Goal: Register for event/course: Sign up to attend an event or enroll in a course

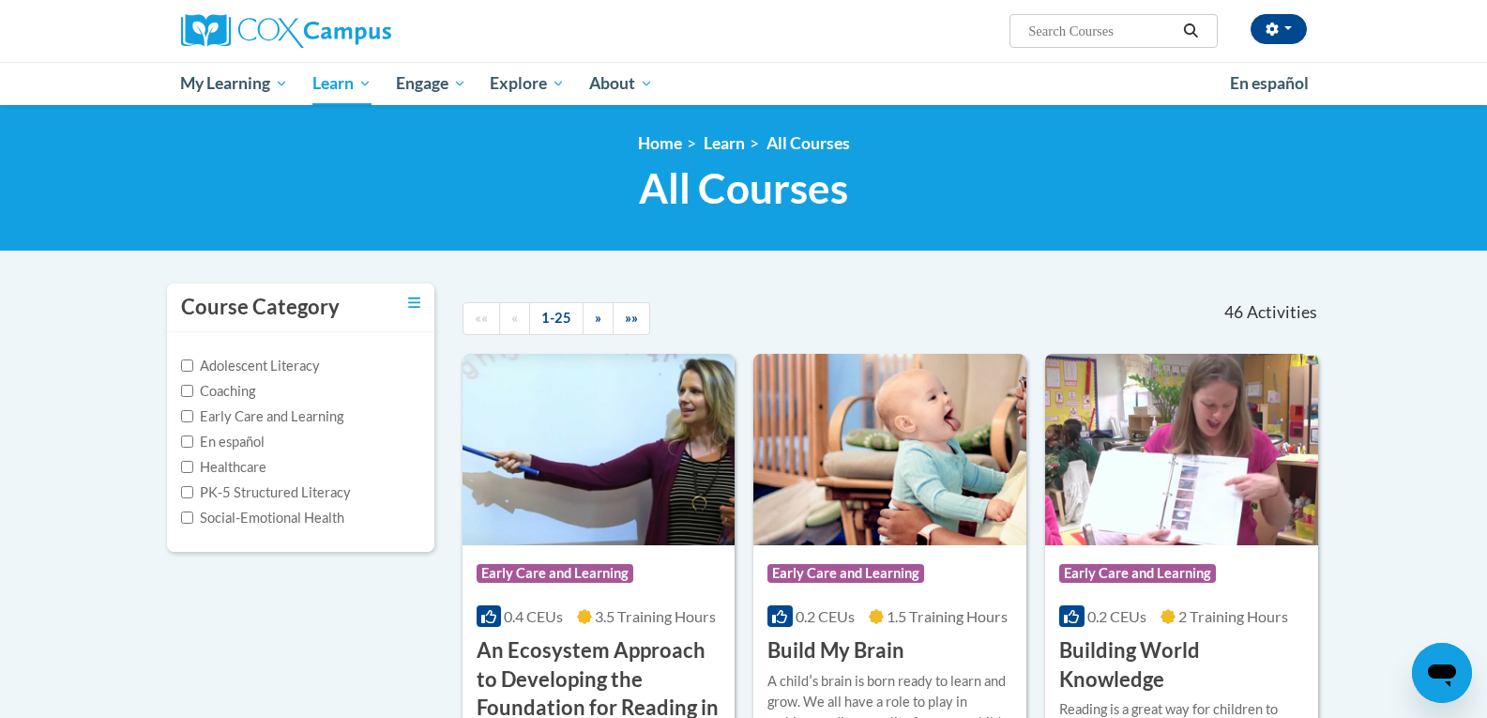
paste input "TALK with Me"
type input "TALK with Me"
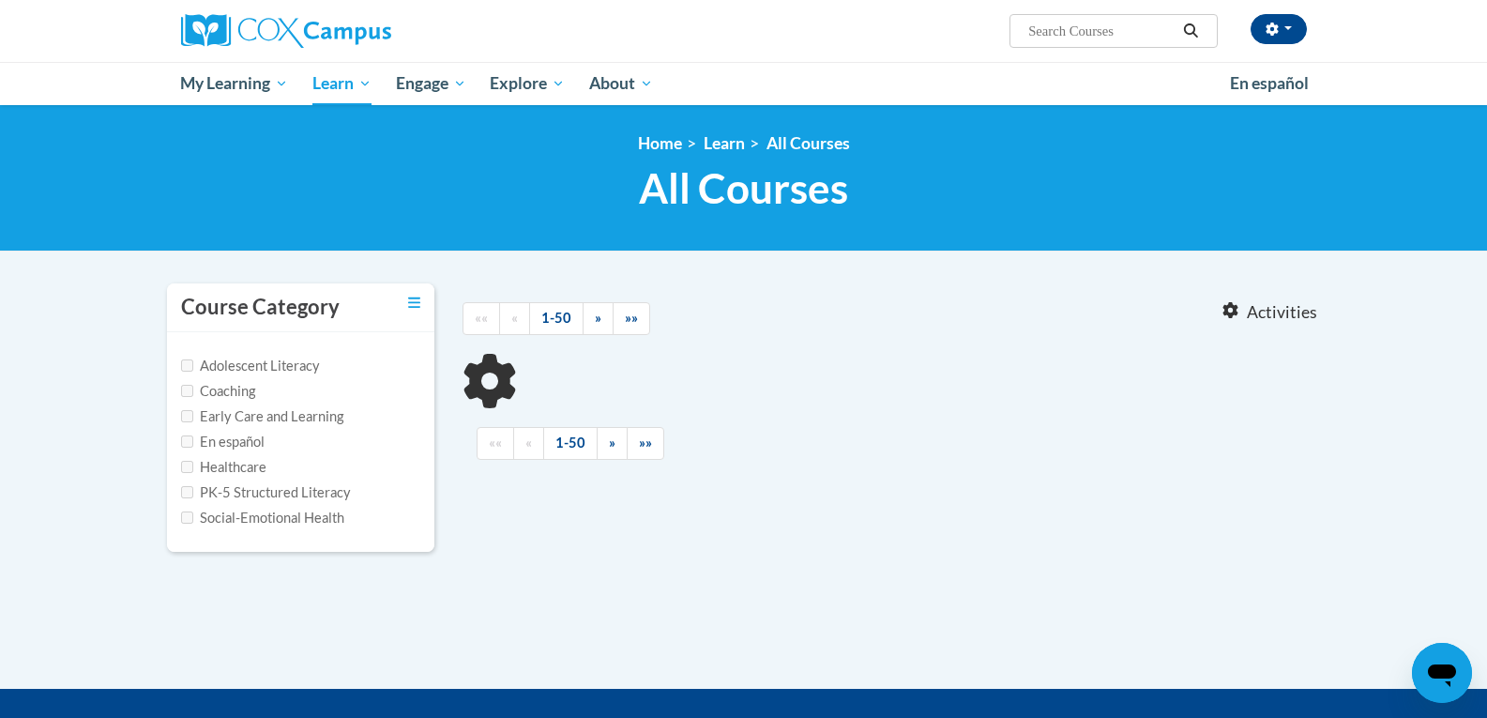
type input "TALK with Me"
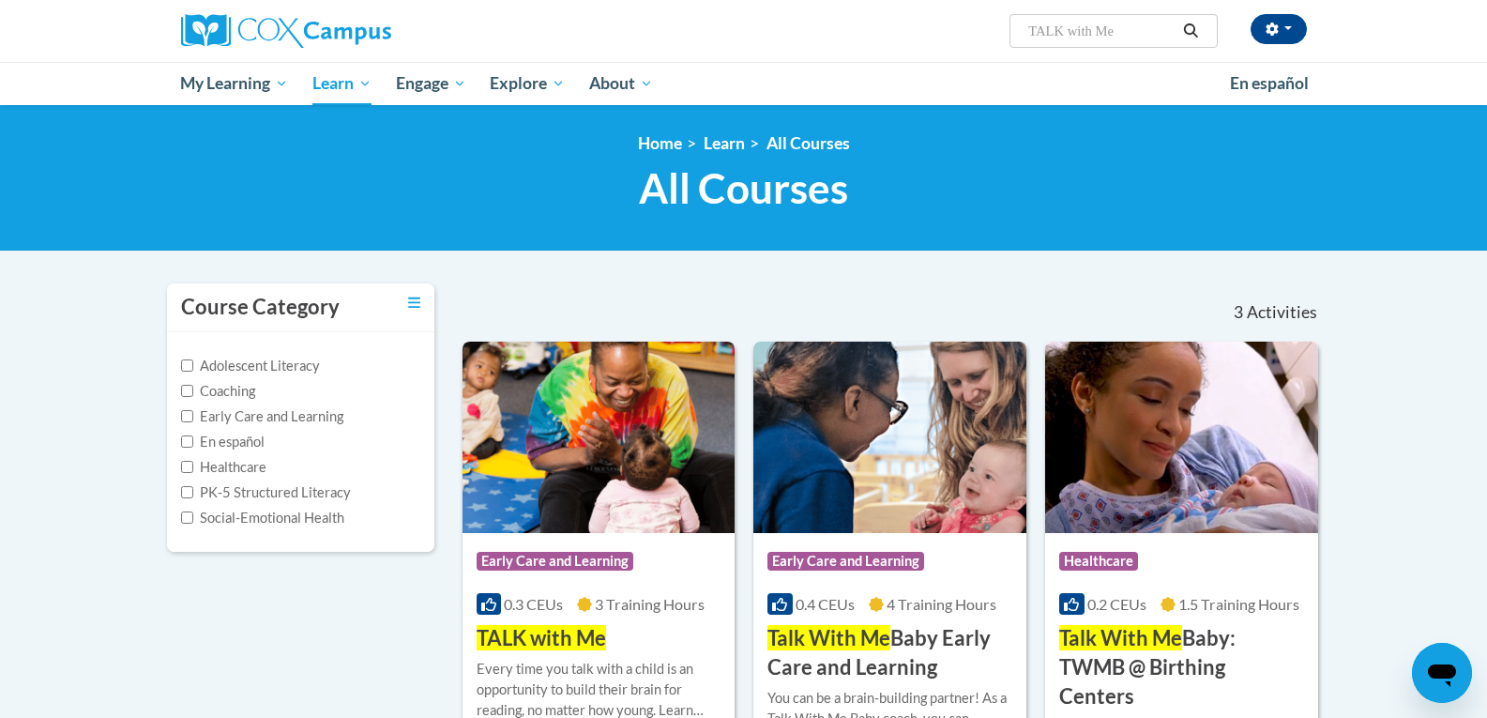
click at [563, 636] on span "TALK with Me" at bounding box center [541, 637] width 129 height 25
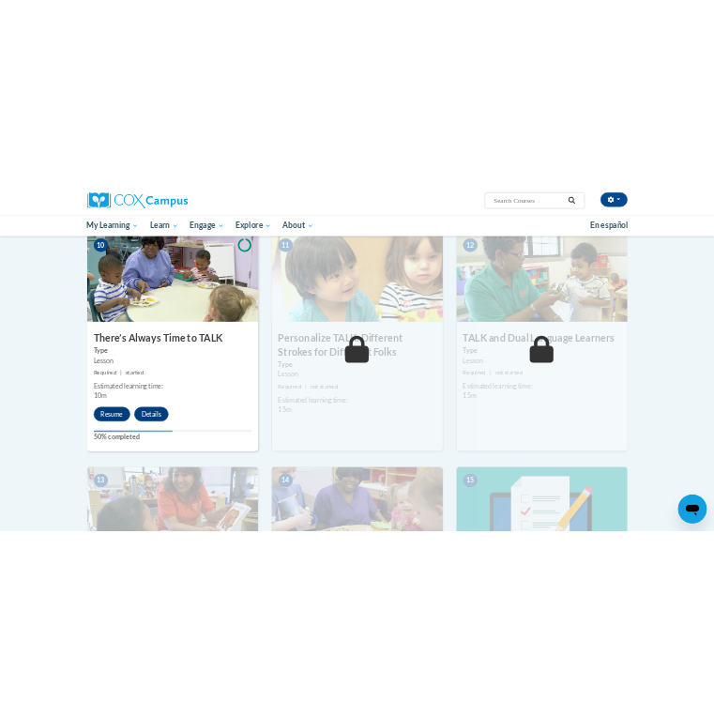
scroll to position [1916, 0]
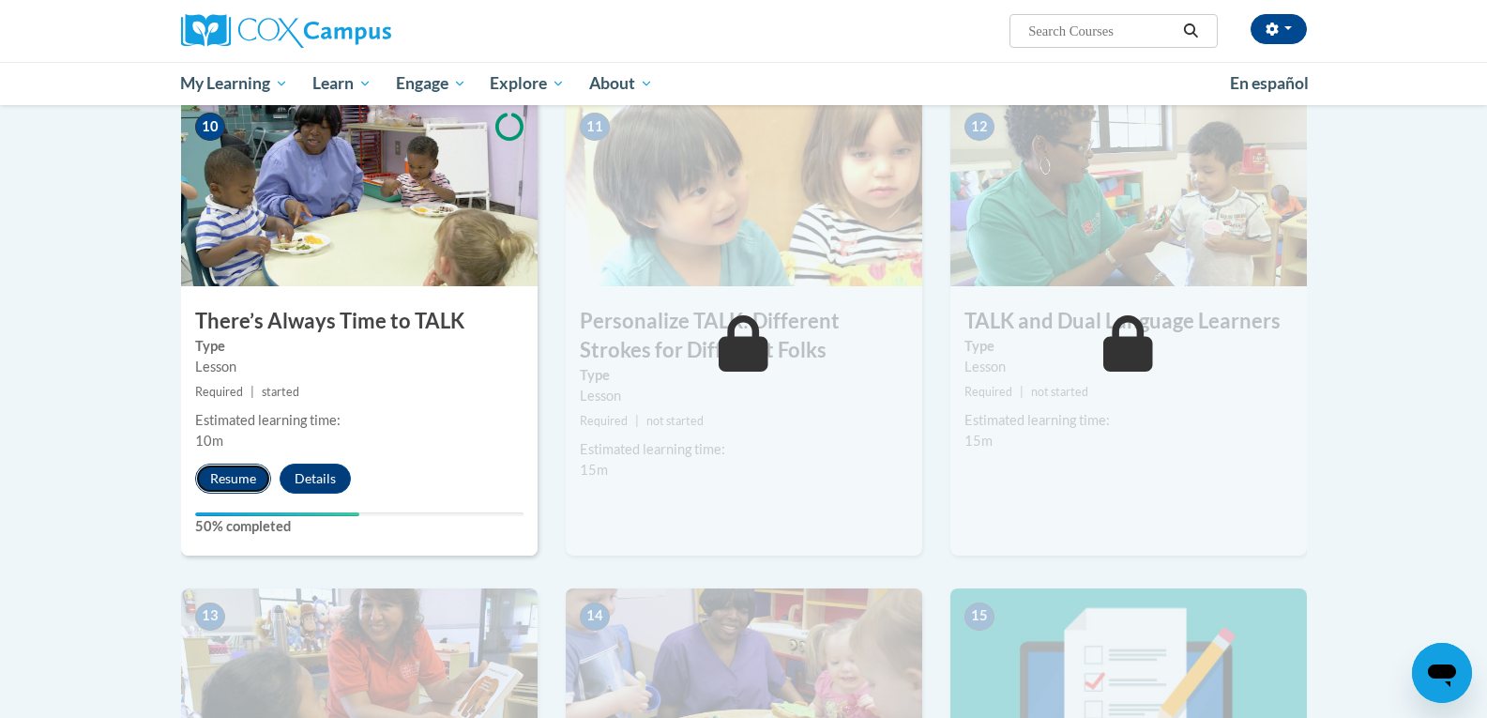
click at [250, 477] on button "Resume" at bounding box center [233, 479] width 76 height 30
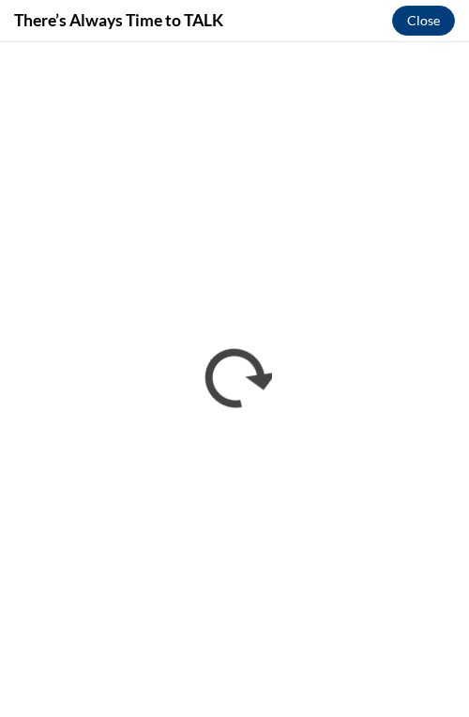
scroll to position [0, 0]
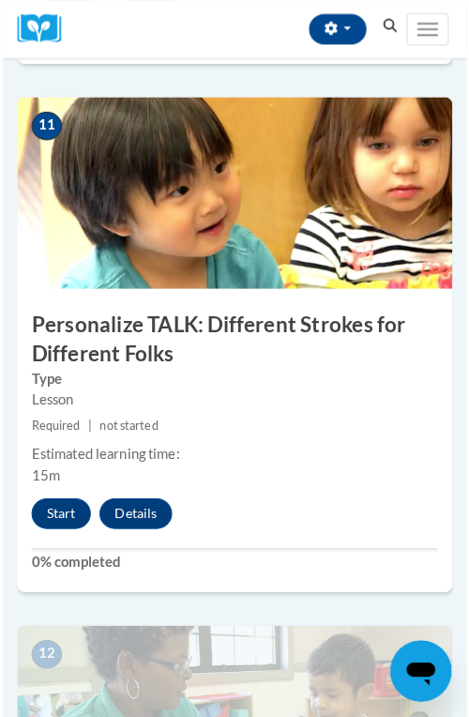
scroll to position [5413, 0]
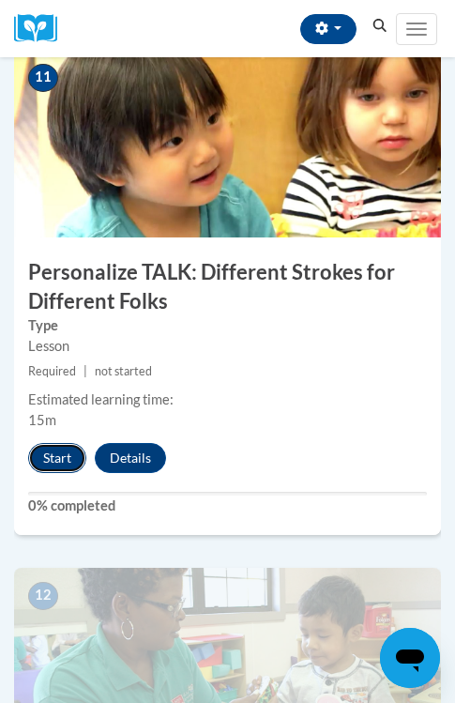
click at [47, 449] on button "Start" at bounding box center [57, 458] width 58 height 30
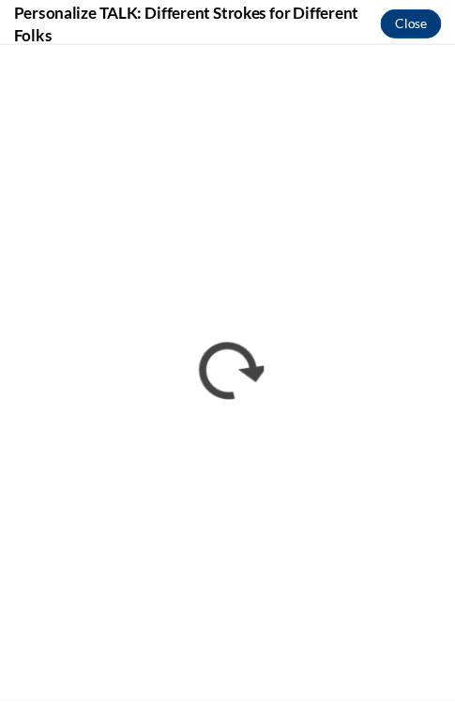
scroll to position [0, 0]
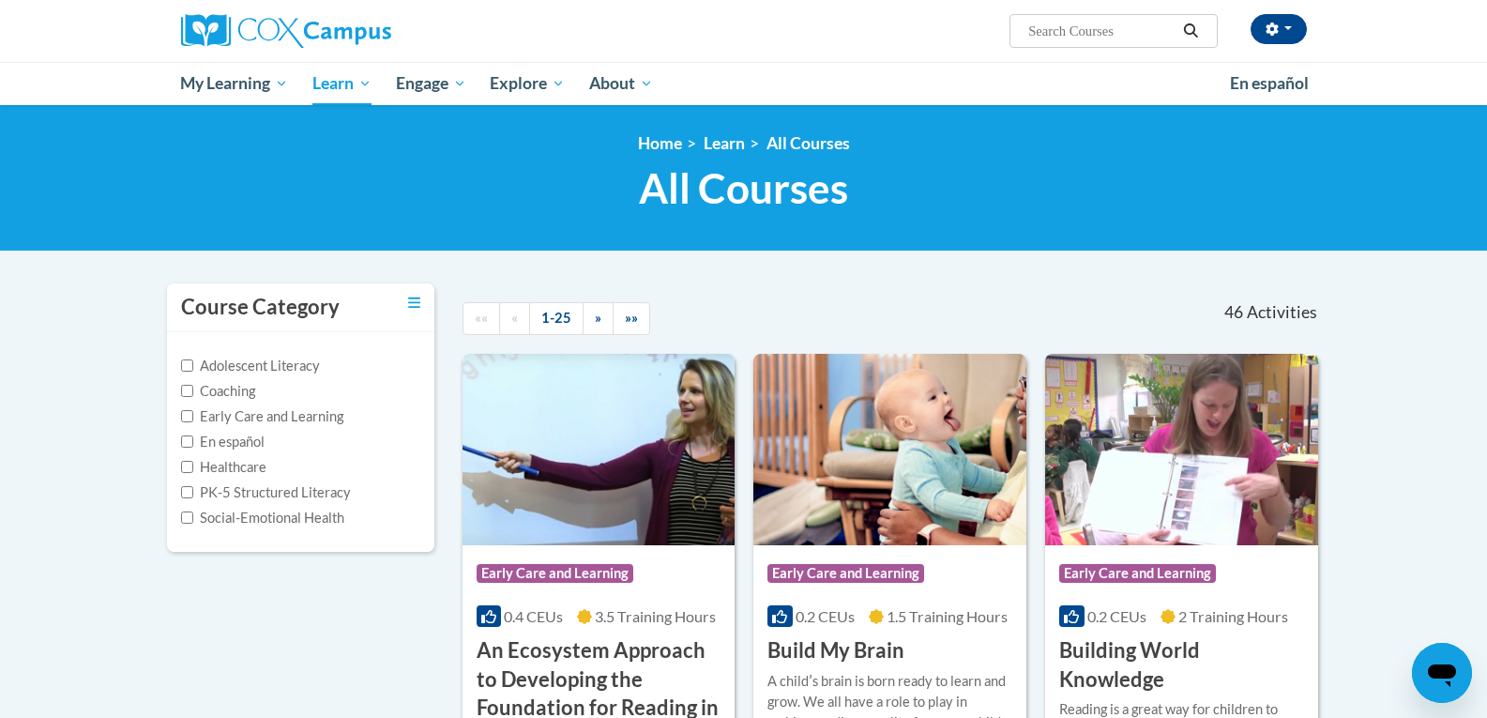
paste input "Rhyme with Me"
type input "Rhyme with Me"
click at [1196, 34] on icon "Search" at bounding box center [1190, 30] width 17 height 14
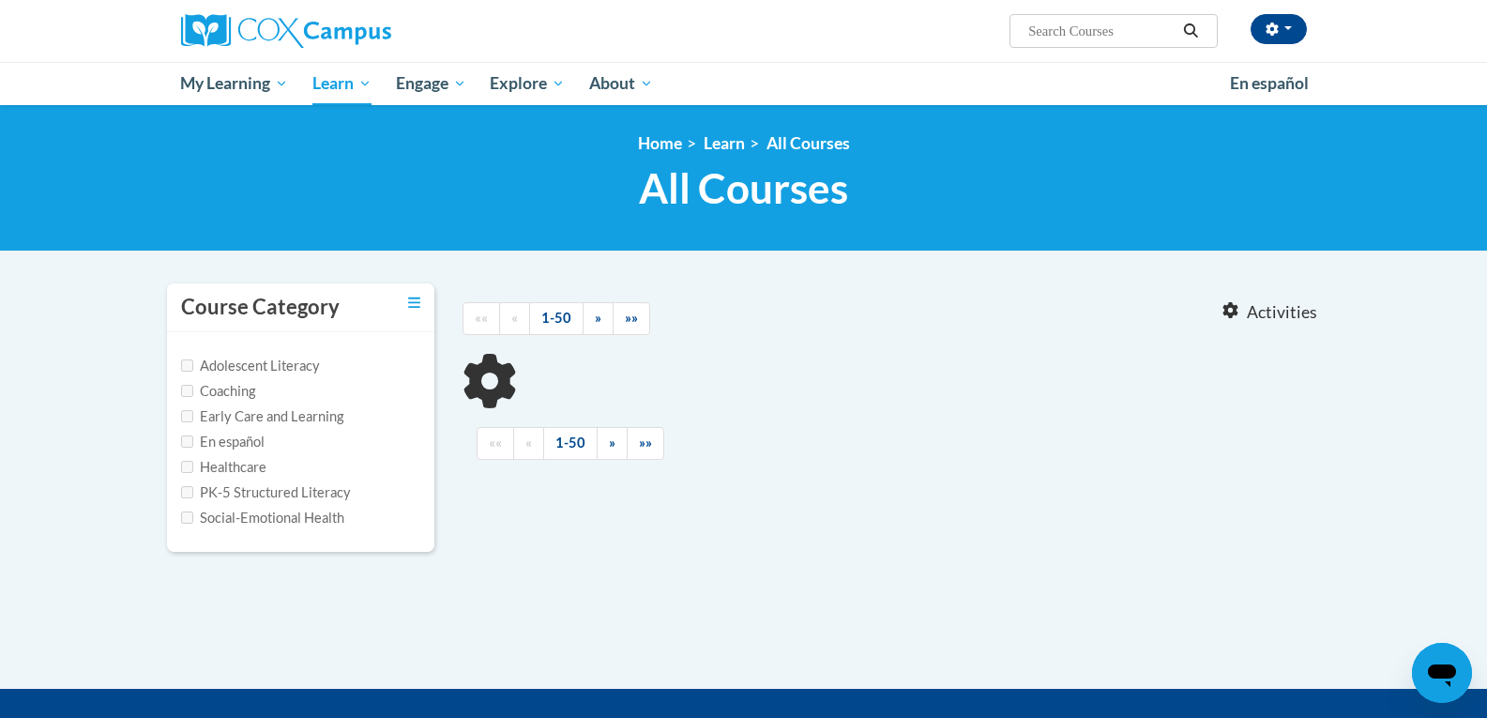
type input "Rhyme with Me"
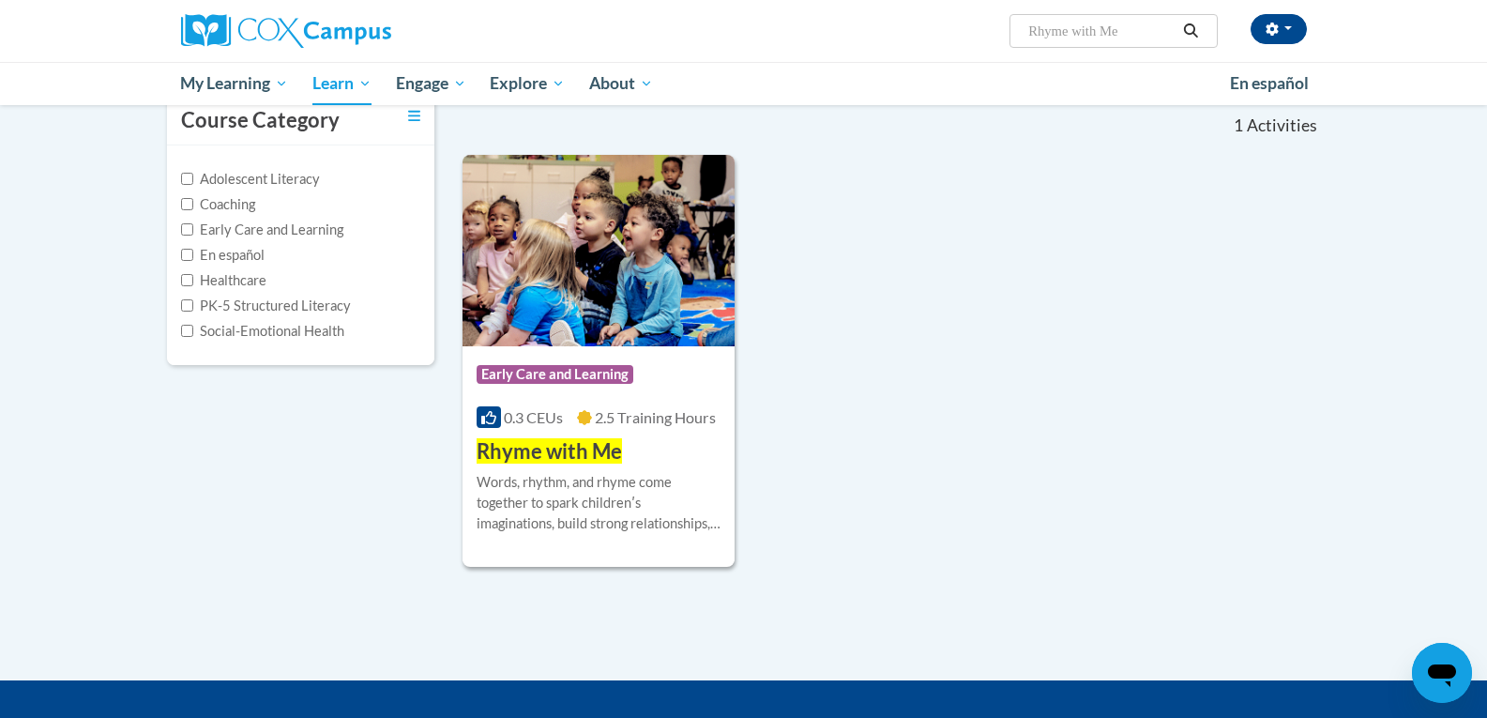
scroll to position [188, 0]
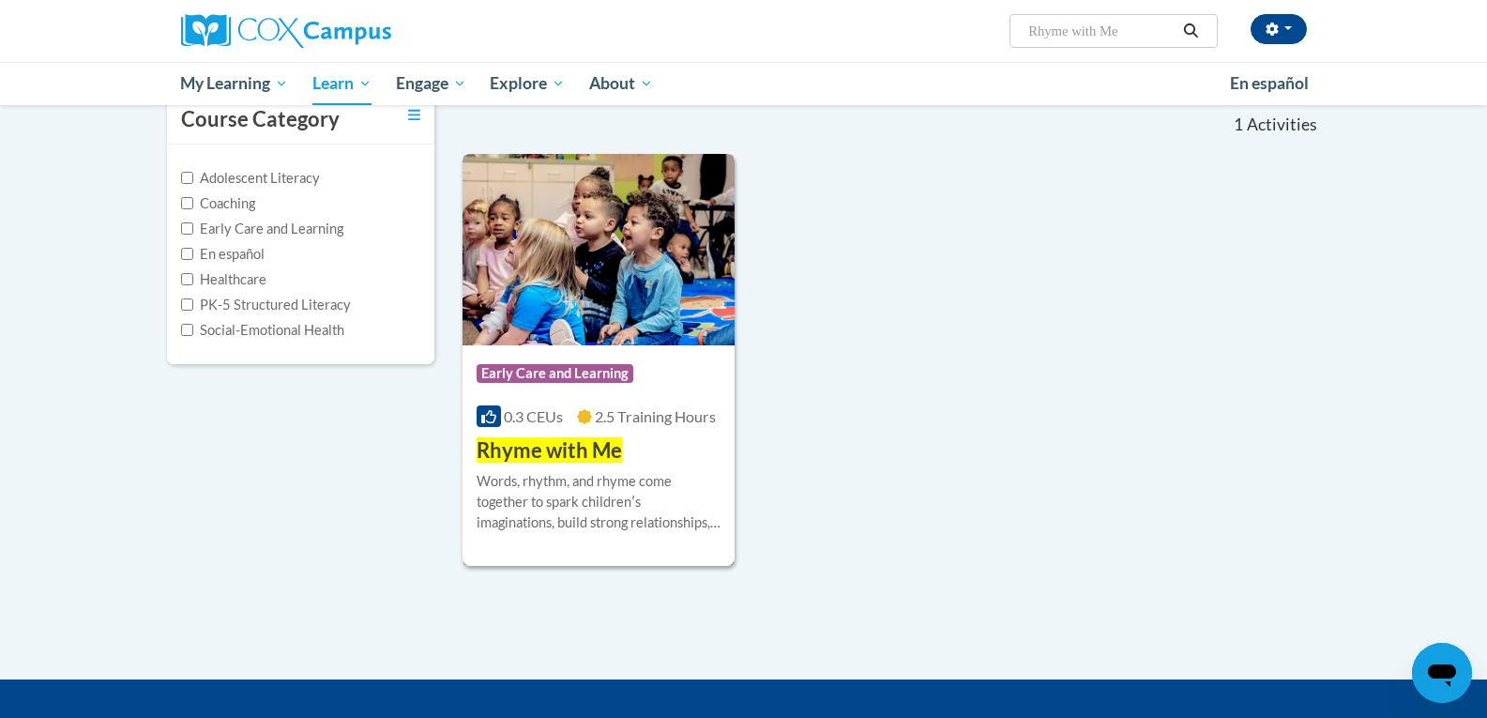
click at [546, 452] on span "Rhyme with Me" at bounding box center [549, 449] width 145 height 25
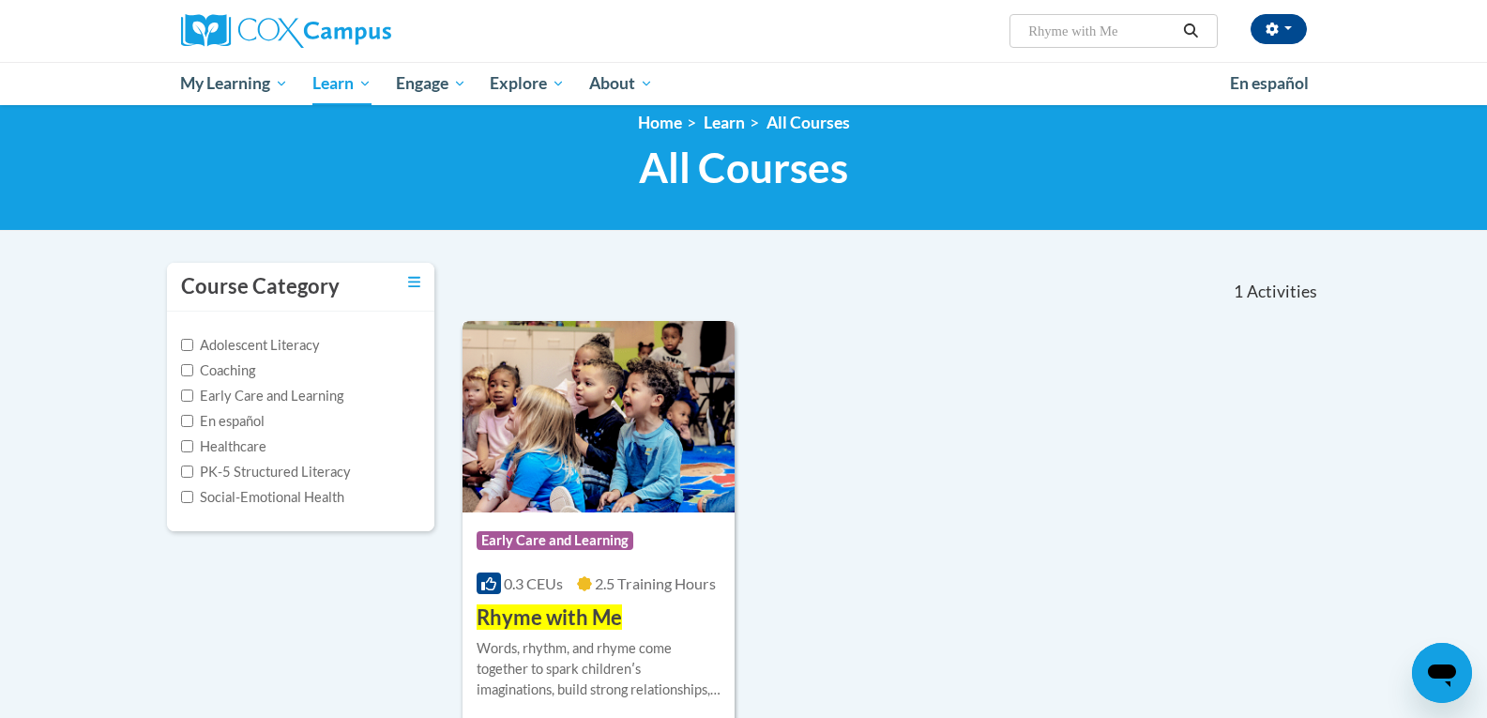
scroll to position [0, 0]
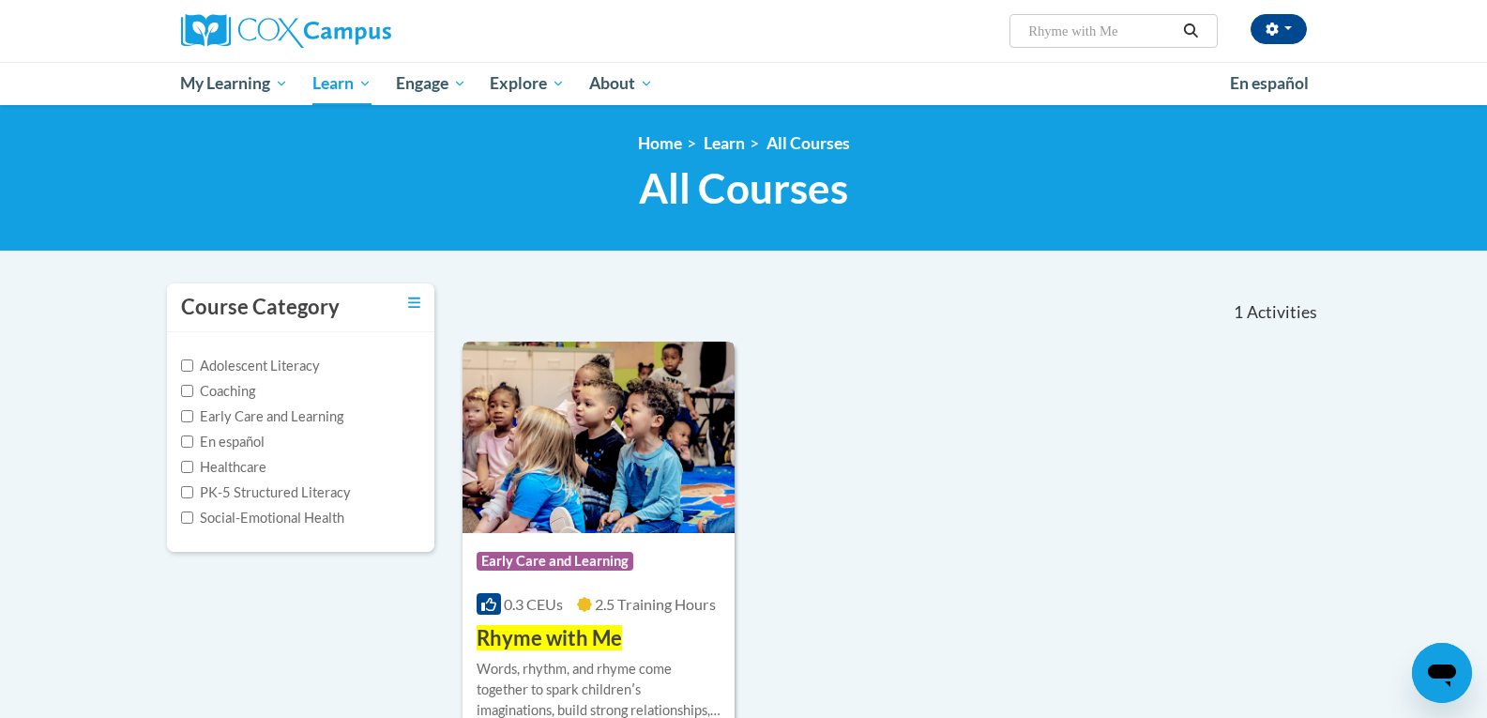
click at [565, 439] on img at bounding box center [599, 437] width 273 height 191
click at [560, 489] on img at bounding box center [599, 437] width 273 height 191
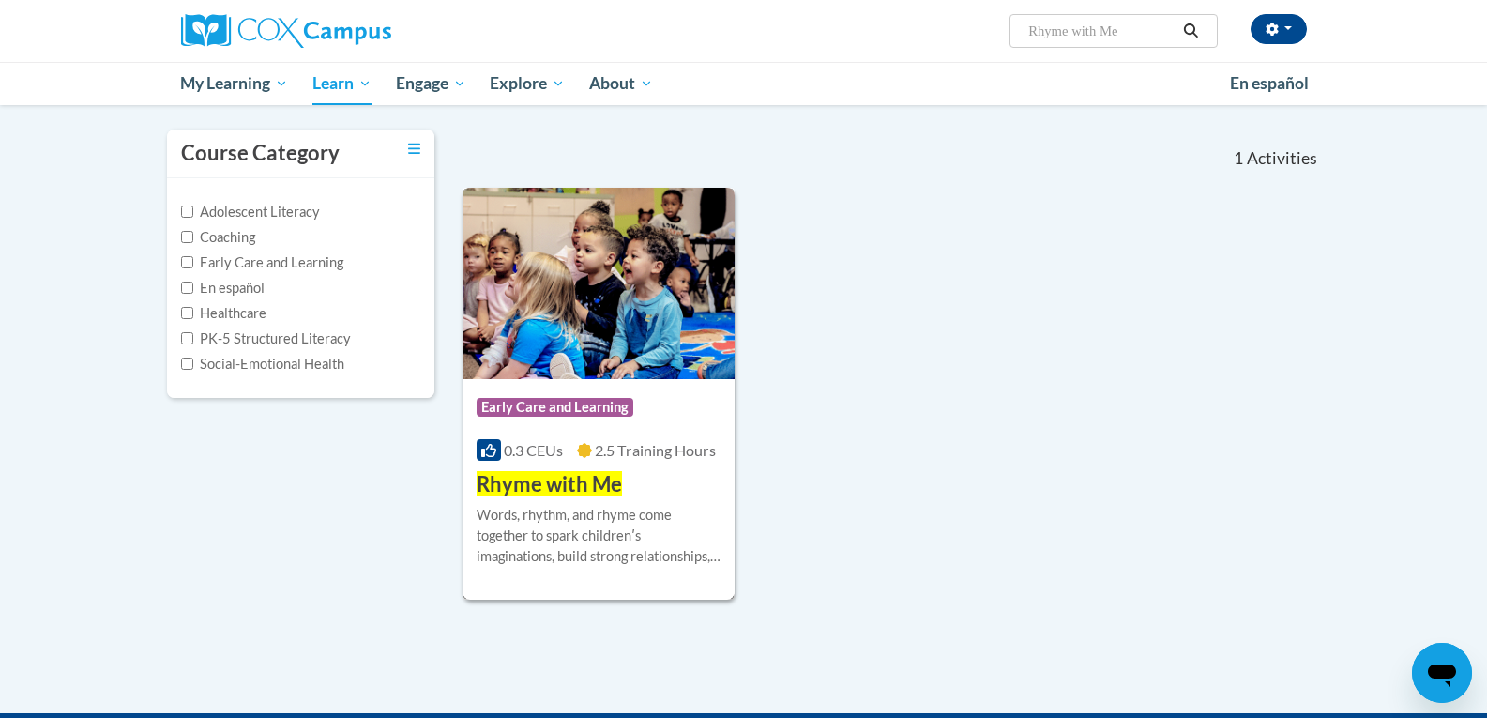
scroll to position [188, 0]
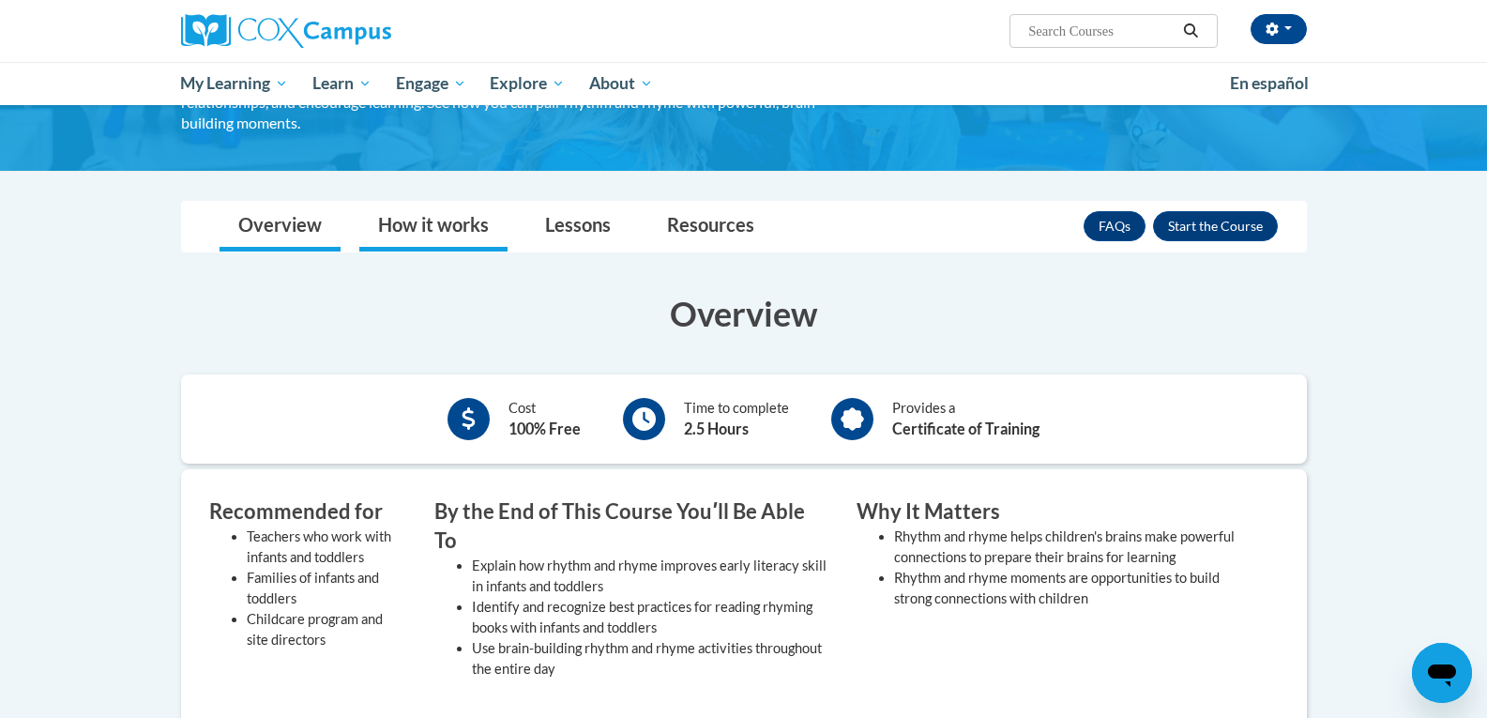
scroll to position [188, 0]
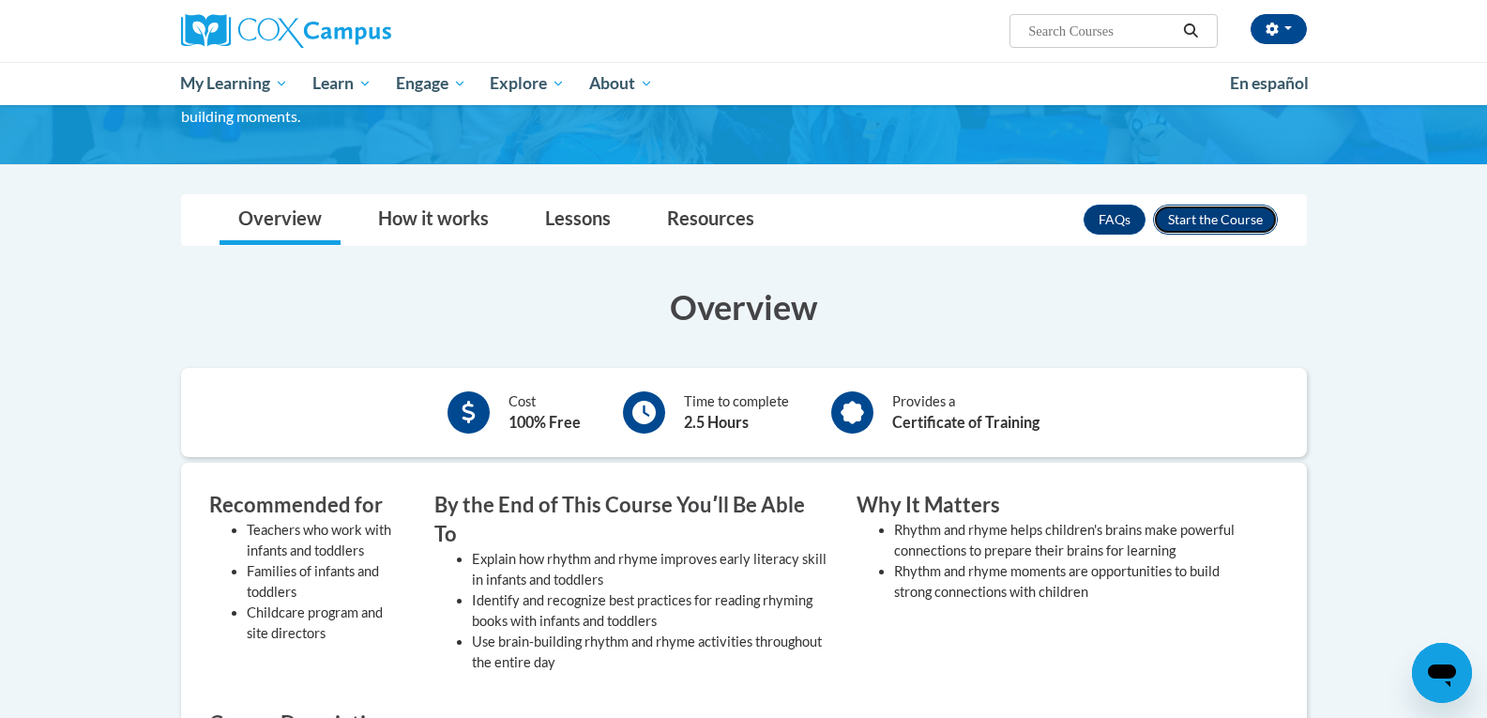
click at [1209, 227] on button "Enroll" at bounding box center [1215, 220] width 125 height 30
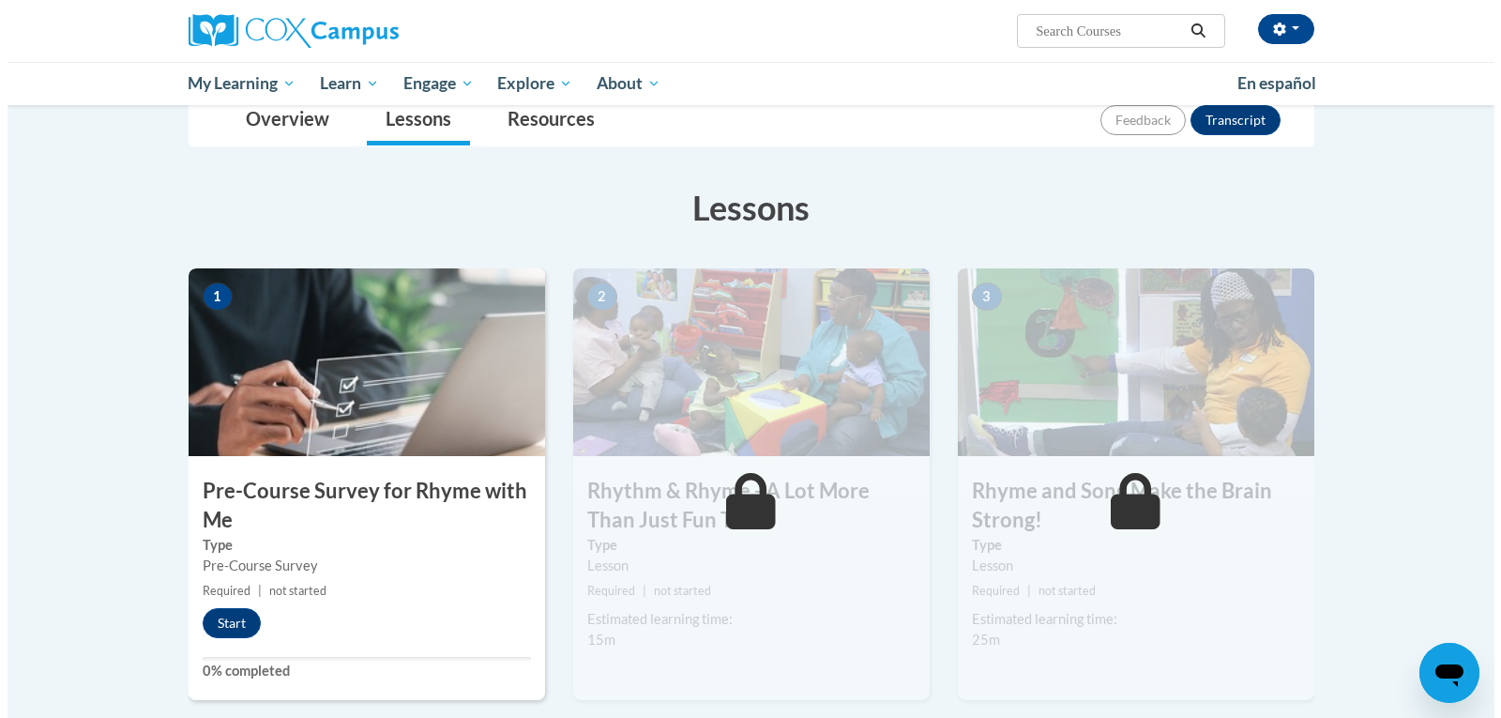
scroll to position [188, 0]
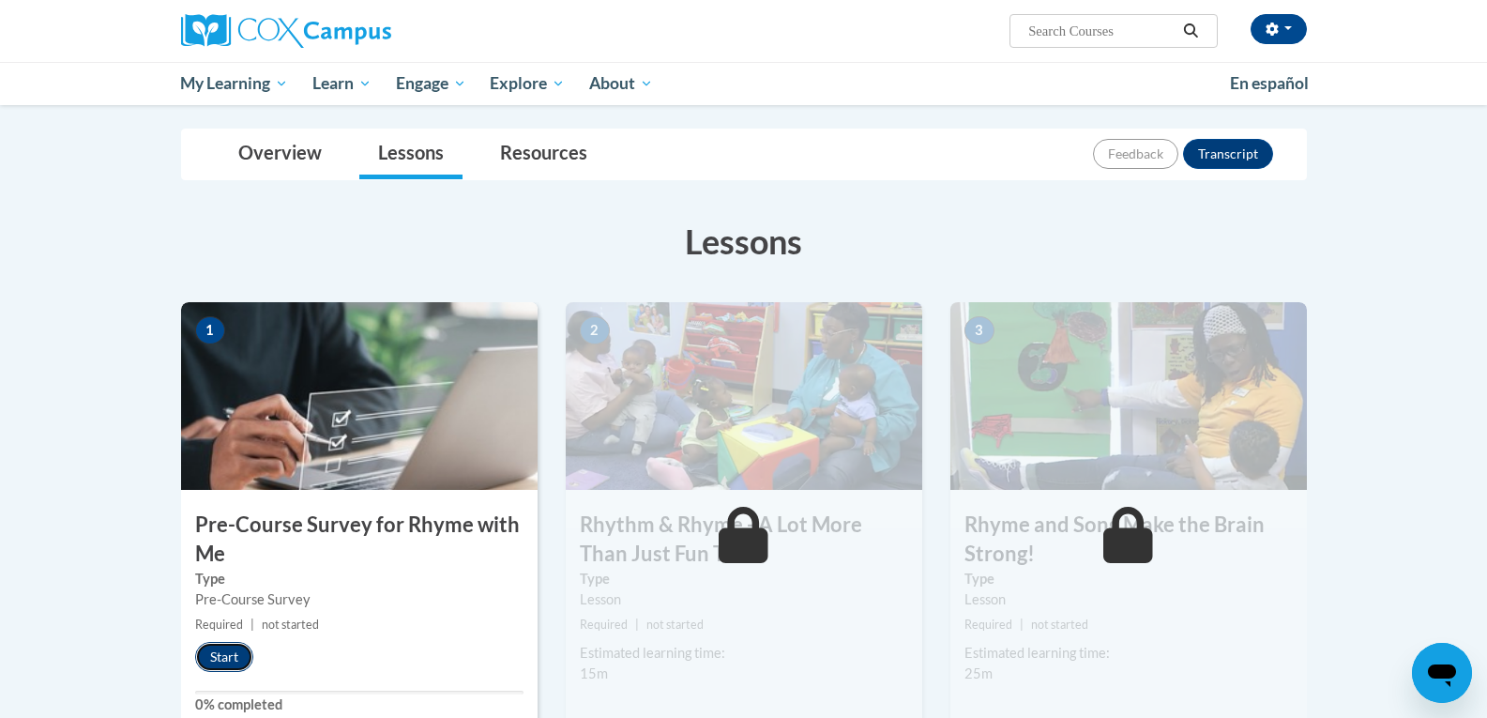
click at [231, 664] on button "Start" at bounding box center [224, 657] width 58 height 30
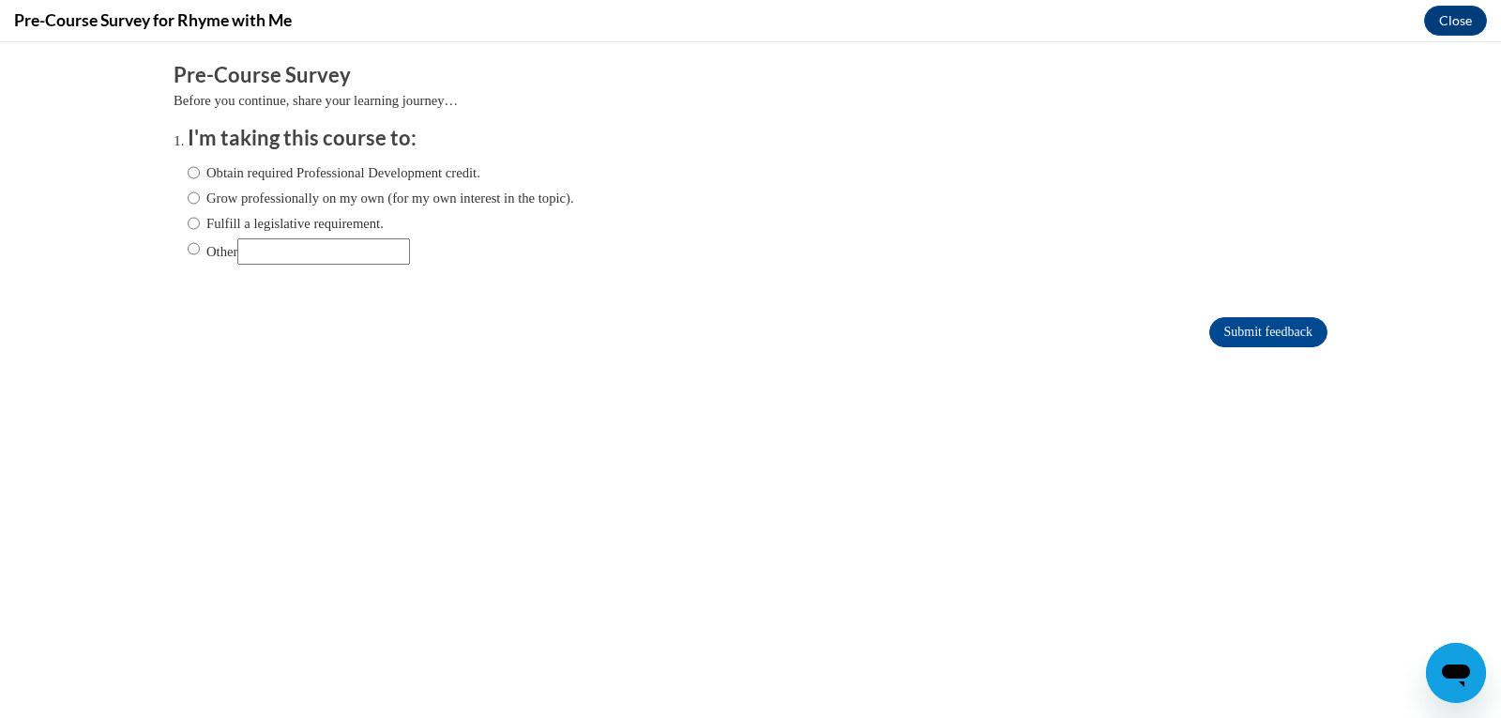
scroll to position [0, 0]
click at [220, 173] on label "Obtain required Professional Development credit." at bounding box center [334, 172] width 293 height 21
click at [200, 173] on input "Obtain required Professional Development credit." at bounding box center [194, 172] width 12 height 21
radio input "true"
click at [1235, 334] on input "Submit feedback" at bounding box center [1268, 332] width 118 height 30
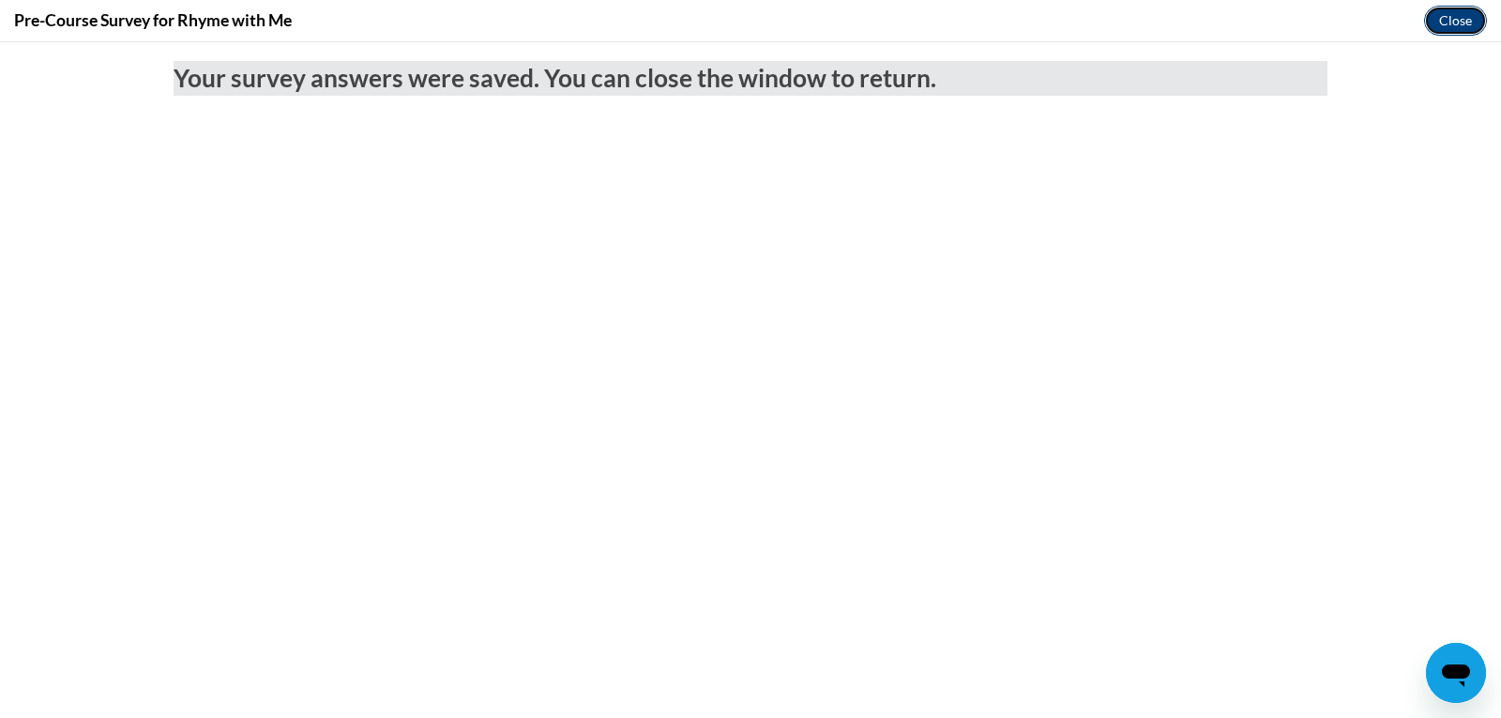
click at [1463, 21] on button "Close" at bounding box center [1455, 21] width 63 height 30
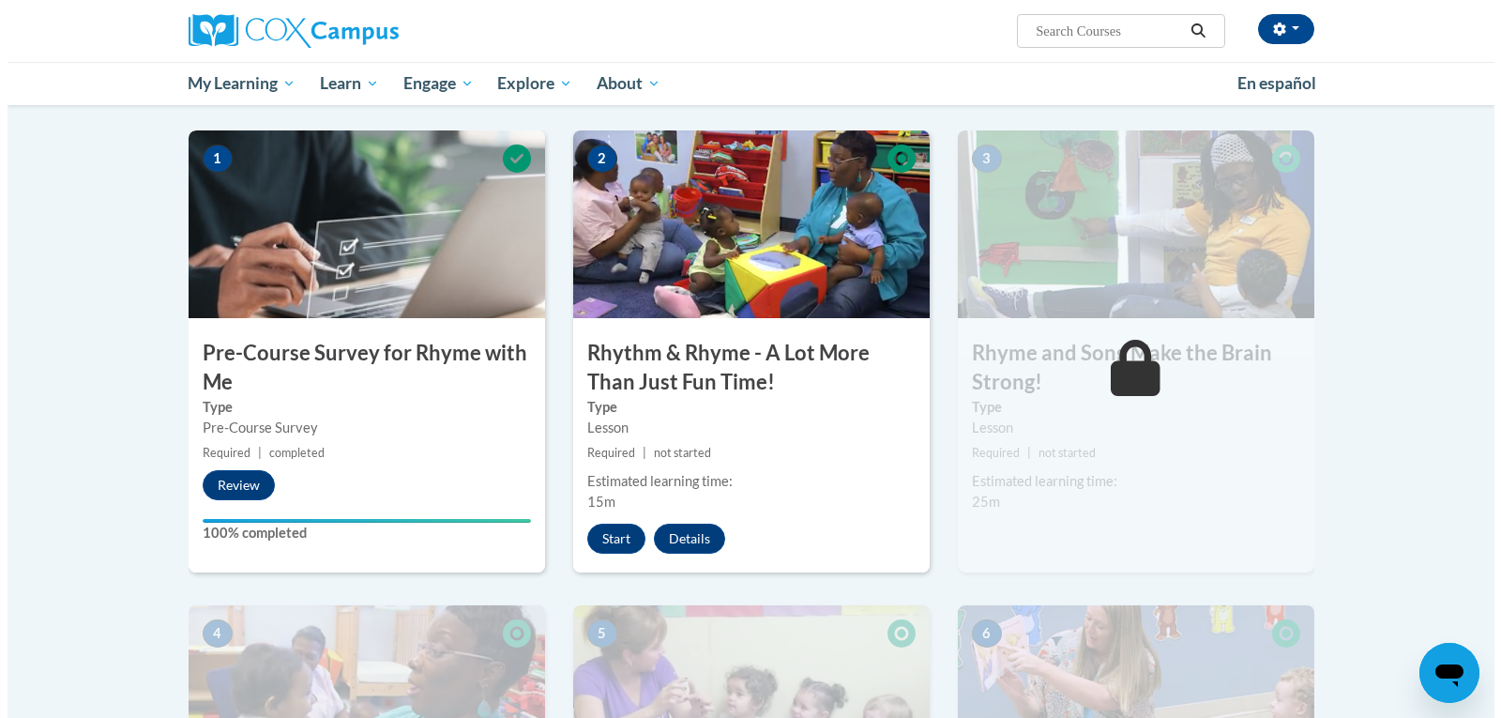
scroll to position [375, 0]
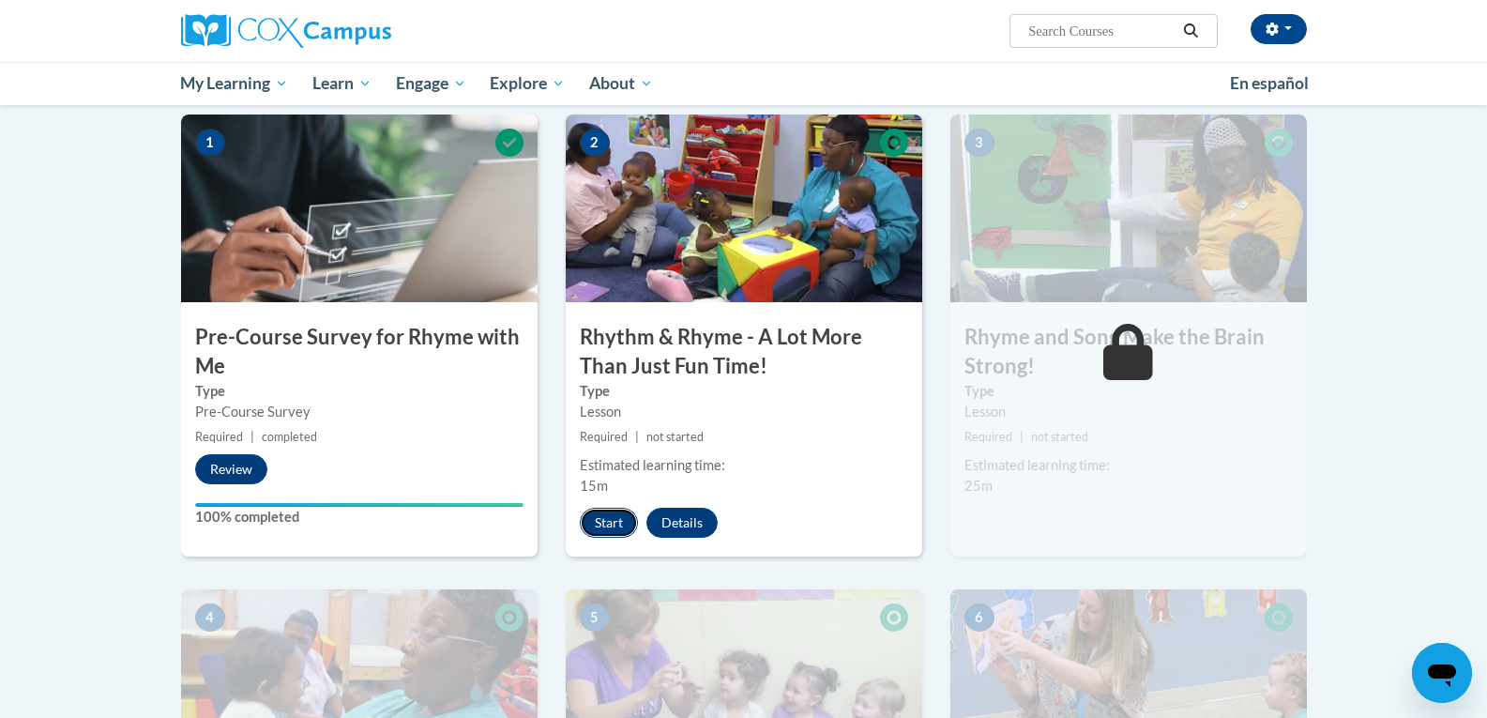
click at [614, 523] on button "Start" at bounding box center [609, 523] width 58 height 30
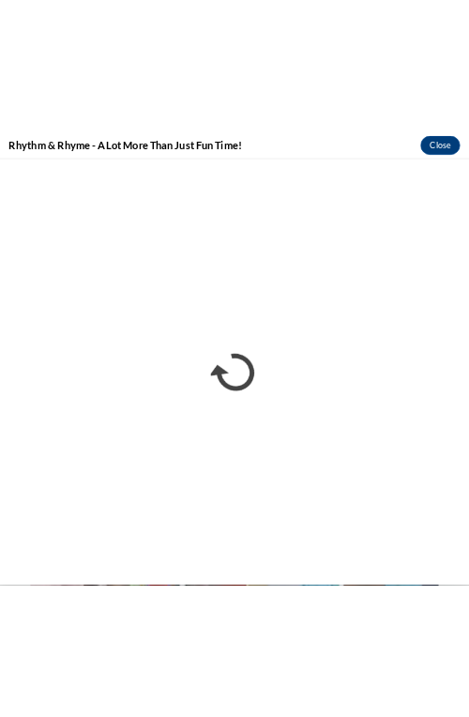
scroll to position [405, 0]
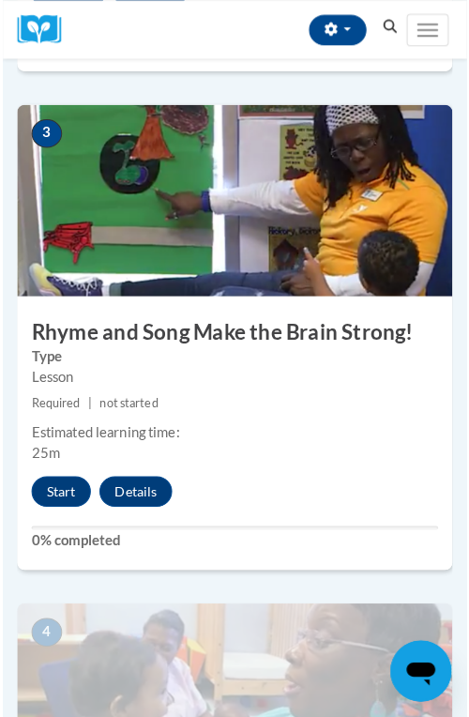
scroll to position [1314, 0]
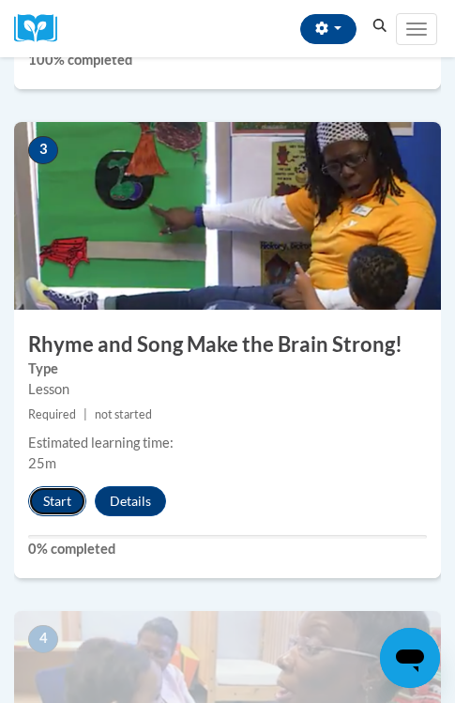
click at [38, 496] on button "Start" at bounding box center [57, 501] width 58 height 30
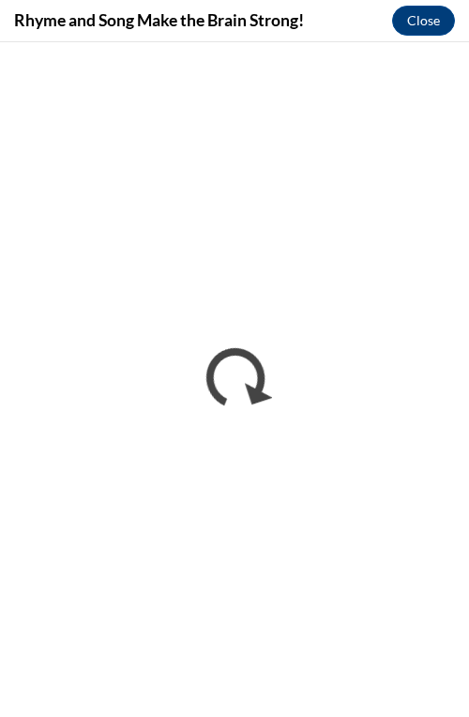
scroll to position [0, 0]
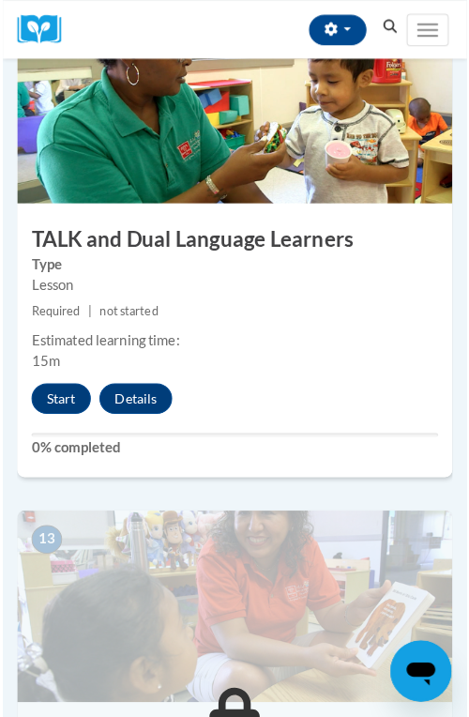
scroll to position [6005, 0]
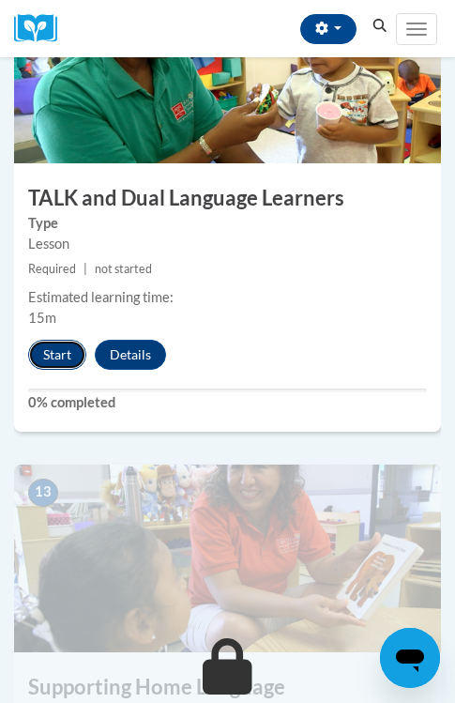
click at [69, 357] on button "Start" at bounding box center [57, 355] width 58 height 30
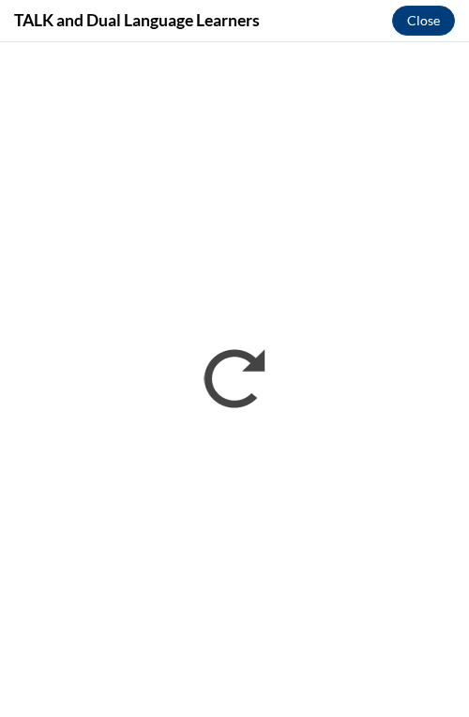
scroll to position [0, 0]
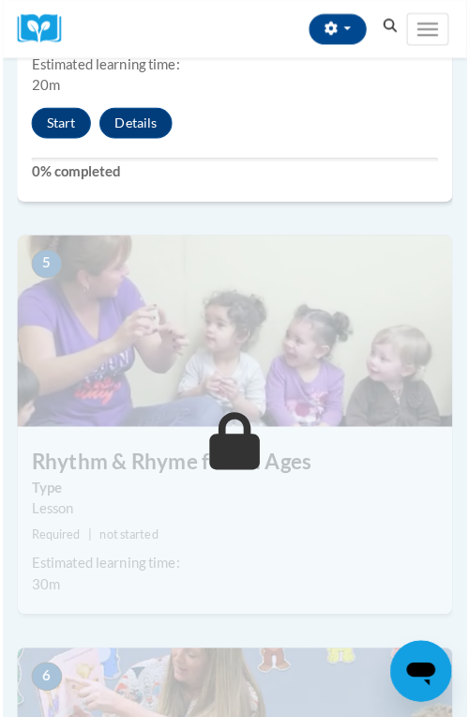
scroll to position [2064, 0]
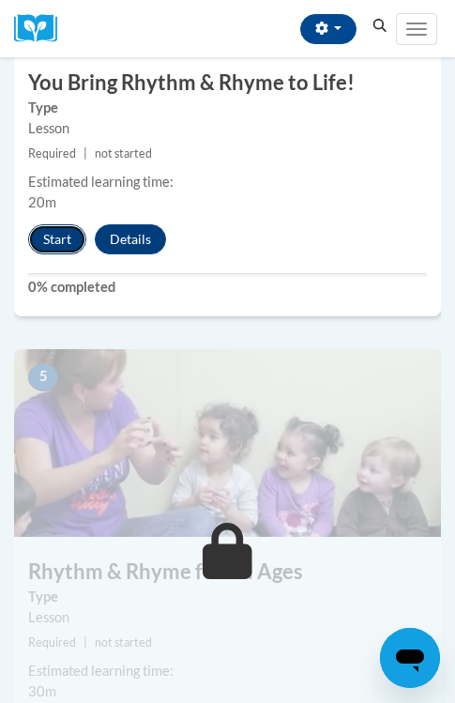
click at [68, 239] on button "Start" at bounding box center [57, 239] width 58 height 30
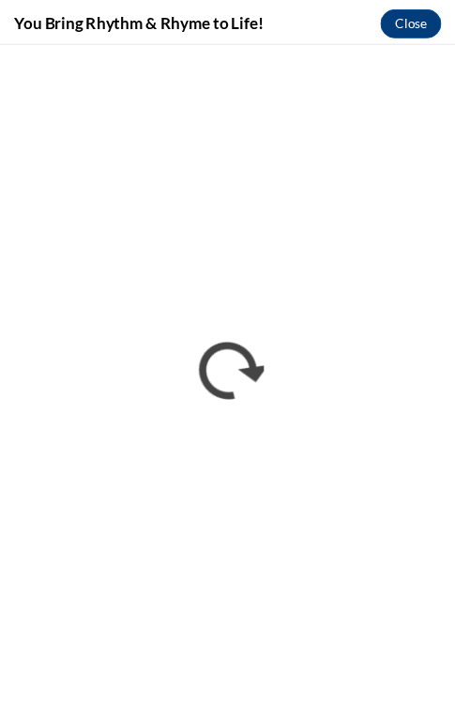
scroll to position [0, 0]
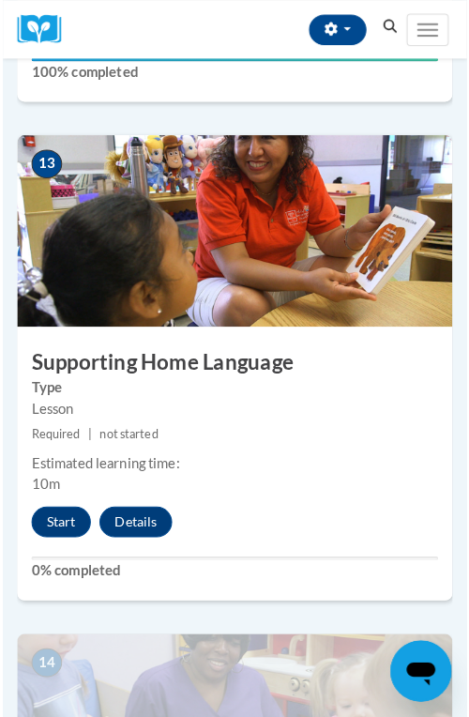
scroll to position [6381, 0]
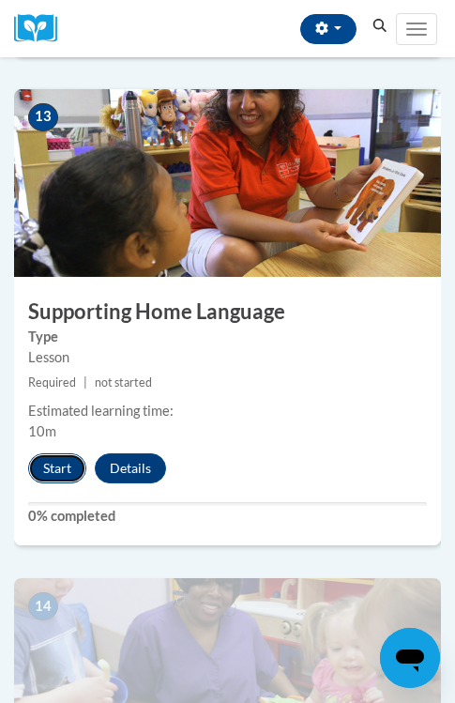
click at [76, 469] on button "Start" at bounding box center [57, 468] width 58 height 30
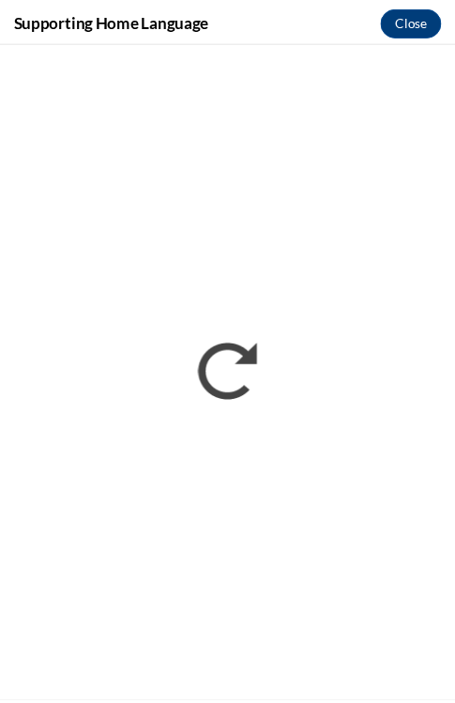
scroll to position [0, 0]
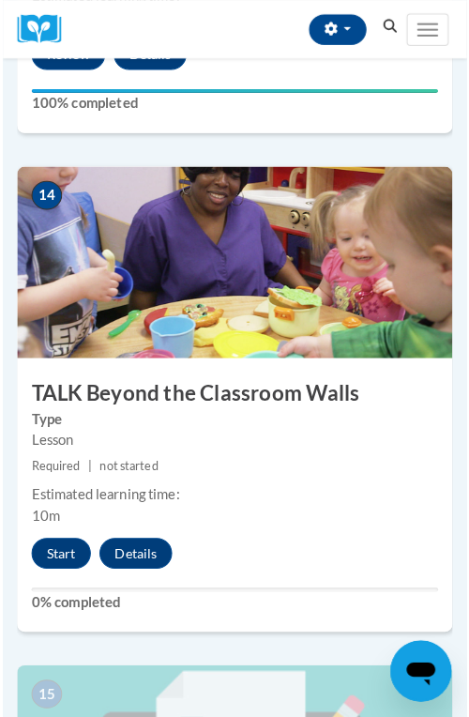
scroll to position [6850, 0]
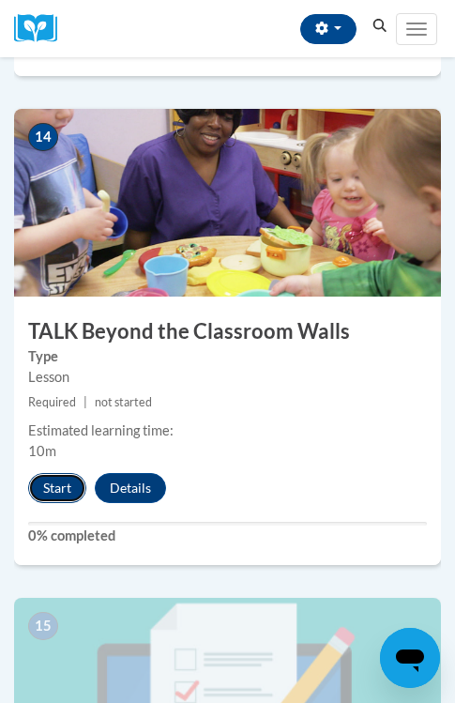
click at [63, 485] on button "Start" at bounding box center [57, 488] width 58 height 30
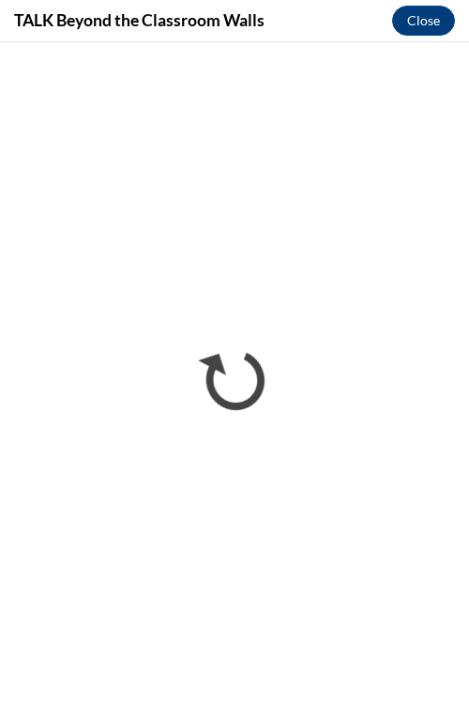
scroll to position [0, 0]
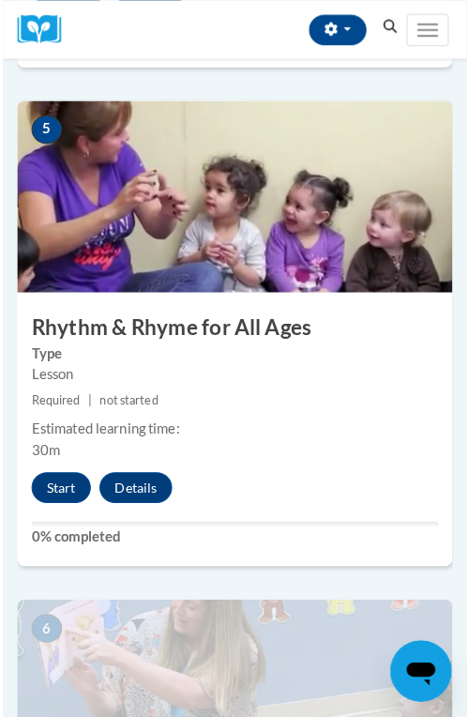
scroll to position [2317, 0]
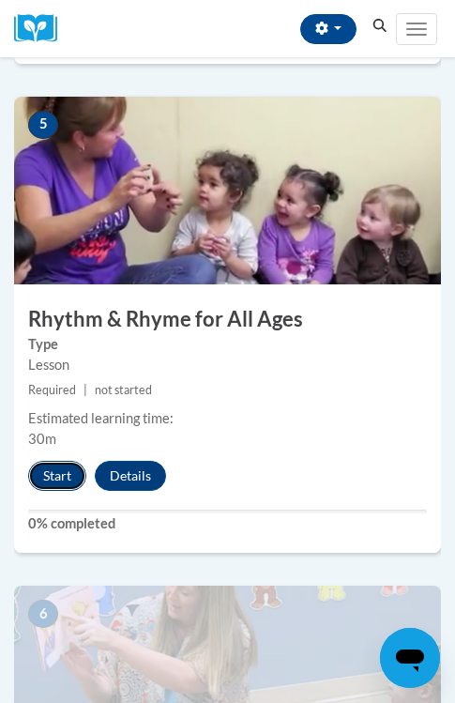
click at [69, 471] on button "Start" at bounding box center [57, 476] width 58 height 30
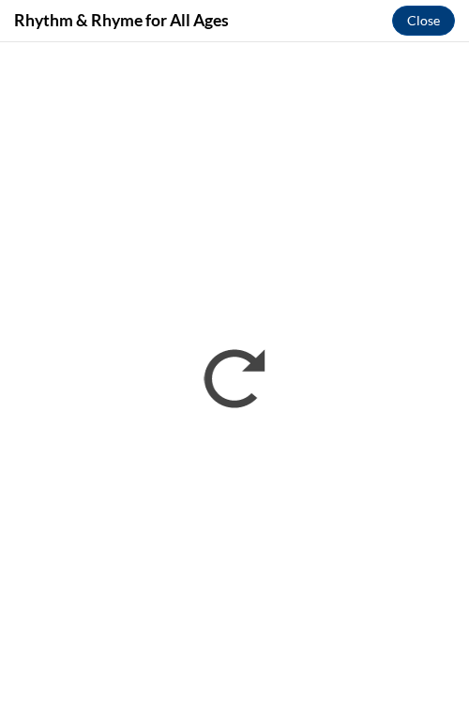
scroll to position [0, 0]
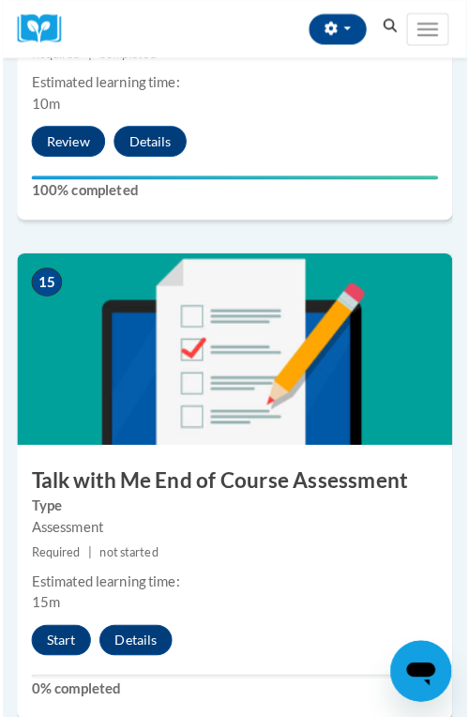
scroll to position [7319, 0]
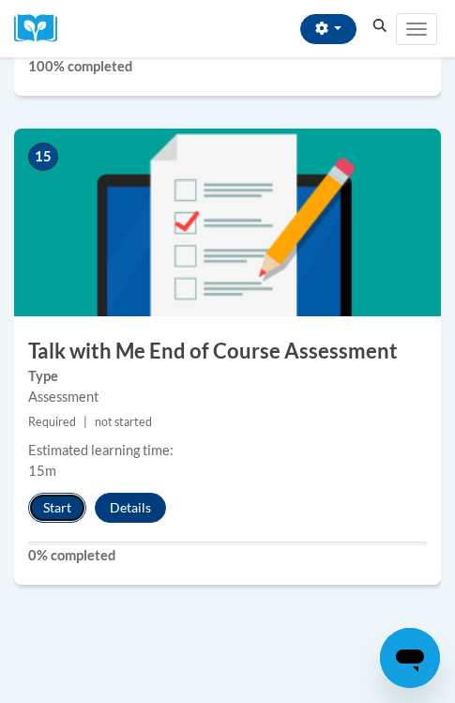
click at [56, 500] on button "Start" at bounding box center [57, 508] width 58 height 30
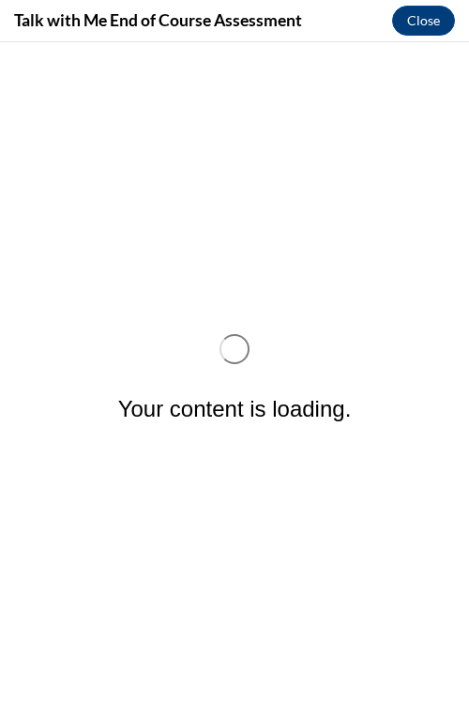
scroll to position [0, 0]
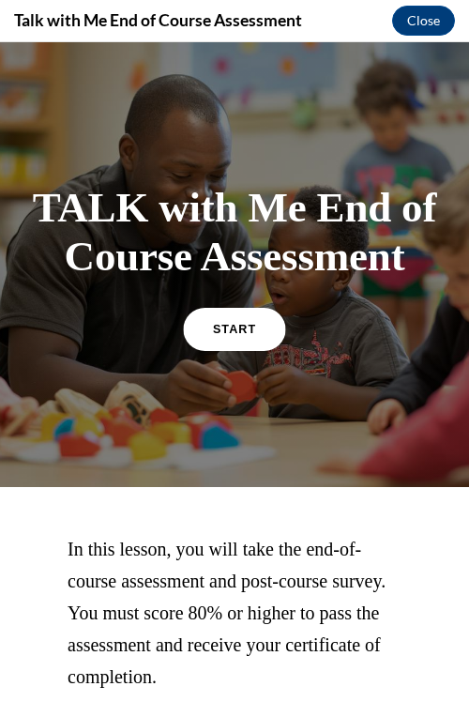
click at [237, 330] on span "START" at bounding box center [234, 329] width 43 height 14
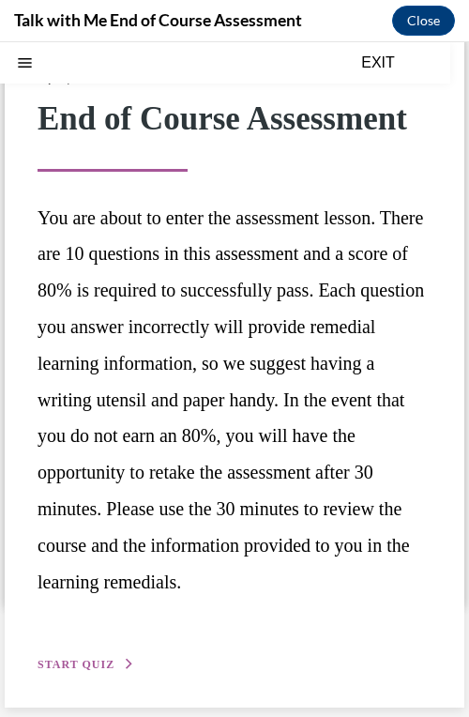
scroll to position [97, 0]
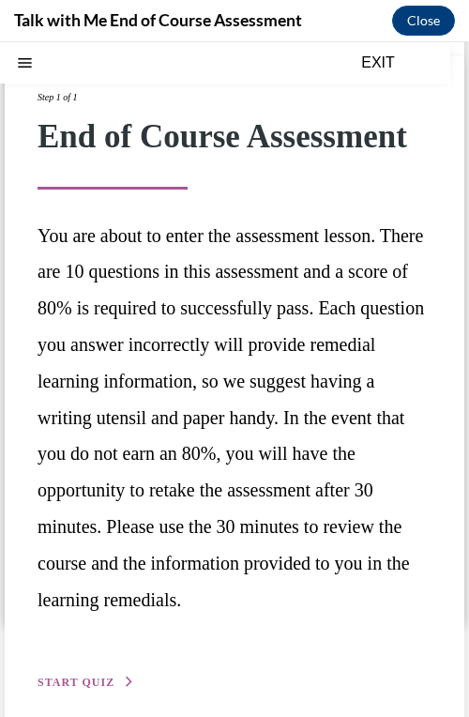
click at [371, 63] on button "EXIT" at bounding box center [378, 63] width 113 height 23
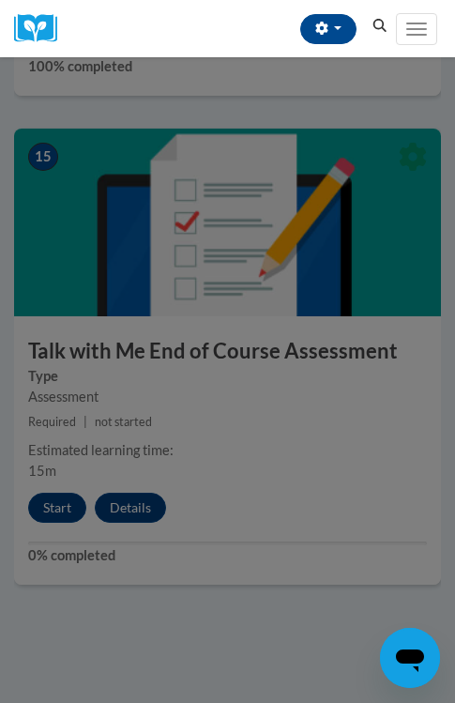
click at [68, 510] on div at bounding box center [227, 351] width 455 height 703
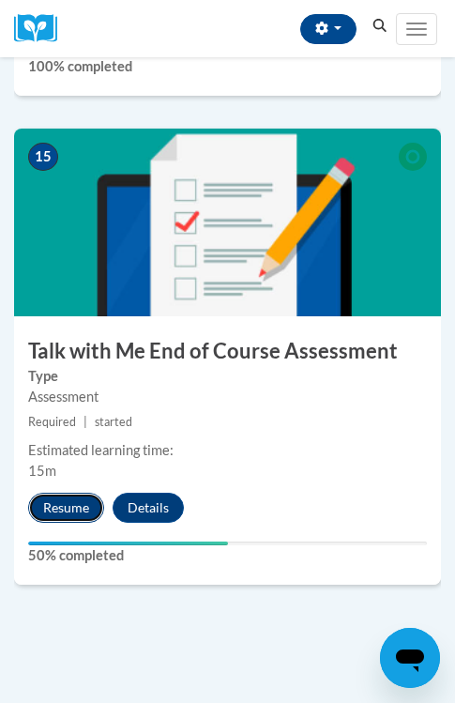
click at [54, 506] on button "Resume" at bounding box center [66, 508] width 76 height 30
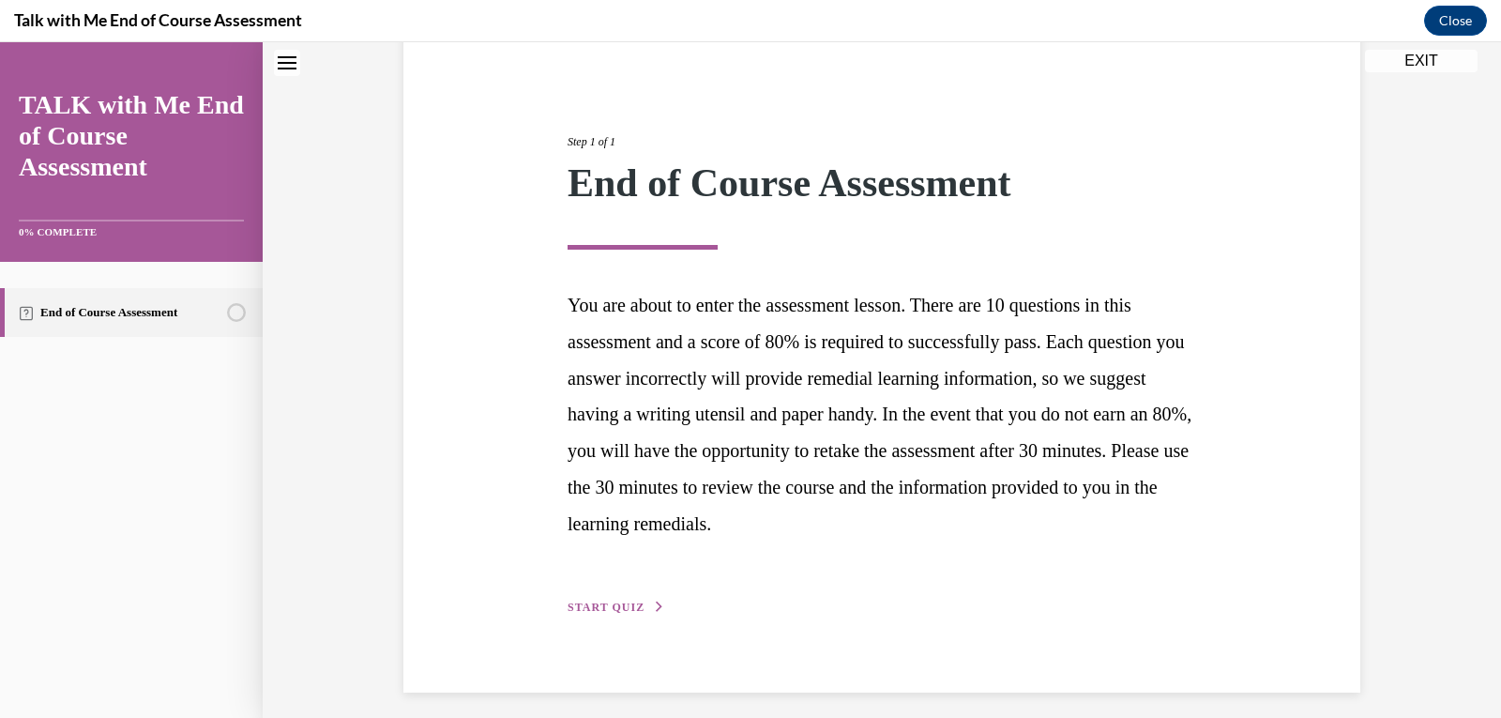
scroll to position [183, 0]
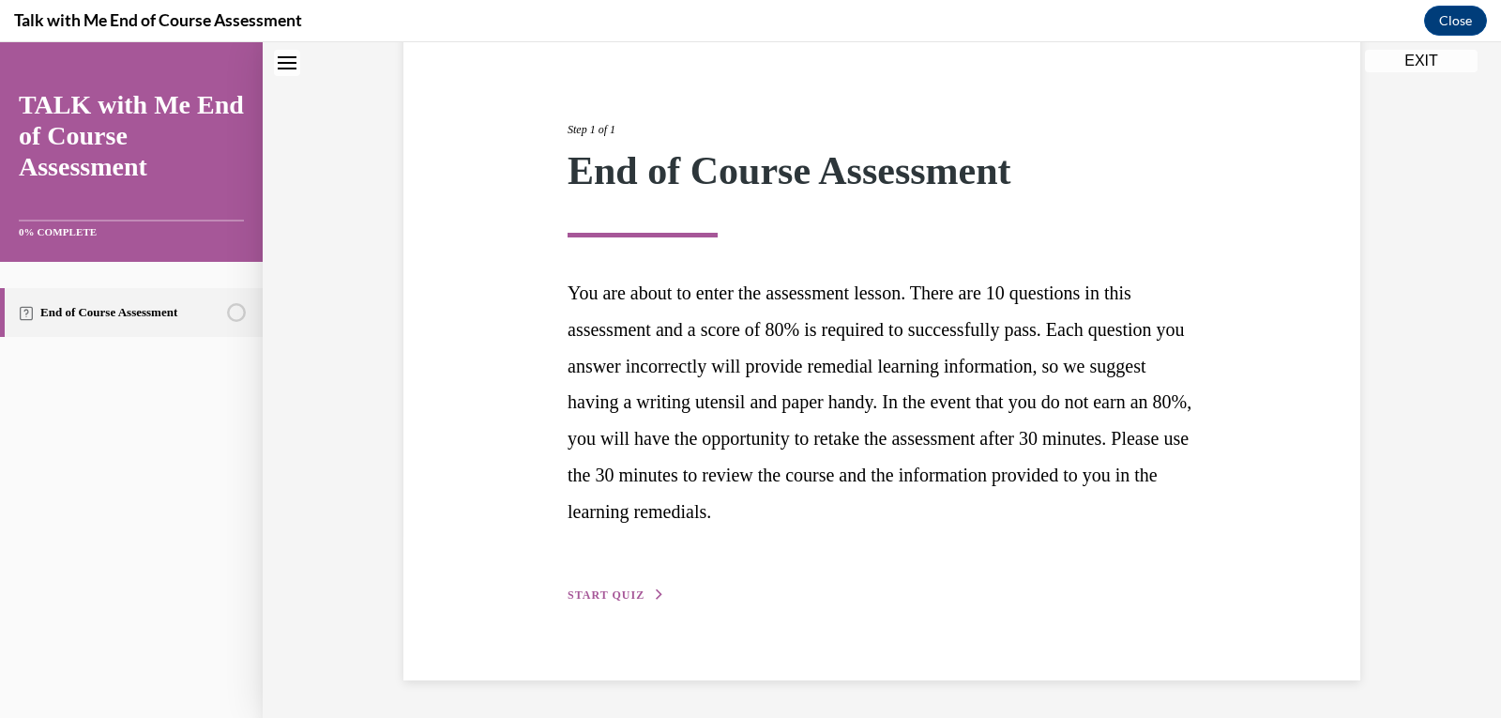
click at [454, 598] on span "START QUIZ" at bounding box center [606, 594] width 77 height 13
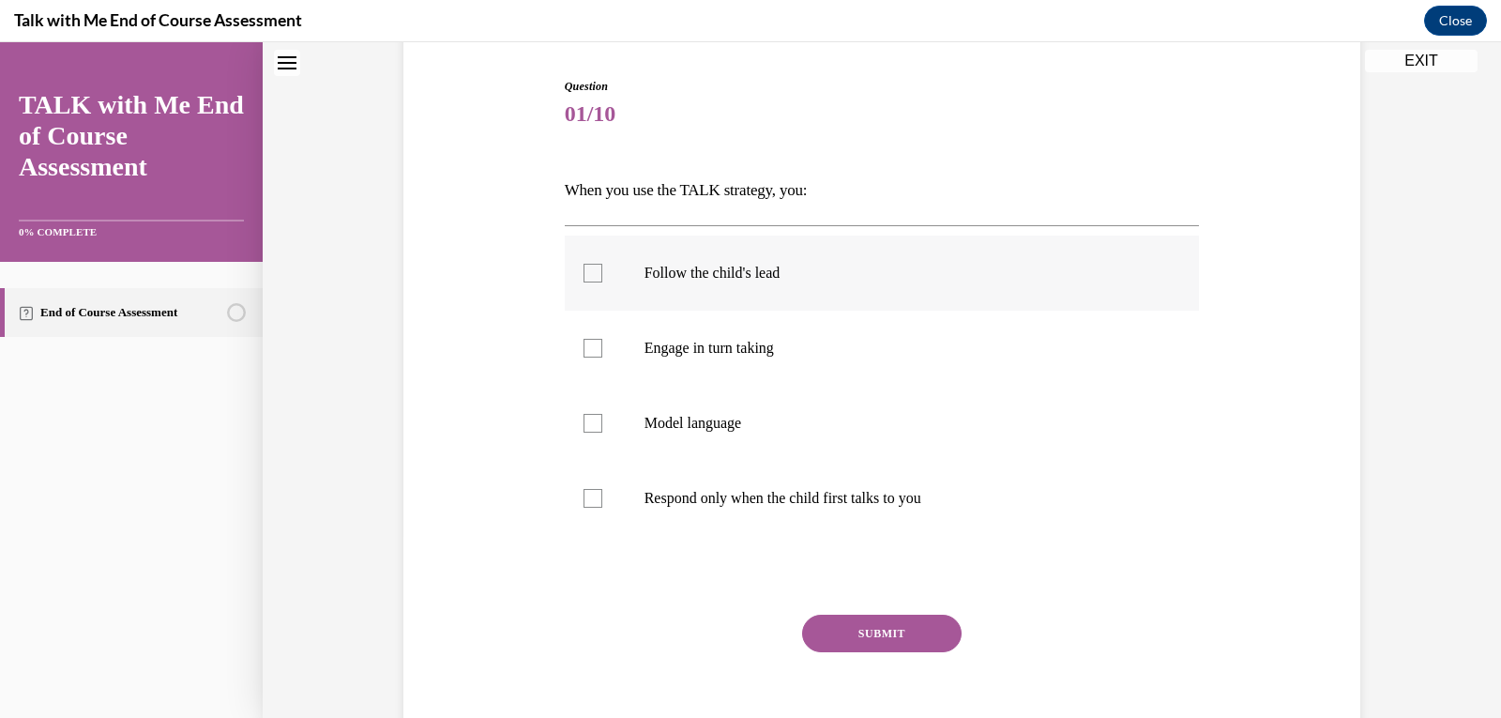
click at [454, 275] on p "Follow the child's lead" at bounding box center [899, 273] width 509 height 19
click at [454, 275] on input "Follow the child's lead" at bounding box center [593, 273] width 19 height 19
checkbox input "true"
click at [454, 627] on button "SUBMIT" at bounding box center [882, 634] width 160 height 38
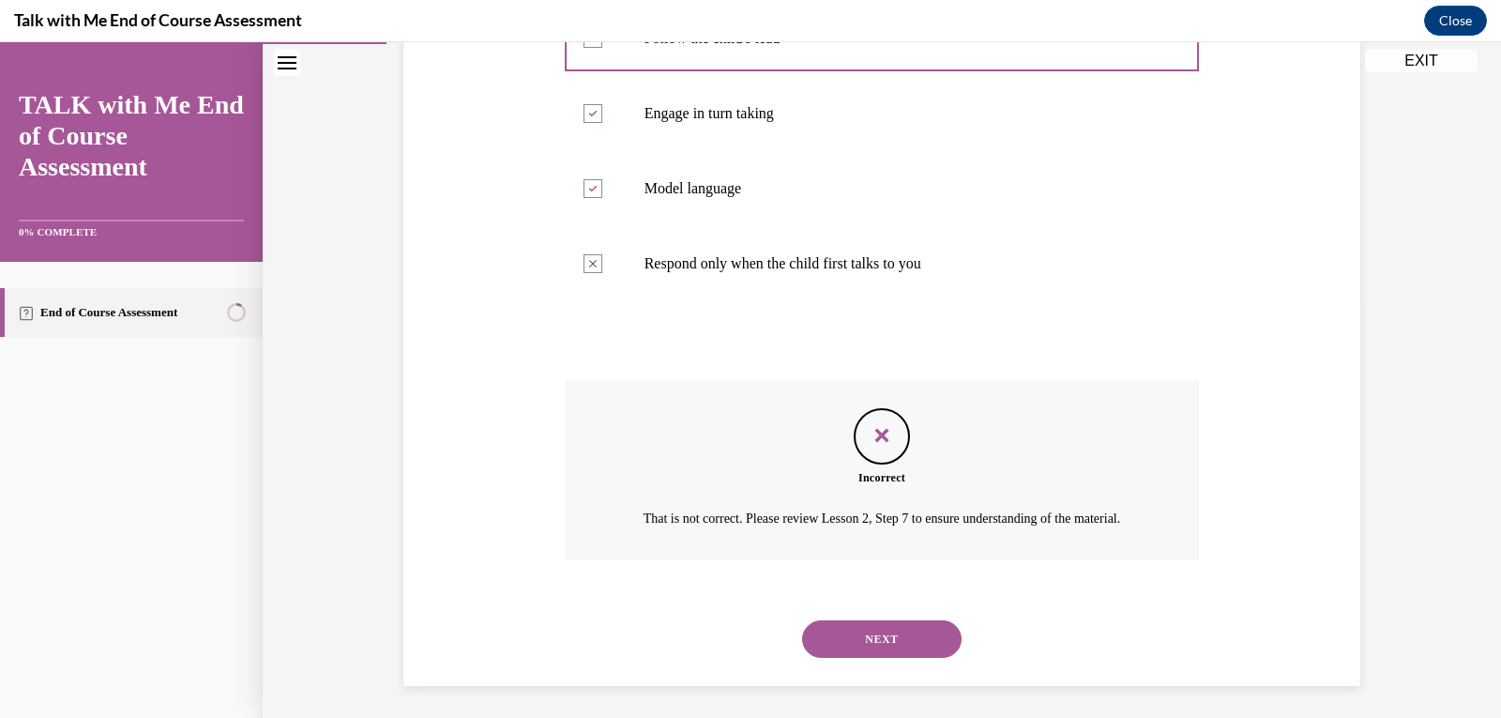
scroll to position [446, 0]
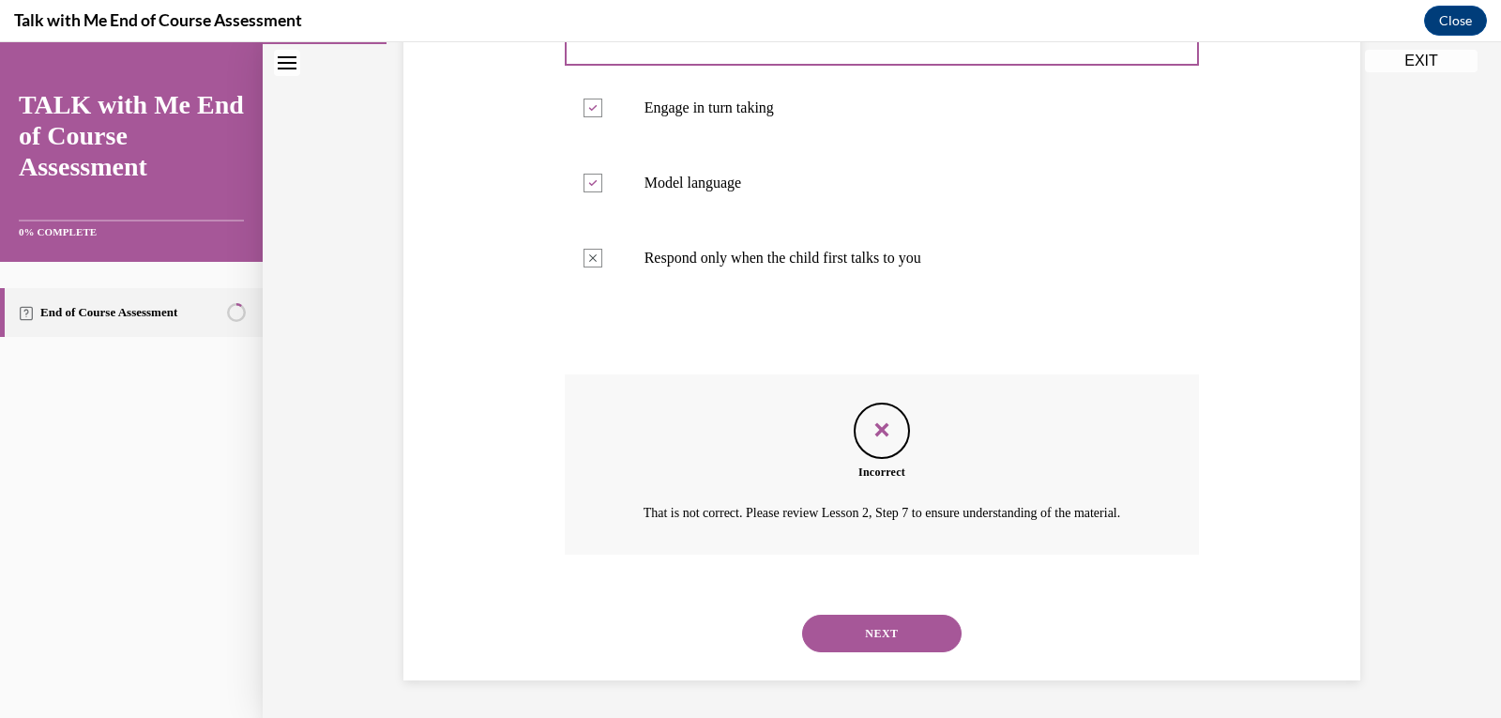
click at [454, 631] on button "NEXT" at bounding box center [882, 634] width 160 height 38
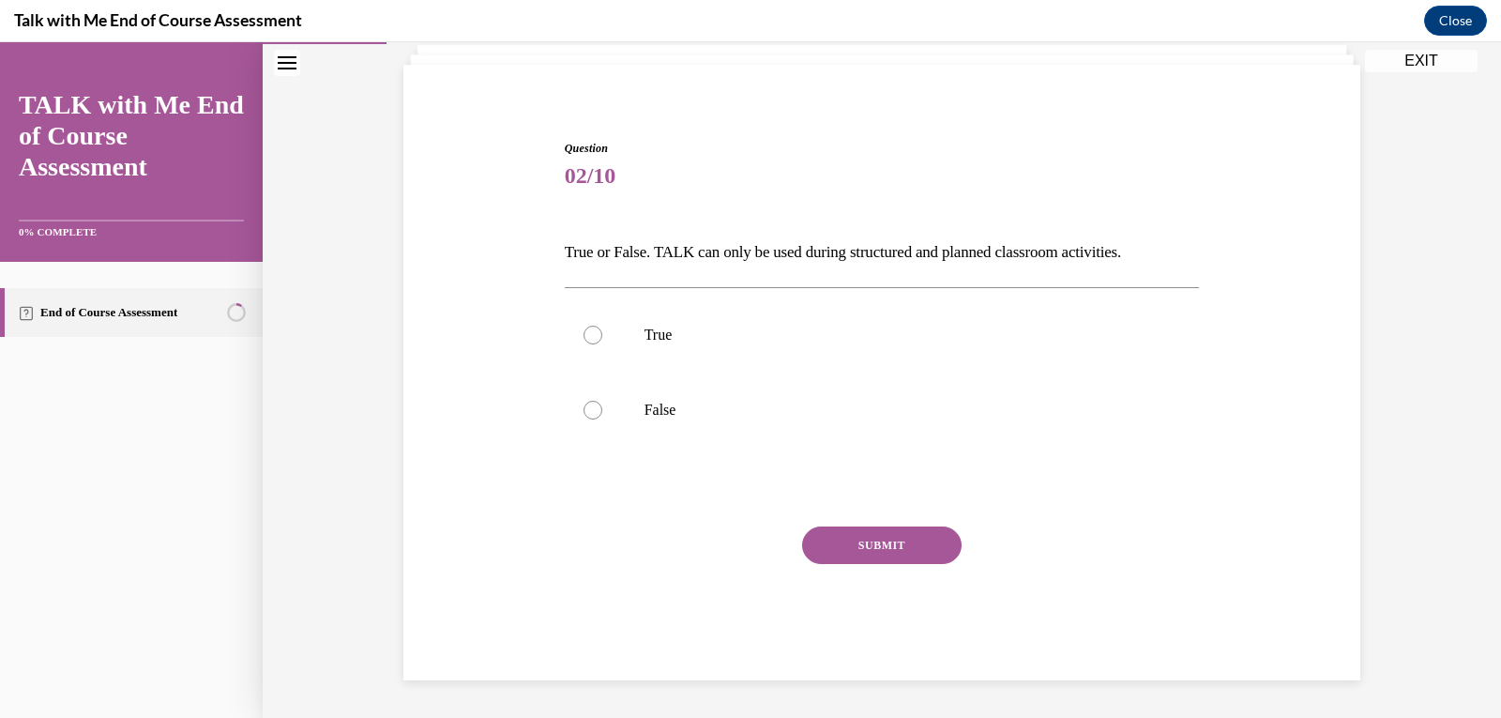
scroll to position [121, 0]
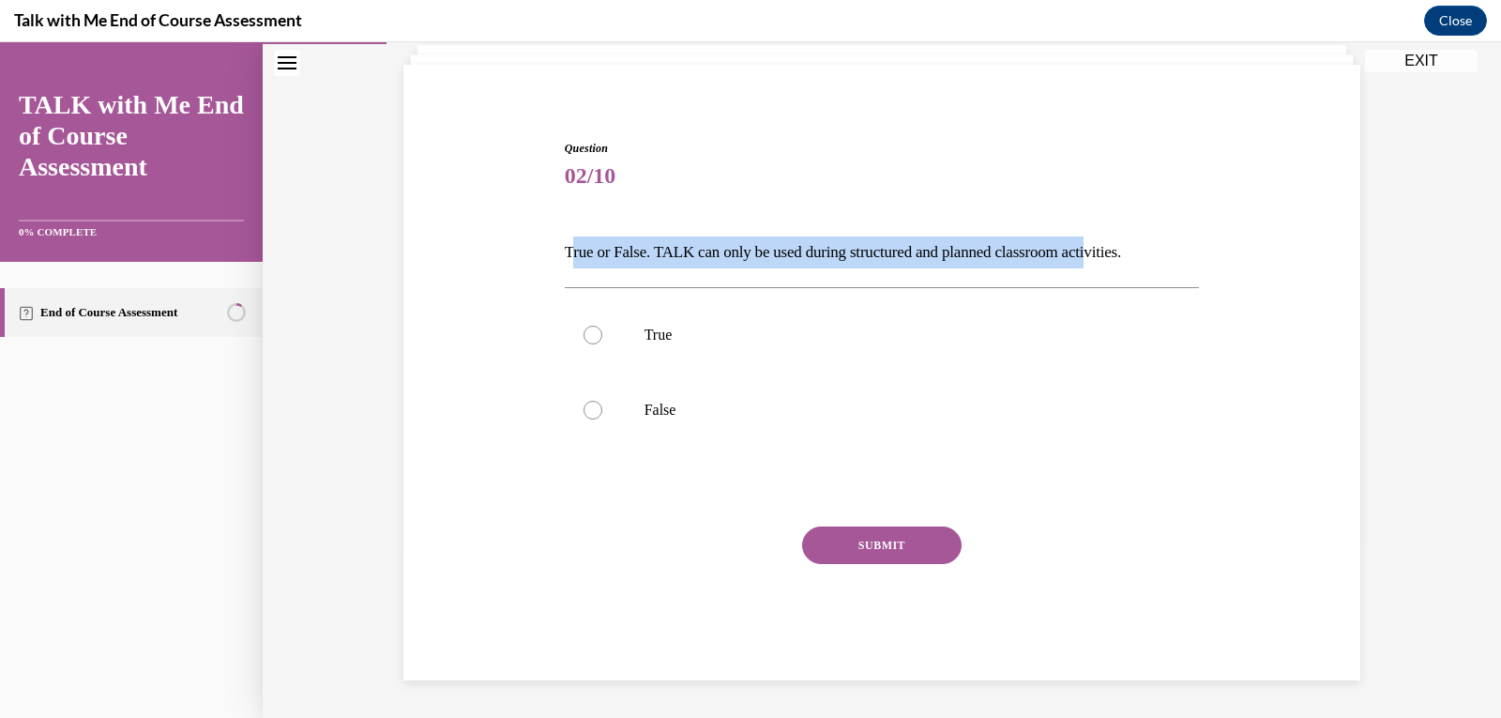
drag, startPoint x: 562, startPoint y: 256, endPoint x: 1117, endPoint y: 243, distance: 554.7
click at [454, 243] on p "True or False. TALK can only be used during structured and planned classroom ac…" at bounding box center [882, 252] width 635 height 32
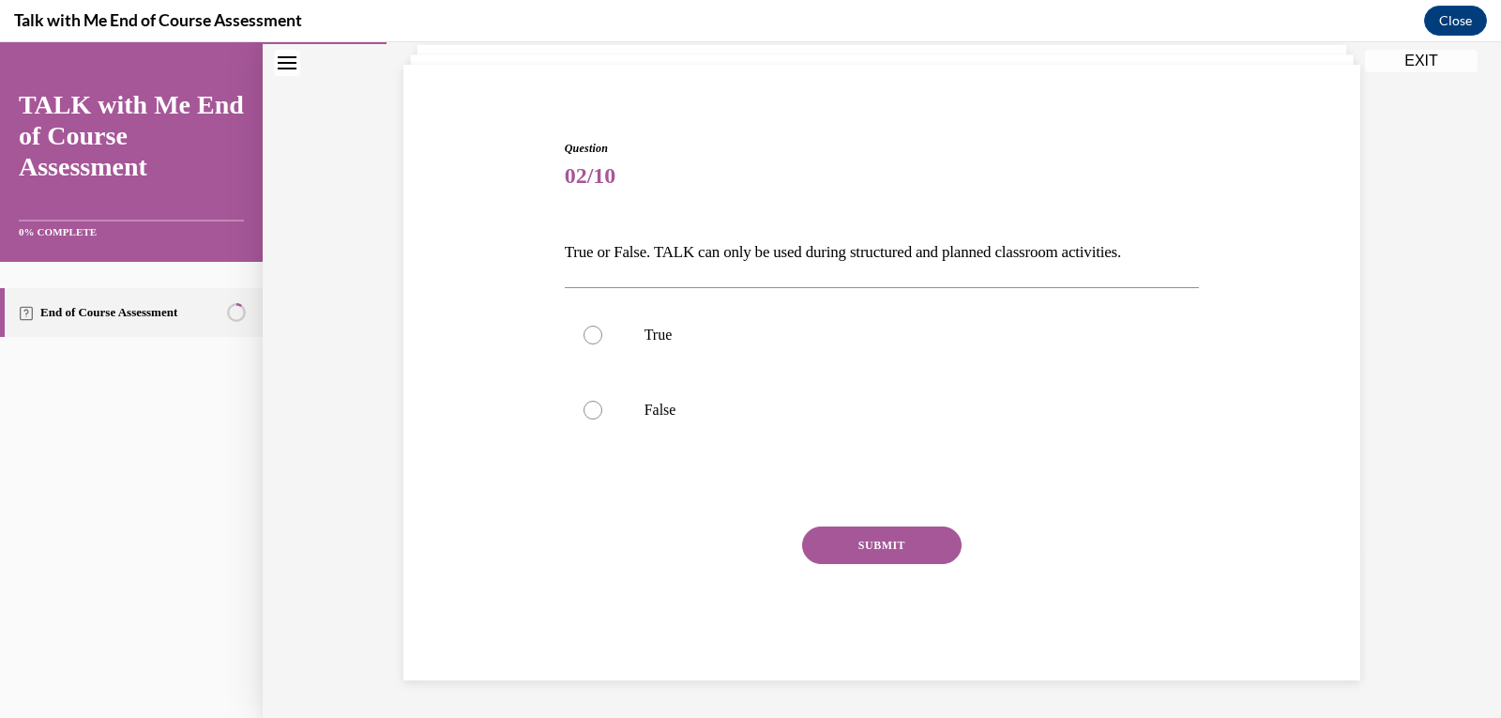
drag, startPoint x: 1199, startPoint y: 236, endPoint x: 1173, endPoint y: 244, distance: 27.6
click at [454, 238] on div "Question 02/10 True or False. TALK can only be used during structured and plann…" at bounding box center [882, 382] width 966 height 597
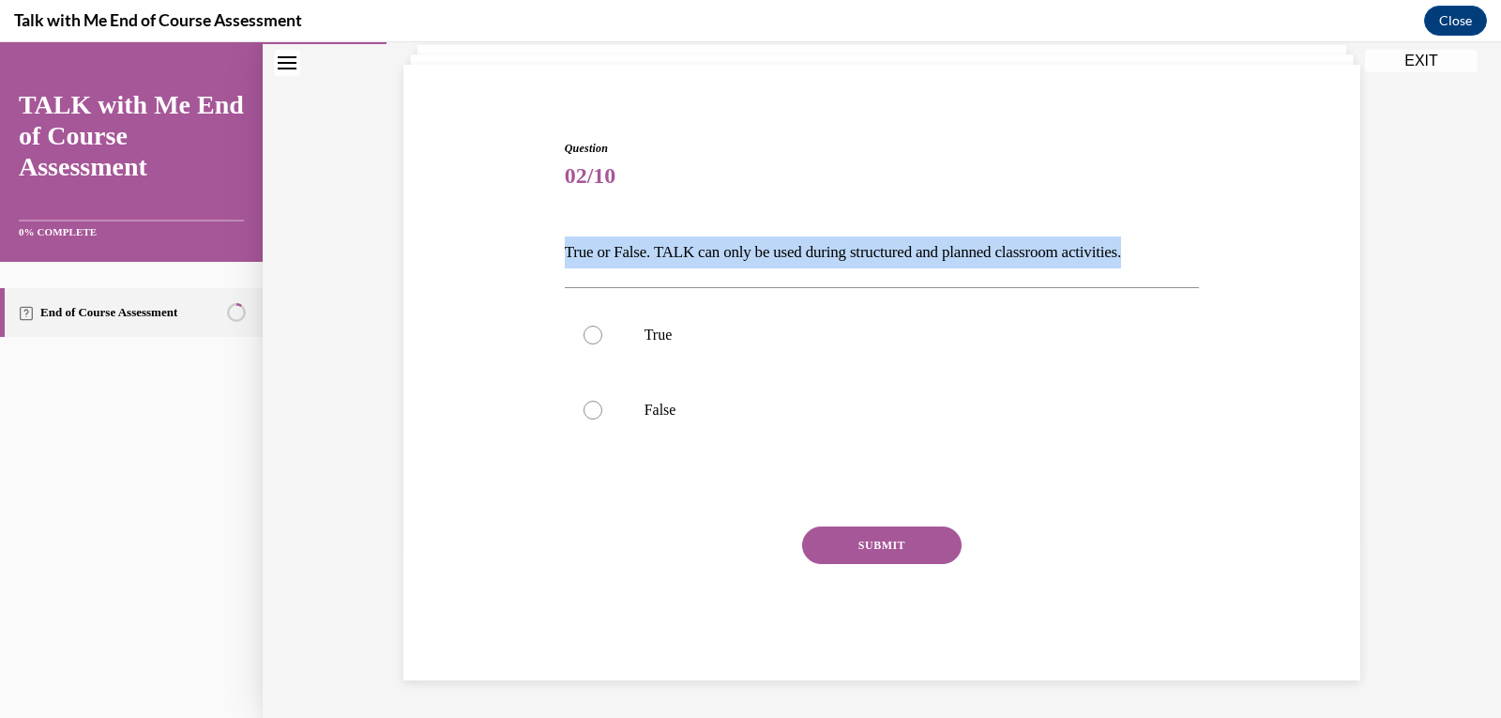
drag, startPoint x: 557, startPoint y: 251, endPoint x: 1170, endPoint y: 237, distance: 612.9
click at [454, 236] on p "True or False. TALK can only be used during structured and planned classroom ac…" at bounding box center [882, 252] width 635 height 32
copy p "True or False. TALK can only be used during structured and planned classroom ac…"
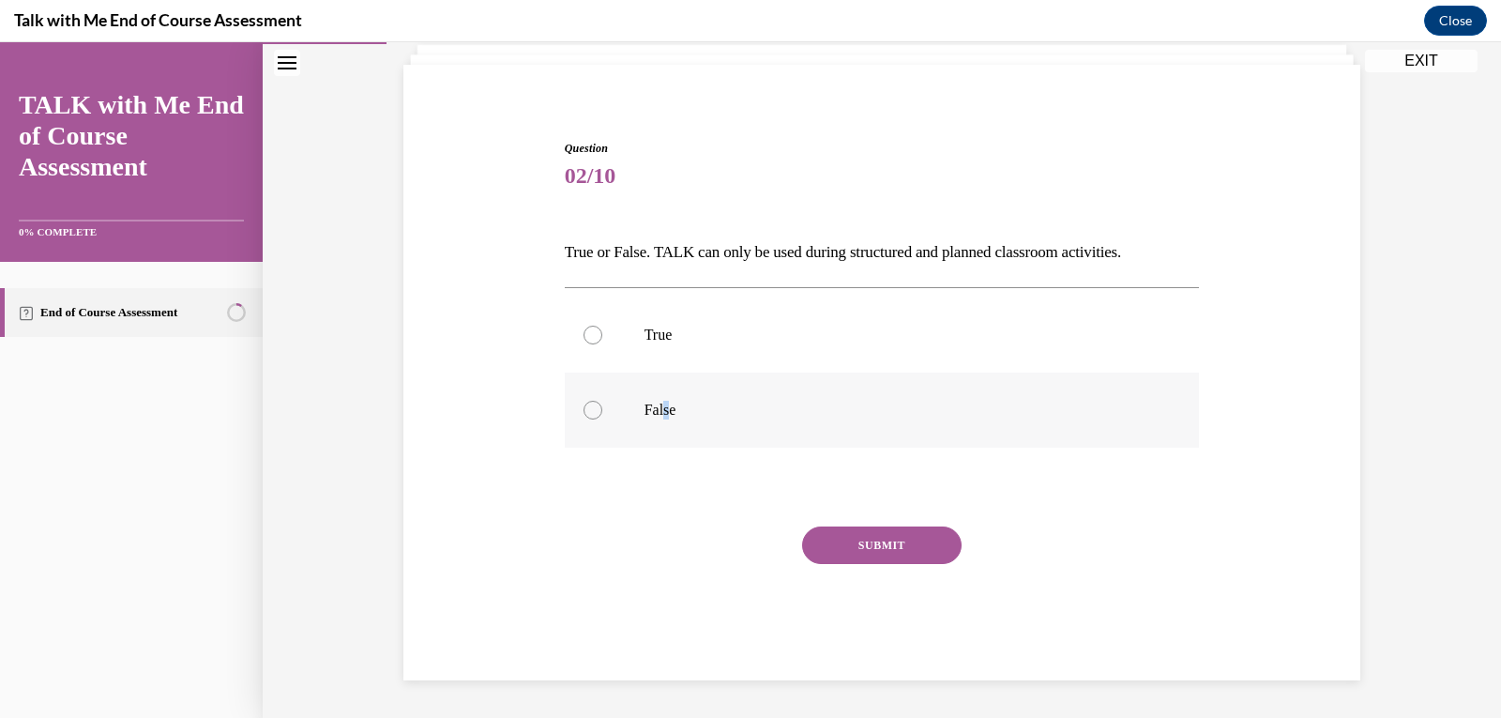
click at [454, 412] on p "False" at bounding box center [899, 410] width 509 height 19
click at [454, 401] on label "False" at bounding box center [882, 410] width 635 height 75
click at [454, 401] on input "False" at bounding box center [593, 410] width 19 height 19
radio input "true"
click at [454, 412] on circle at bounding box center [593, 410] width 6 height 6
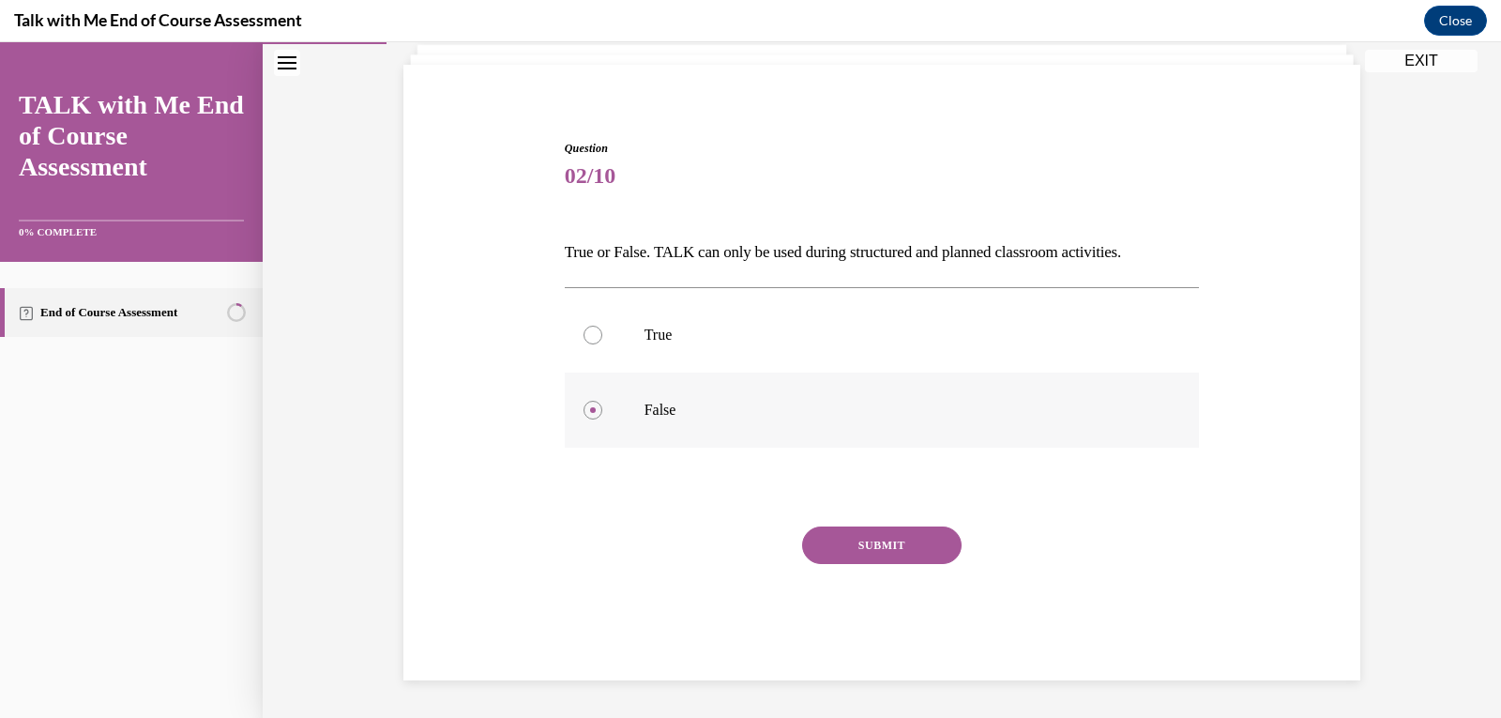
click at [454, 412] on input "False" at bounding box center [593, 410] width 19 height 19
click at [454, 553] on button "SUBMIT" at bounding box center [882, 545] width 160 height 38
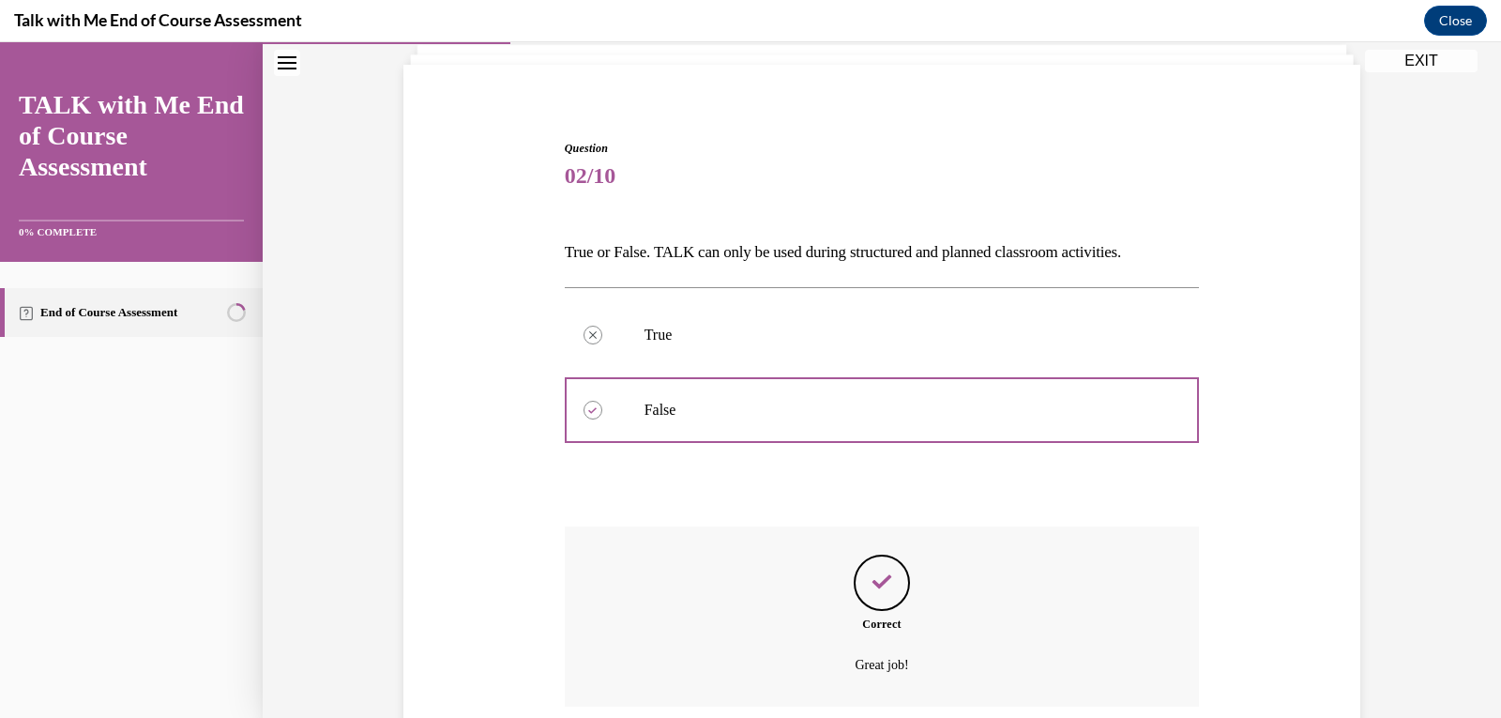
scroll to position [273, 0]
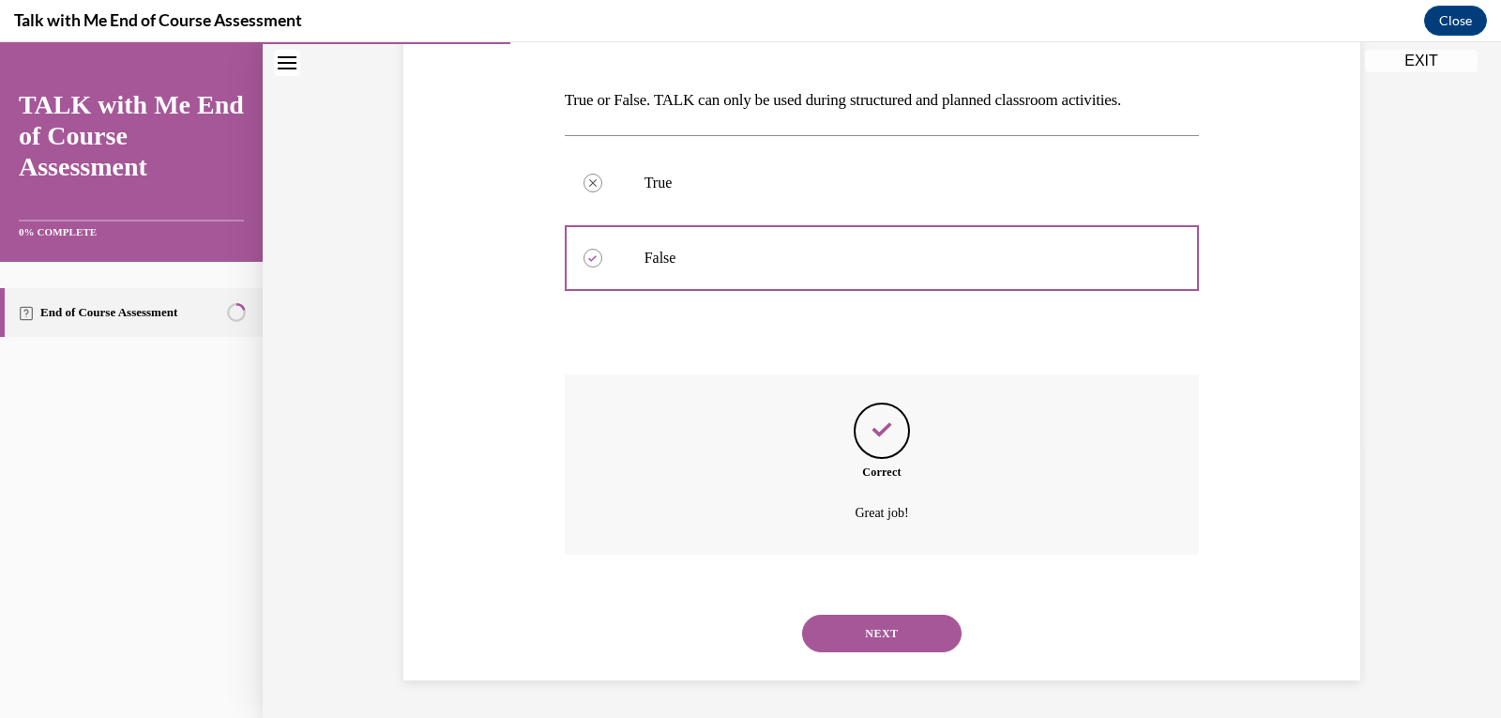
click at [454, 642] on button "NEXT" at bounding box center [882, 634] width 160 height 38
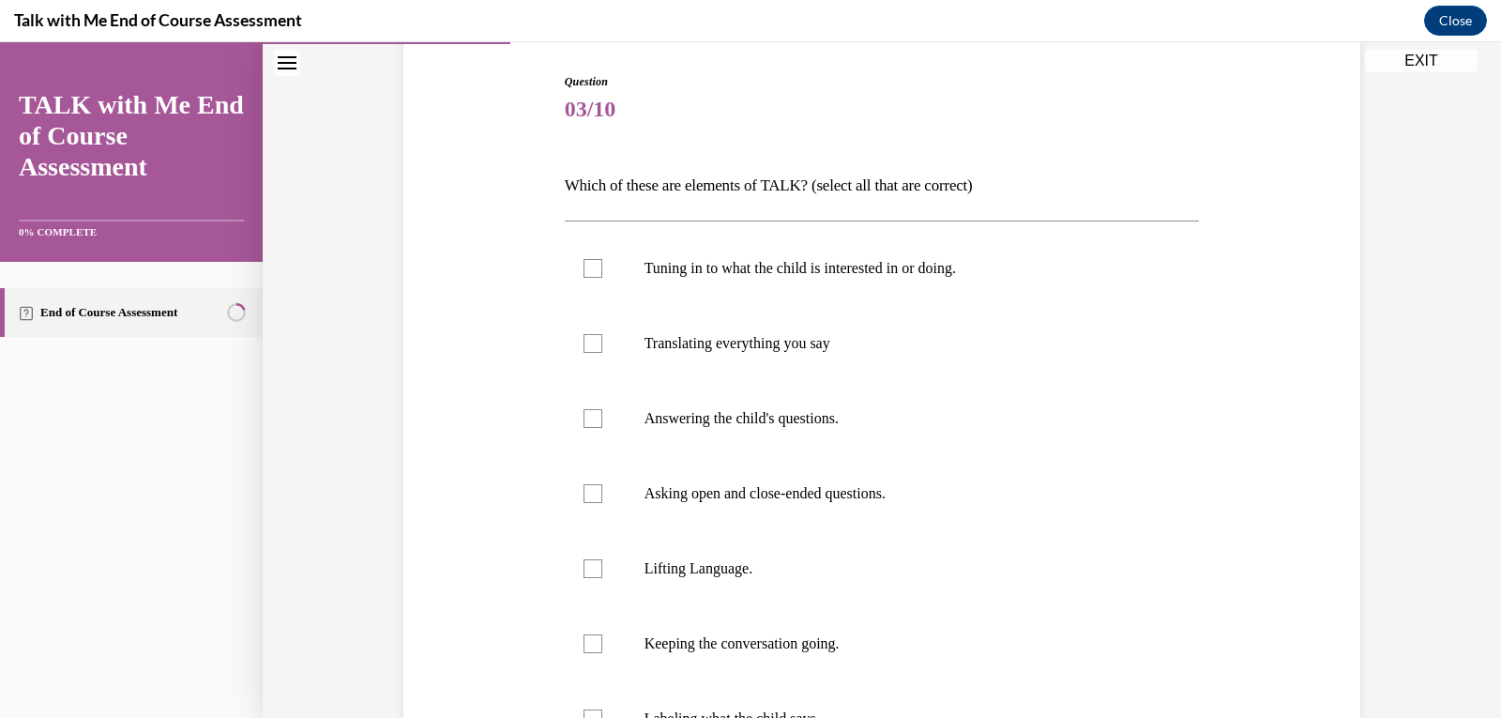
scroll to position [281, 0]
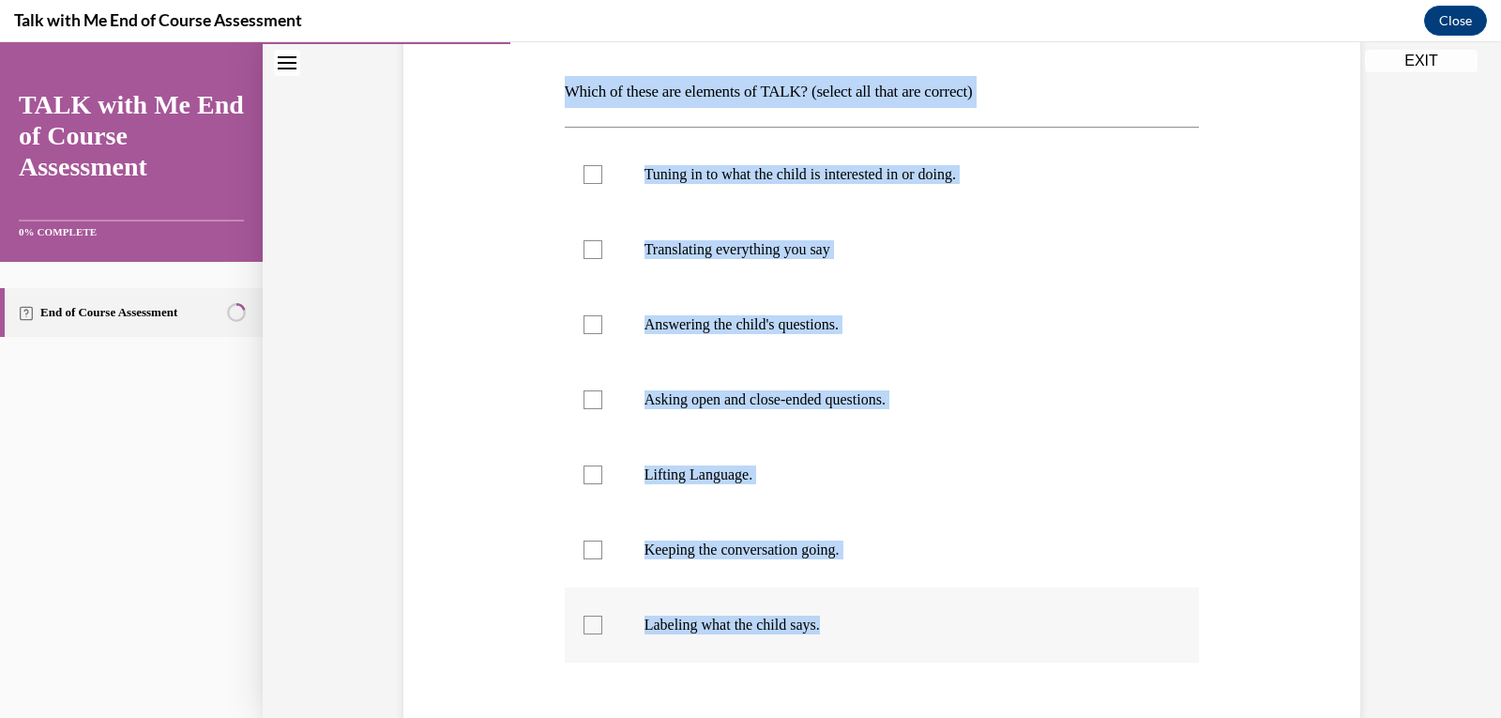
drag, startPoint x: 555, startPoint y: 93, endPoint x: 951, endPoint y: 607, distance: 649.6
click at [454, 607] on div "Question 03/10 Which of these are elements of TALK? (select all that are correc…" at bounding box center [882, 423] width 645 height 944
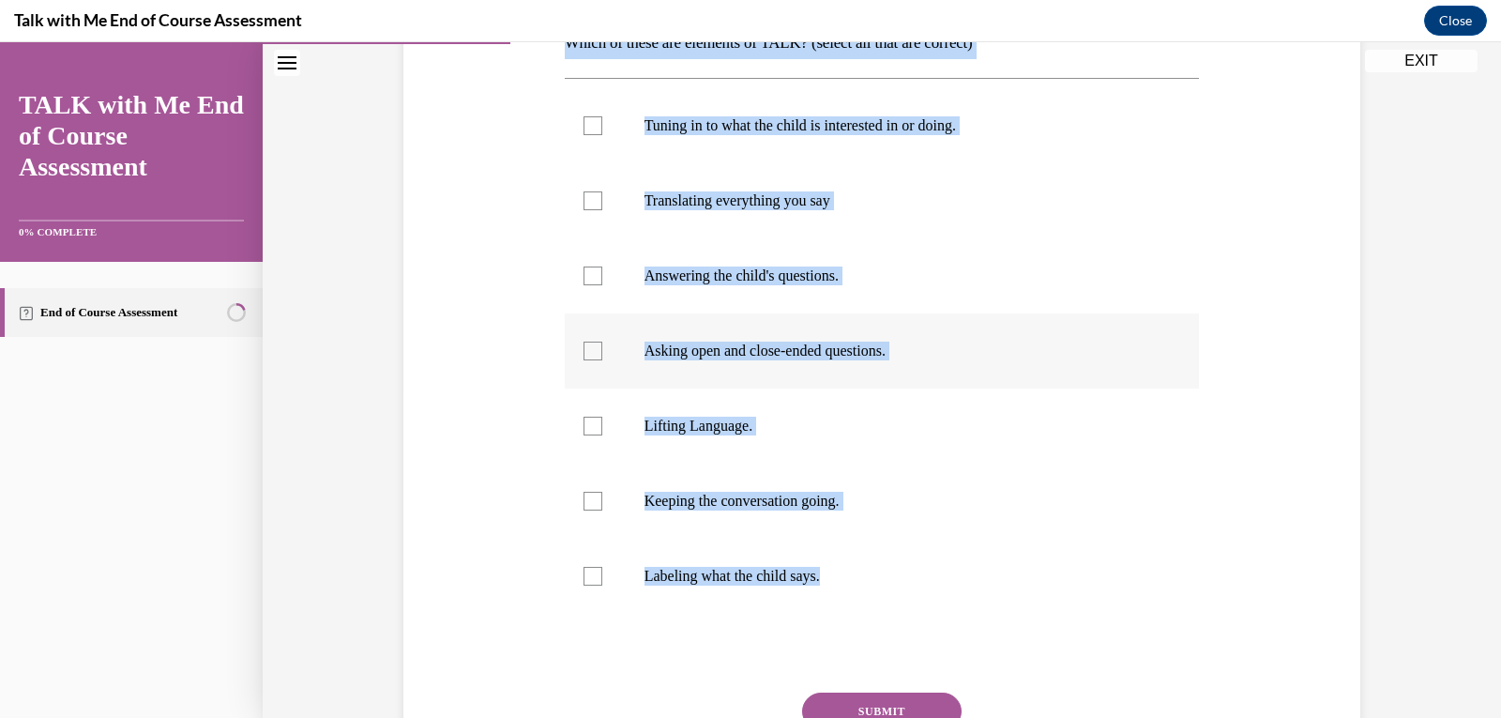
scroll to position [375, 0]
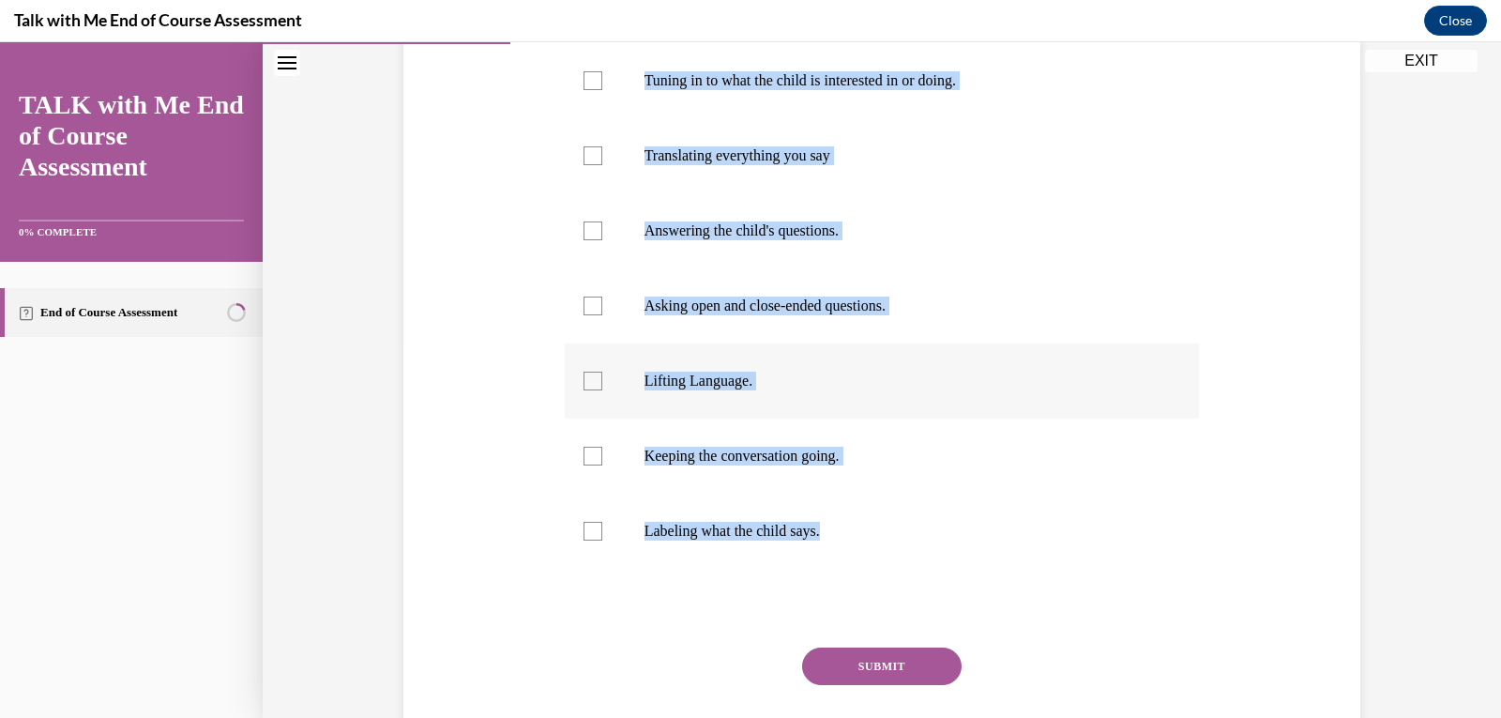
copy div "Which of these are elements of TALK? (select all that are correct) Tuning in to…"
click at [454, 402] on div "Question 03/10 Which of these are elements of TALK? (select all that are correc…" at bounding box center [882, 282] width 1239 height 1113
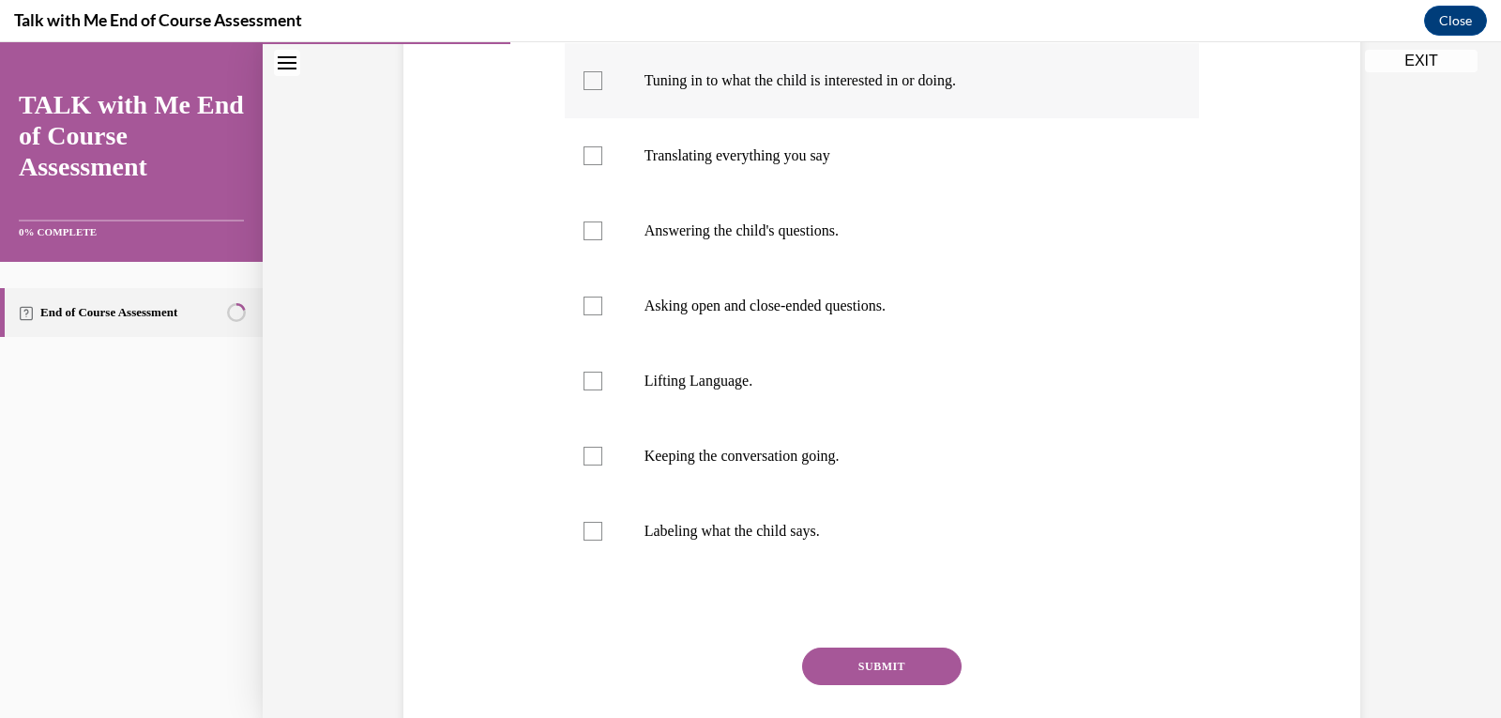
click at [454, 78] on div at bounding box center [593, 80] width 19 height 19
click at [454, 78] on input "Tuning in to what the child is interested in or doing." at bounding box center [593, 80] width 19 height 19
checkbox input "true"
click at [454, 229] on div at bounding box center [593, 230] width 19 height 19
click at [454, 229] on input "Answering the child's questions." at bounding box center [593, 230] width 19 height 19
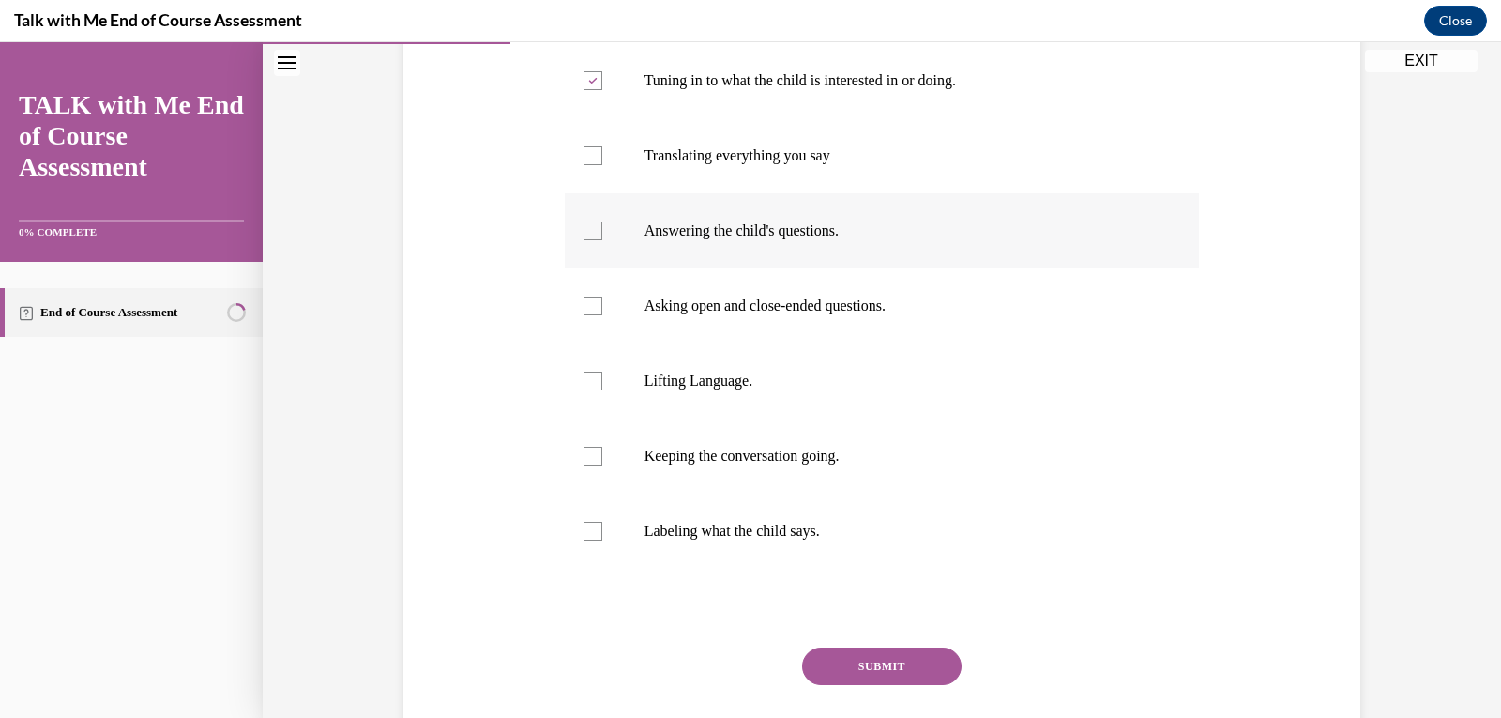
checkbox input "true"
click at [454, 297] on div at bounding box center [593, 306] width 19 height 19
click at [454, 297] on input "Asking open and close-ended questions." at bounding box center [593, 306] width 19 height 19
checkbox input "true"
click at [454, 373] on div at bounding box center [593, 381] width 19 height 19
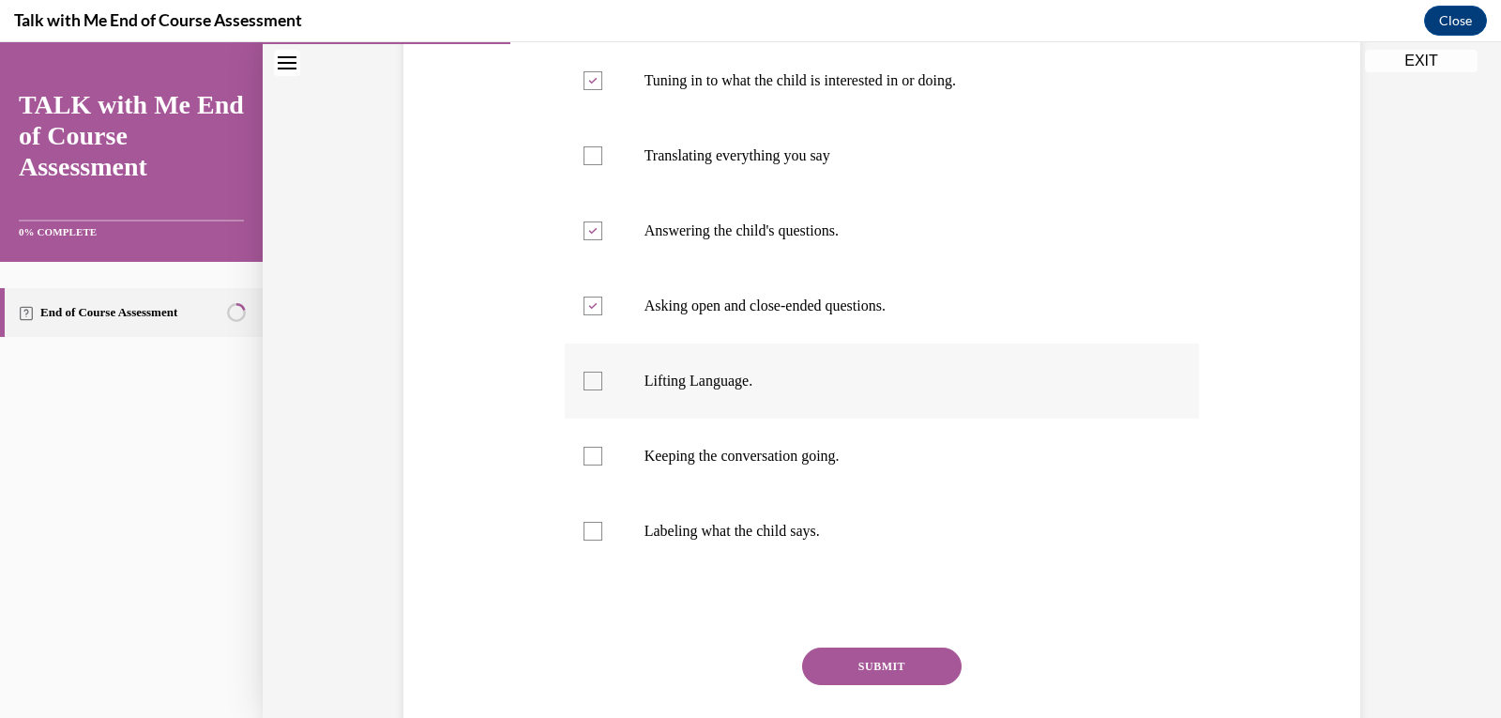
click at [454, 373] on input "Lifting Language." at bounding box center [593, 381] width 19 height 19
checkbox input "true"
drag, startPoint x: 580, startPoint y: 463, endPoint x: 646, endPoint y: 503, distance: 77.1
click at [454, 463] on div at bounding box center [593, 456] width 19 height 19
click at [454, 463] on input "Keeping the conversation going." at bounding box center [593, 456] width 19 height 19
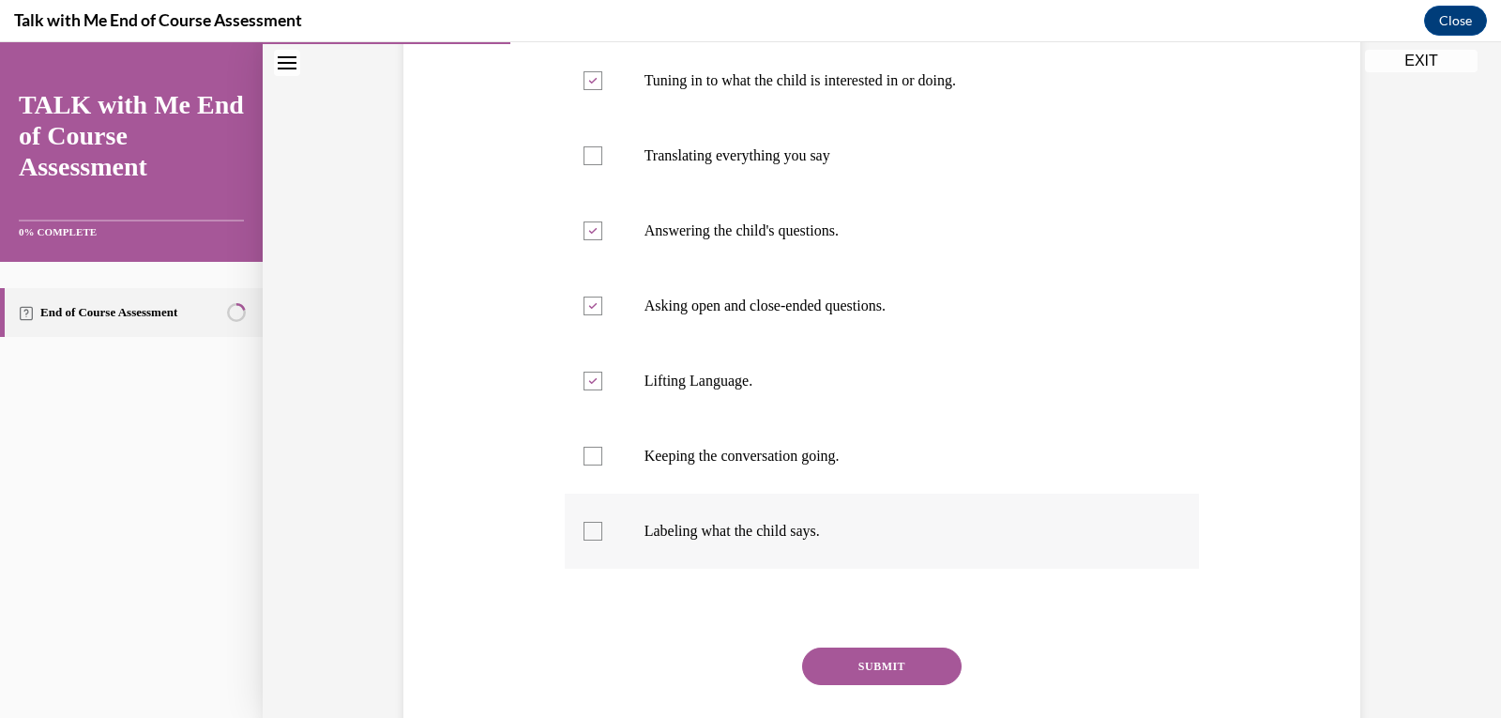
checkbox input "true"
click at [454, 662] on button "SUBMIT" at bounding box center [882, 666] width 160 height 38
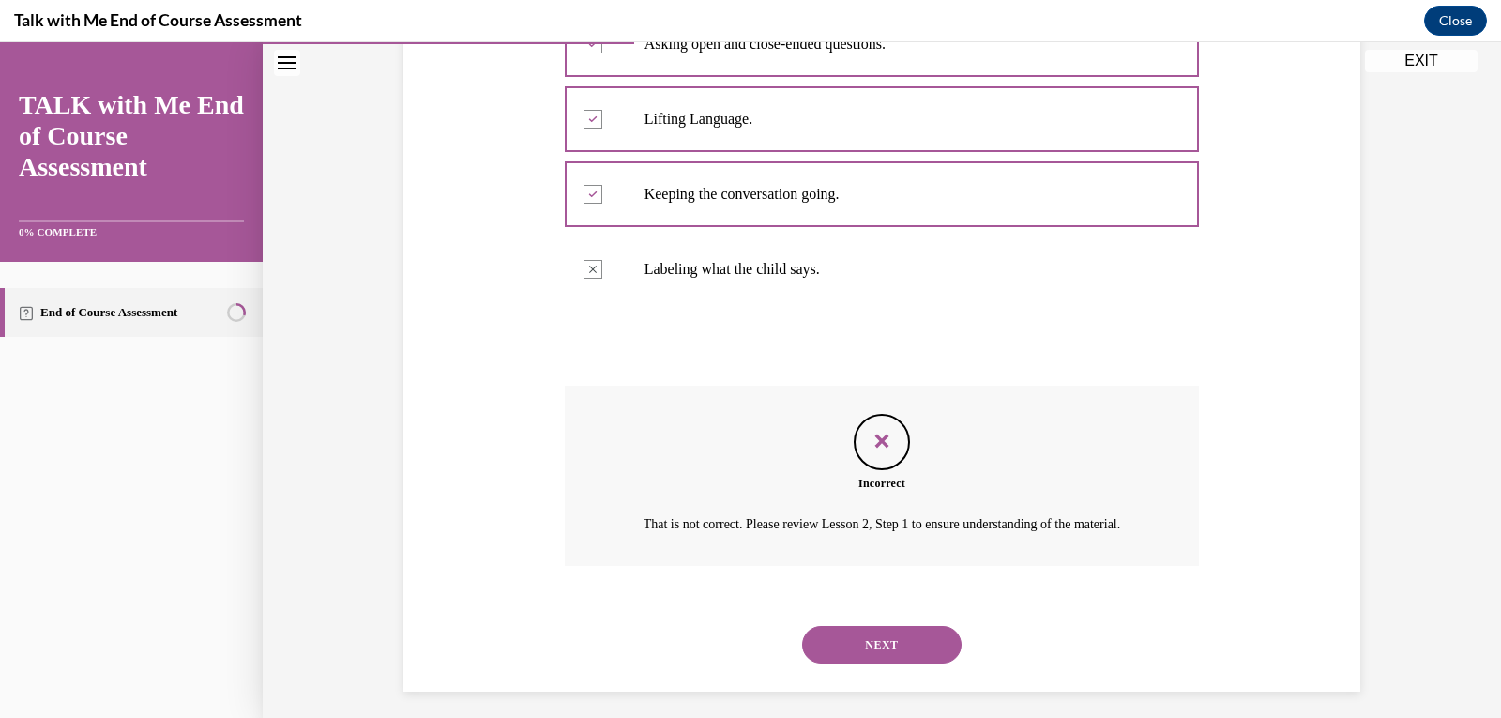
scroll to position [671, 0]
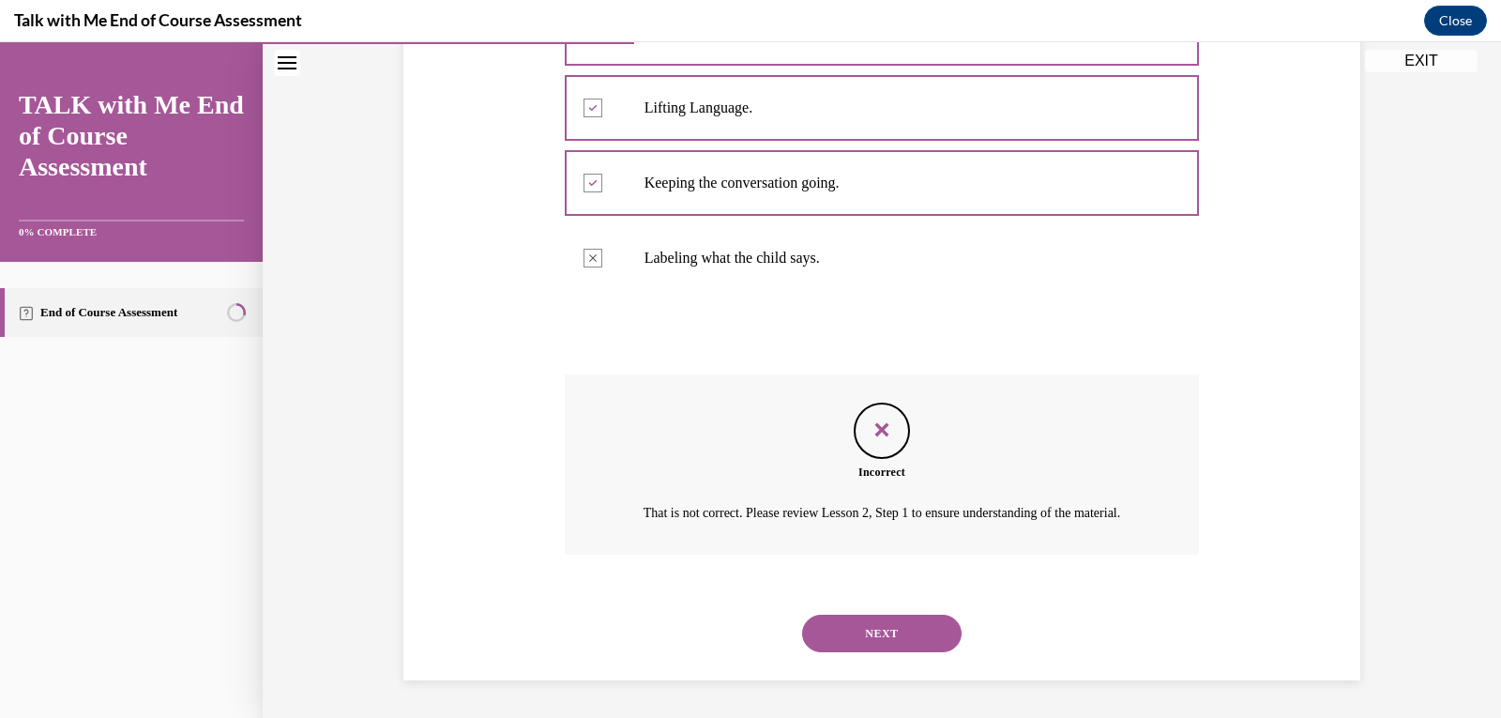
click at [454, 616] on button "NEXT" at bounding box center [882, 634] width 160 height 38
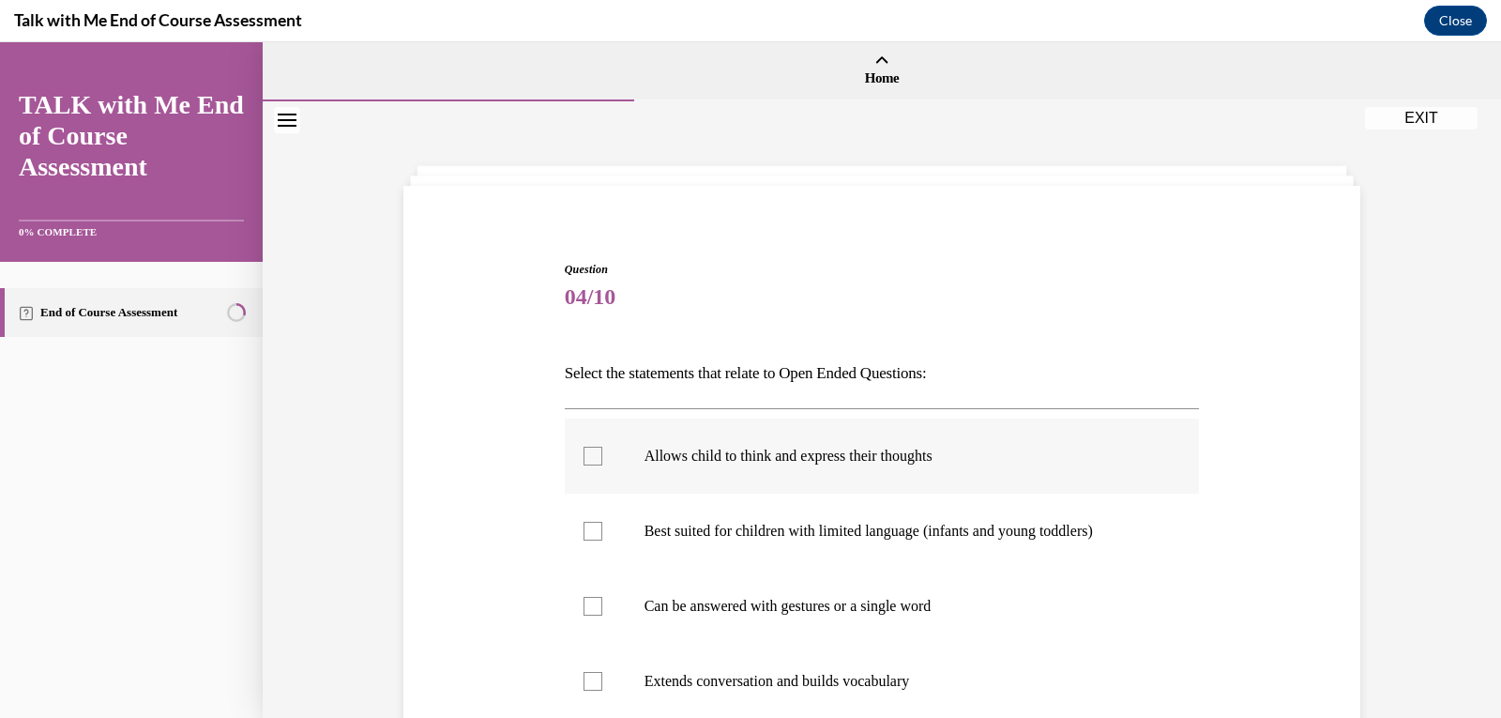
scroll to position [94, 0]
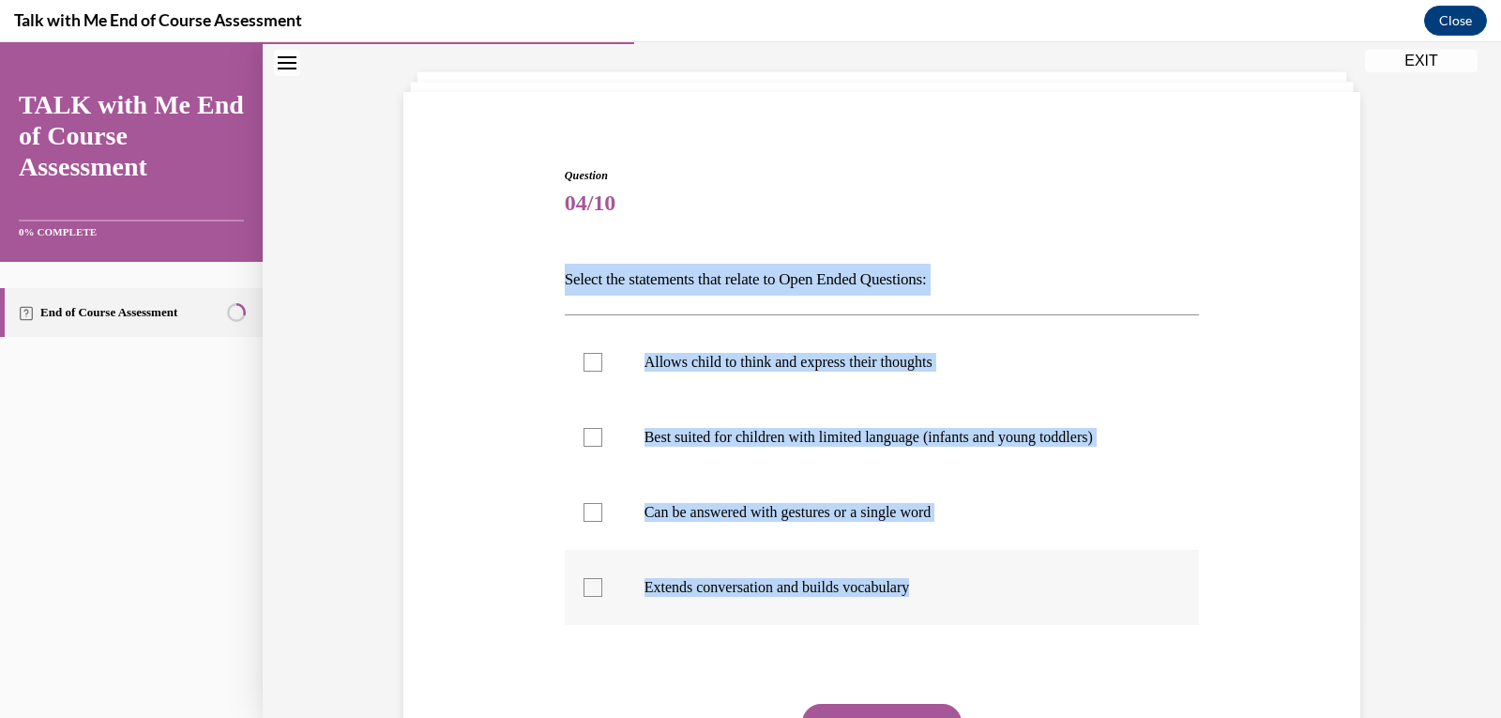
drag, startPoint x: 560, startPoint y: 279, endPoint x: 967, endPoint y: 586, distance: 510.4
click at [454, 589] on div "Question 04/10 Select the statements that relate to Open Ended Questions: Allow…" at bounding box center [882, 512] width 635 height 691
copy div "Select the statements that relate to Open Ended Questions: Allows child to thin…"
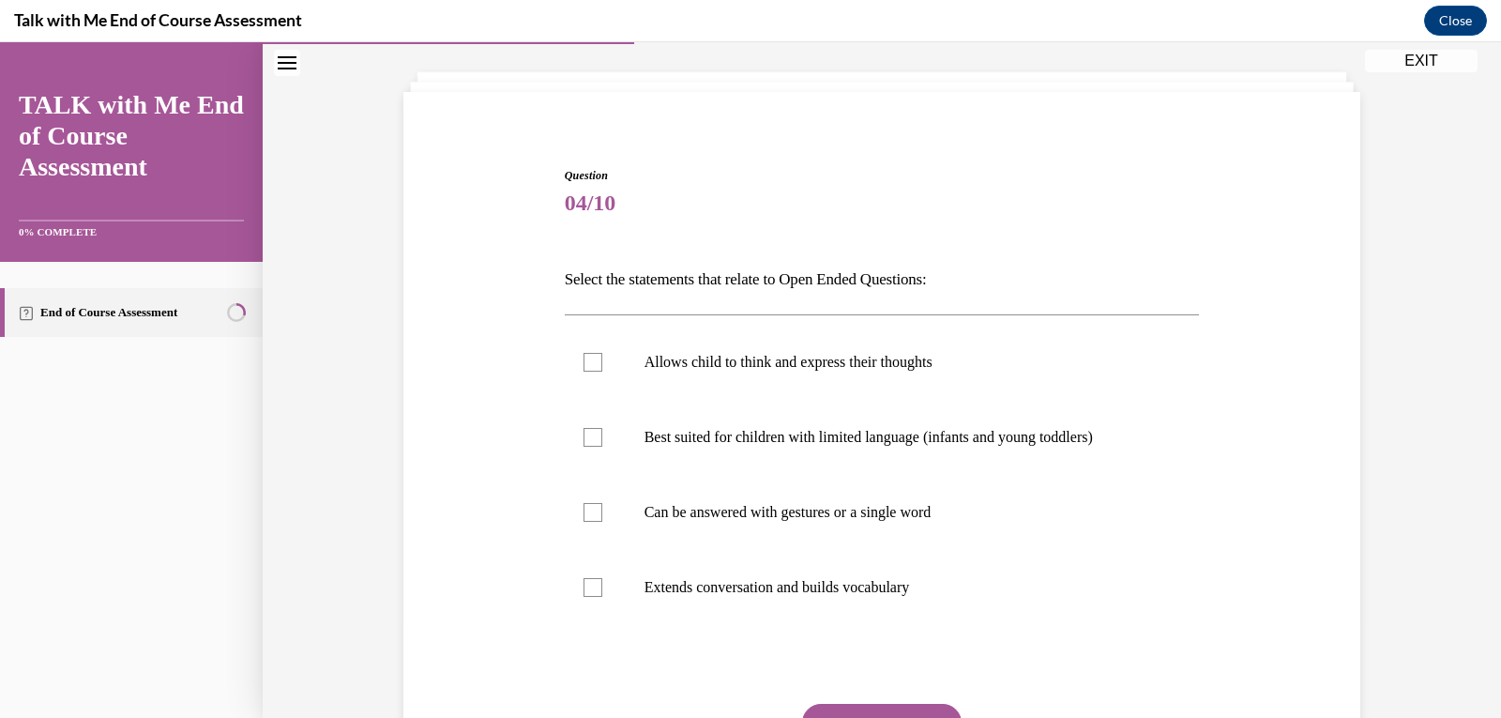
click at [454, 167] on div "Question 04/10 Select the statements that relate to Open Ended Questions: Allow…" at bounding box center [882, 484] width 966 height 747
click at [454, 365] on p "Allows child to think and express their thoughts" at bounding box center [899, 362] width 509 height 19
click at [454, 365] on input "Allows child to think and express their thoughts" at bounding box center [593, 362] width 19 height 19
checkbox input "true"
click at [454, 592] on p "Extends conversation and builds vocabulary" at bounding box center [899, 587] width 509 height 19
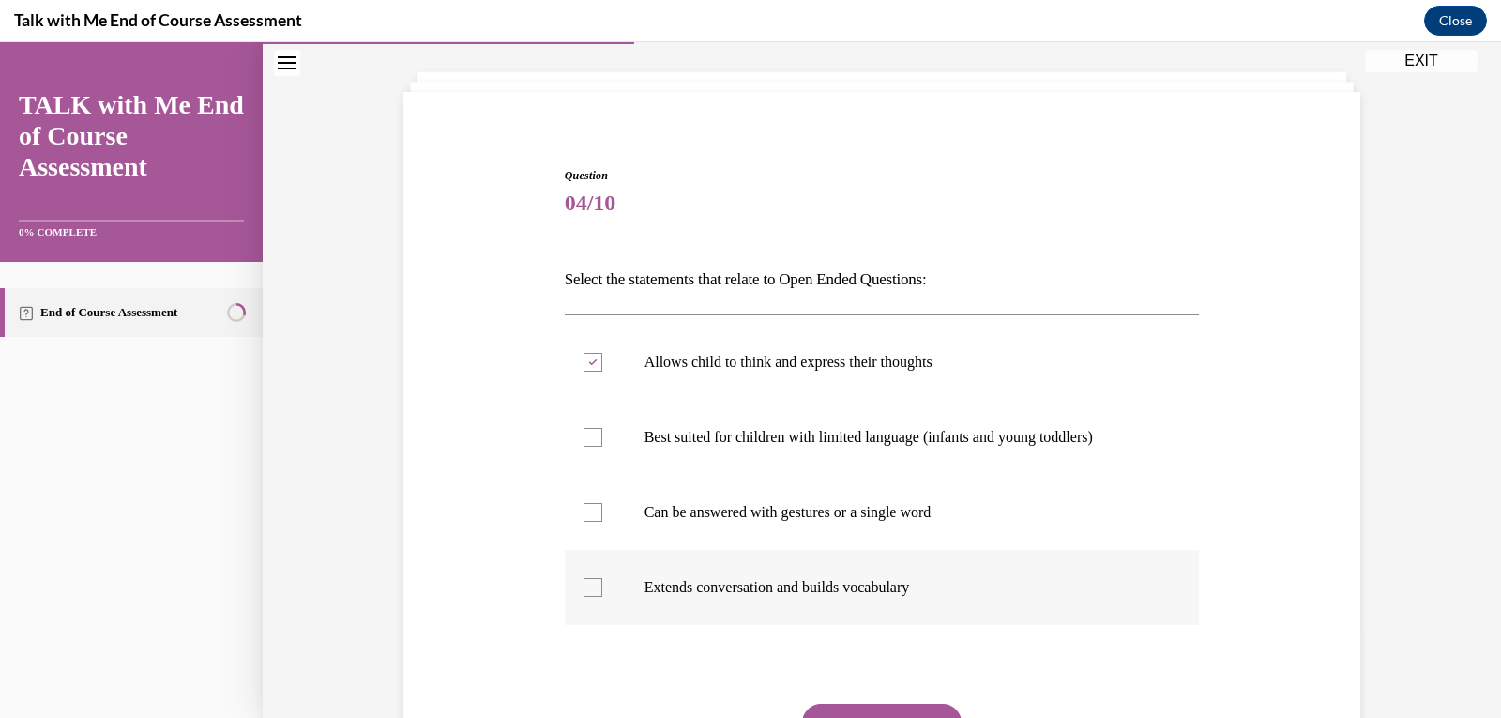
click at [454, 592] on input "Extends conversation and builds vocabulary" at bounding box center [593, 587] width 19 height 19
checkbox input "true"
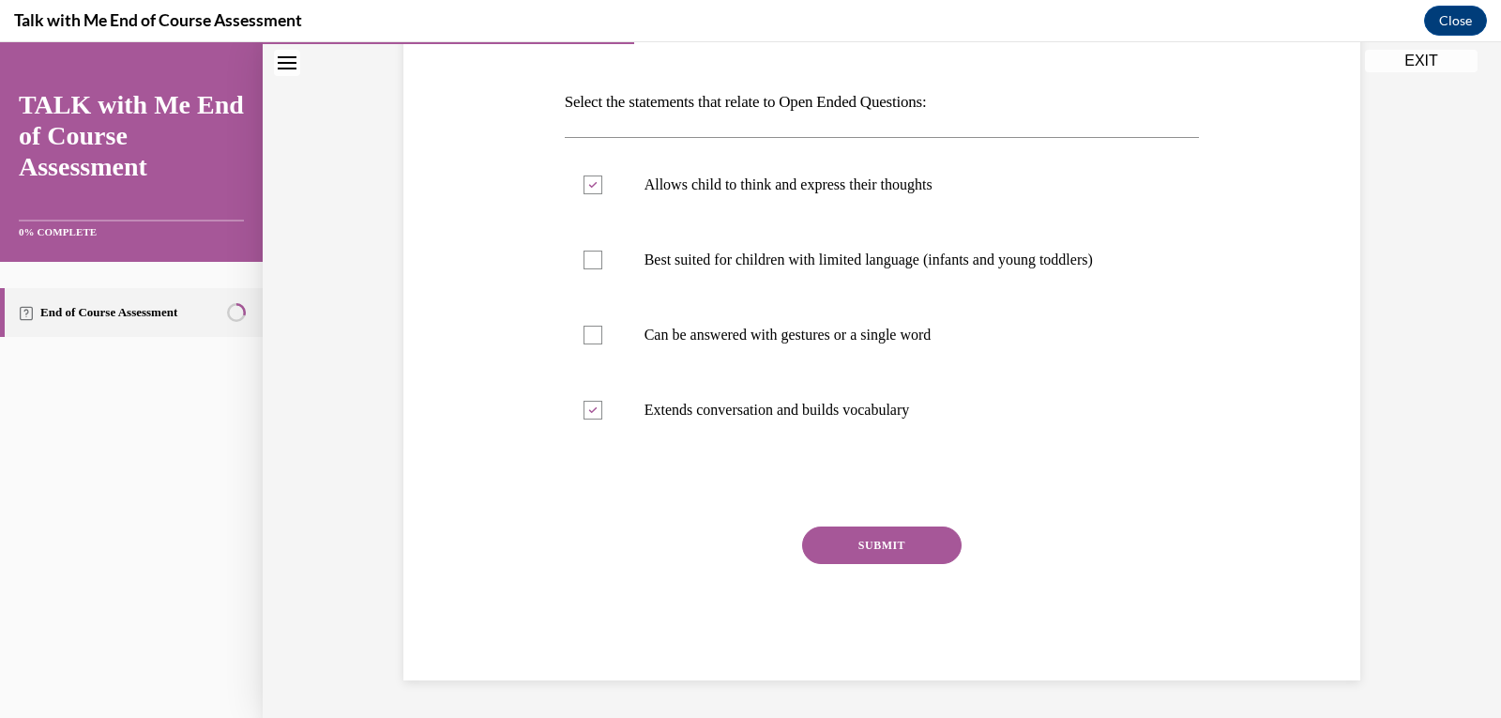
click at [454, 540] on button "SUBMIT" at bounding box center [882, 545] width 160 height 38
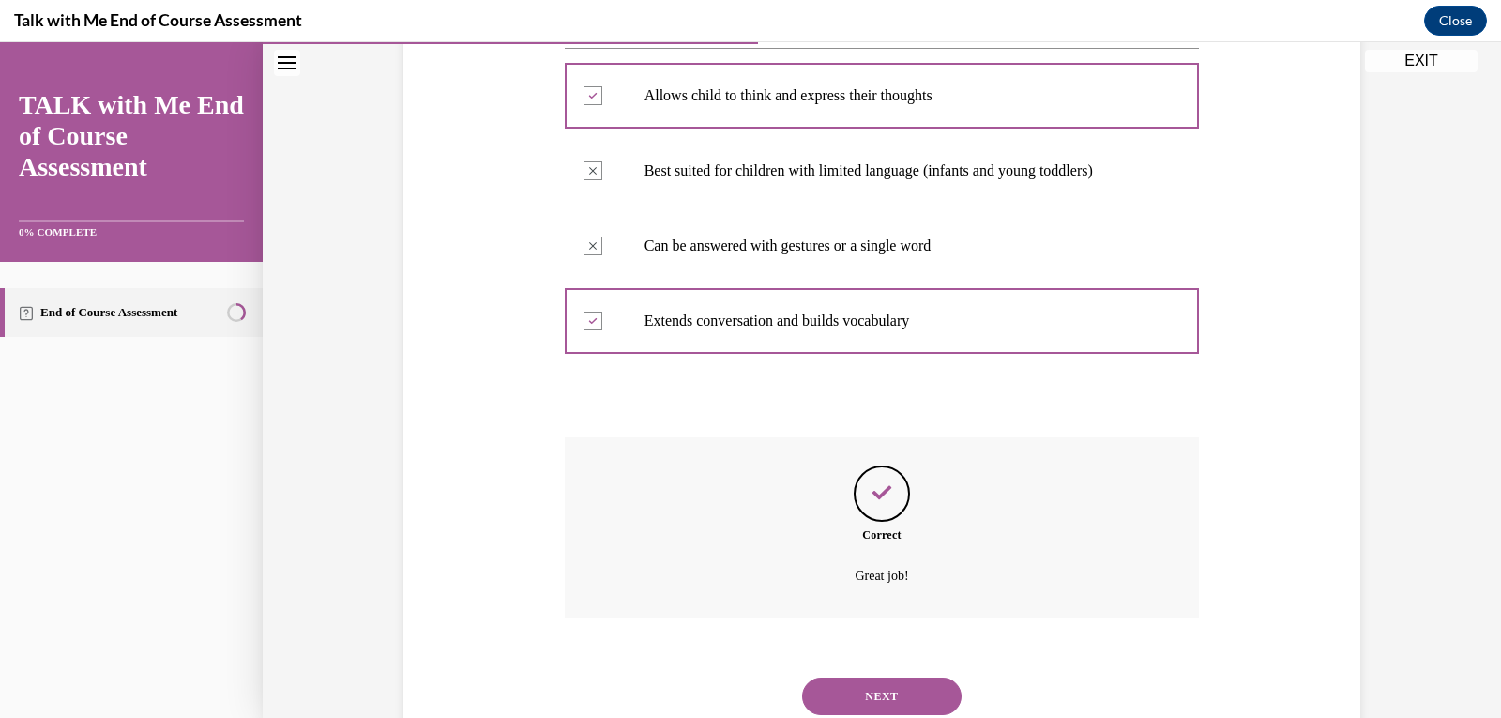
scroll to position [423, 0]
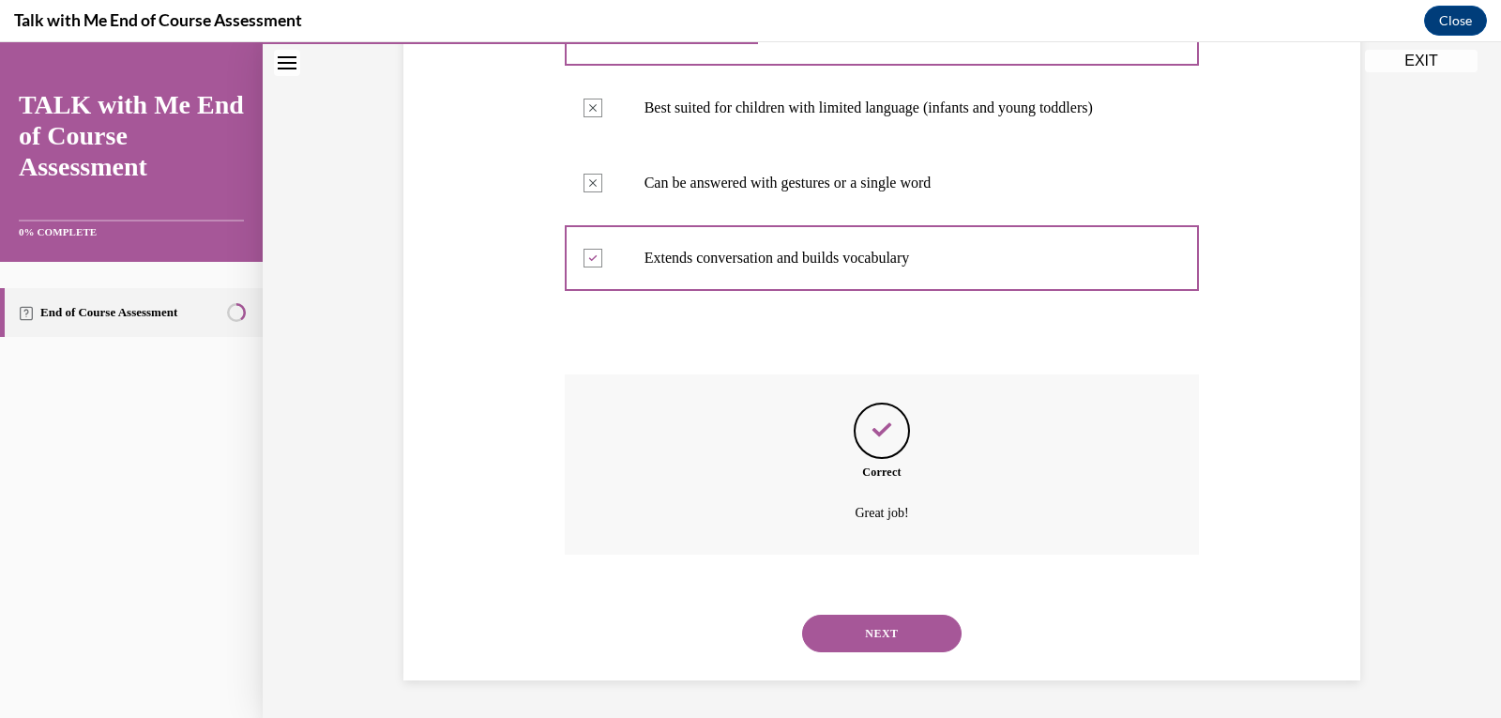
click at [454, 631] on button "NEXT" at bounding box center [882, 634] width 160 height 38
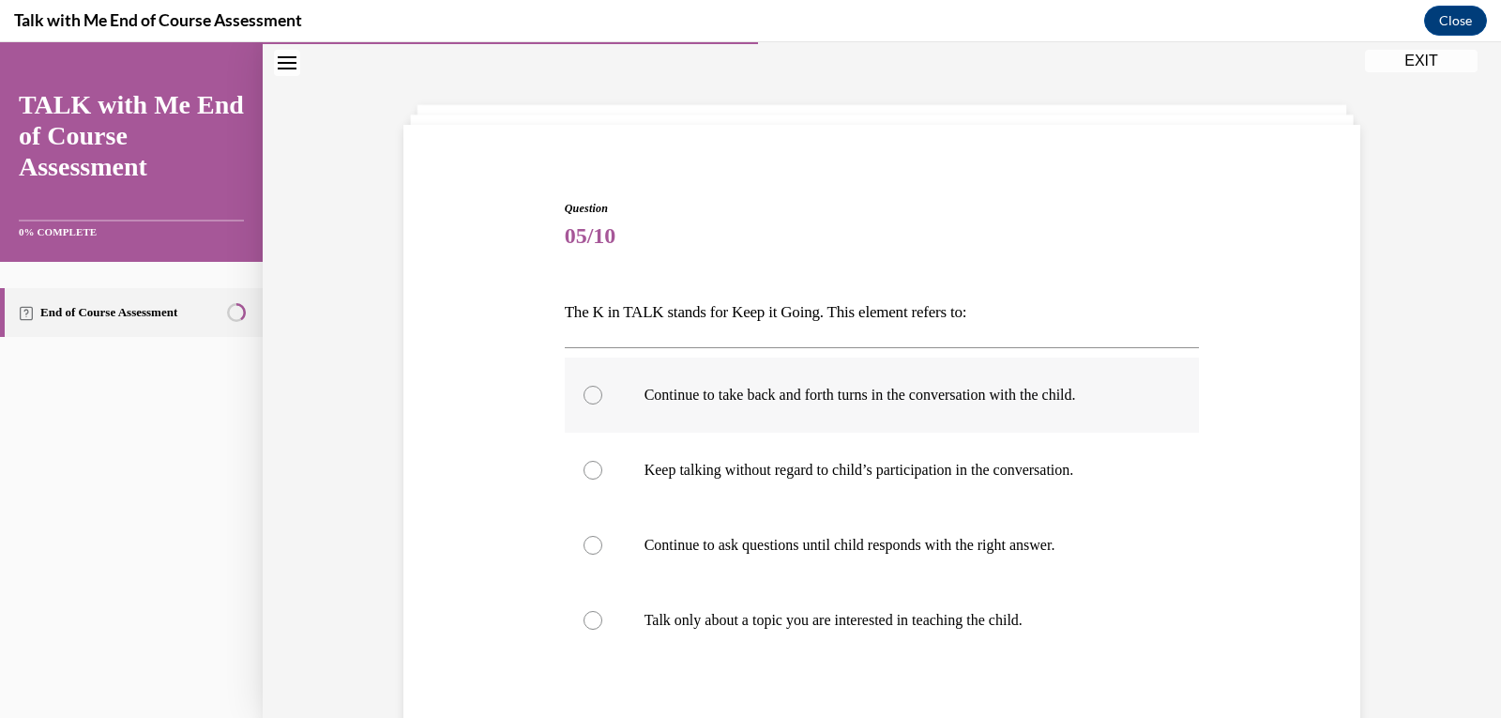
scroll to position [94, 0]
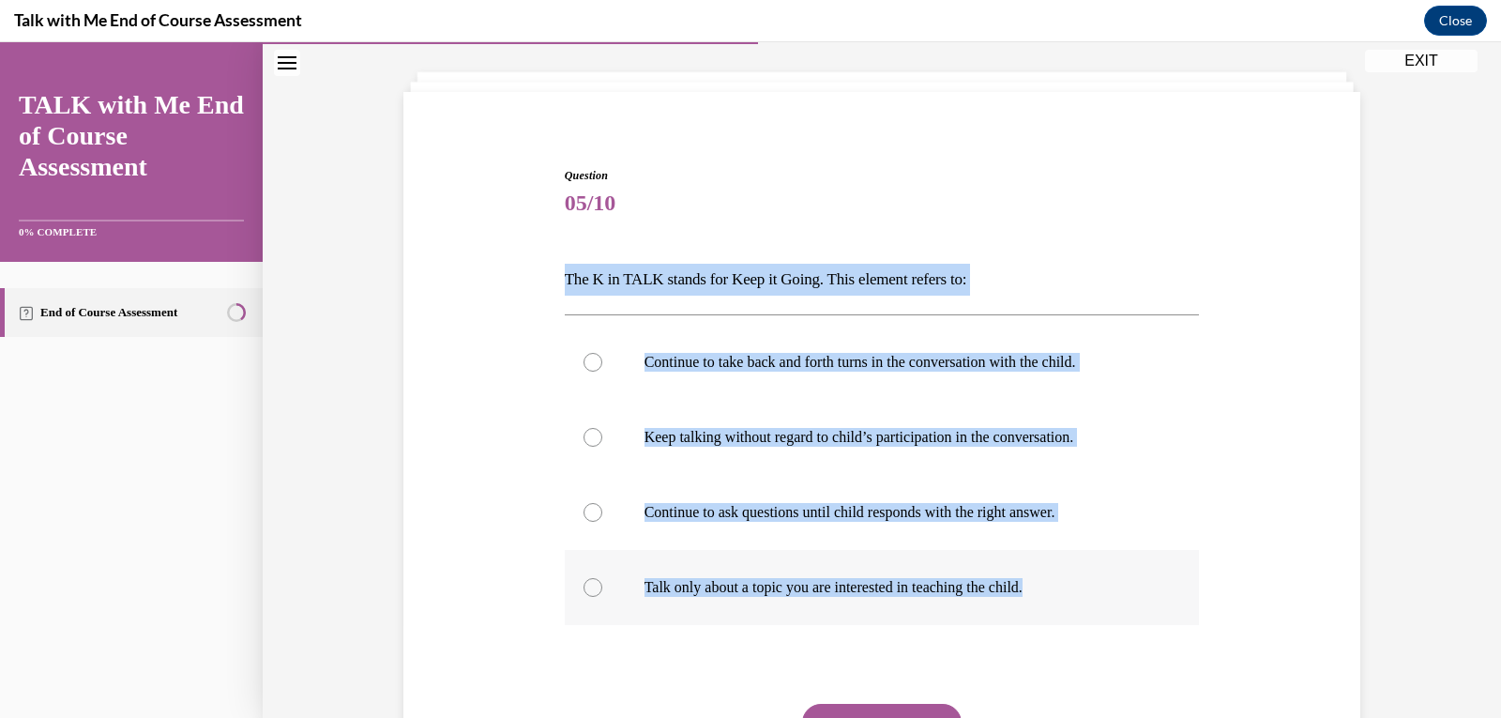
drag, startPoint x: 561, startPoint y: 281, endPoint x: 1096, endPoint y: 590, distance: 617.5
click at [454, 590] on div "Question 05/10 The K in TALK stands for Keep it Going. This element refers to: …" at bounding box center [882, 512] width 635 height 691
copy div "The K in TALK stands for Keep it Going. This element refers to: Continue to tak…"
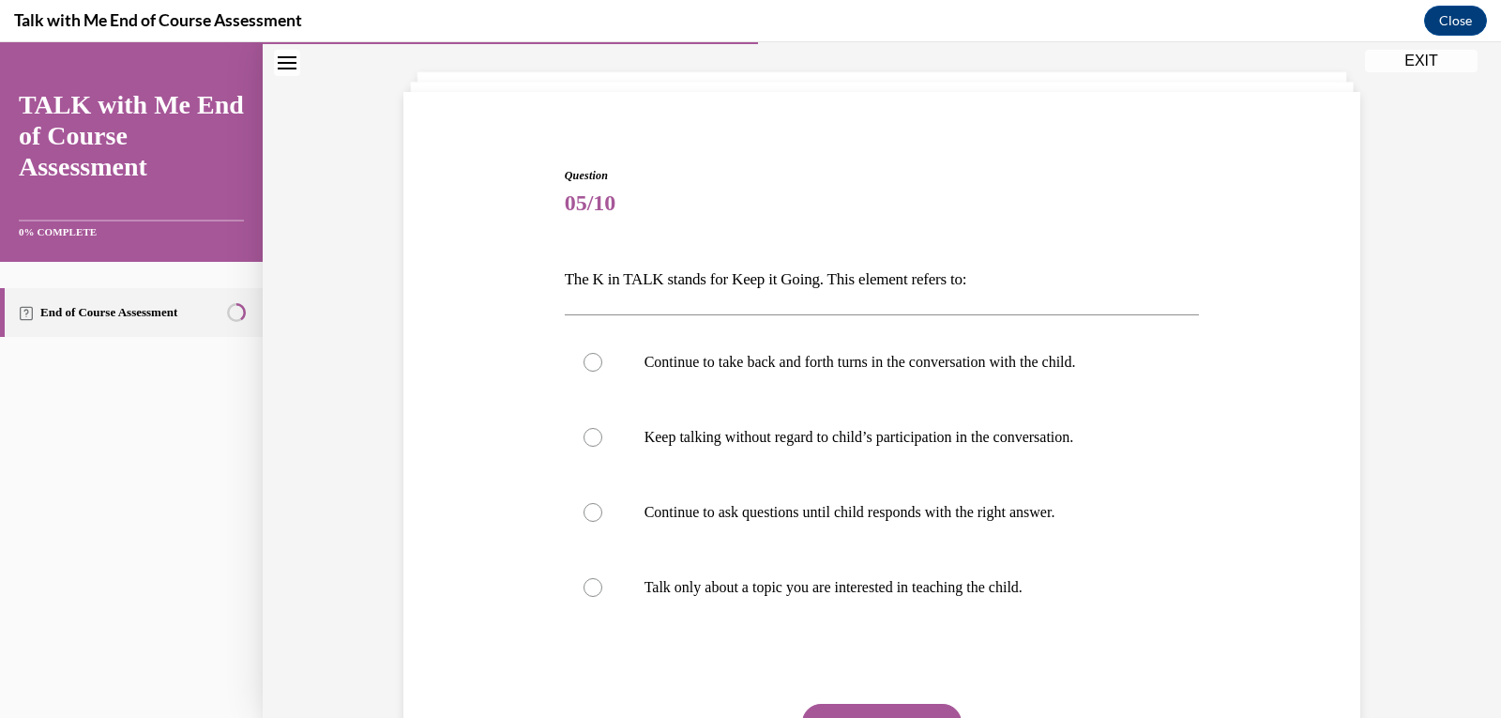
click at [454, 179] on span "Question" at bounding box center [882, 175] width 635 height 17
click at [454, 369] on p "Continue to take back and forth turns in the conversation with the child." at bounding box center [899, 362] width 509 height 19
click at [454, 369] on input "Continue to take back and forth turns in the conversation with the child." at bounding box center [593, 362] width 19 height 19
radio input "true"
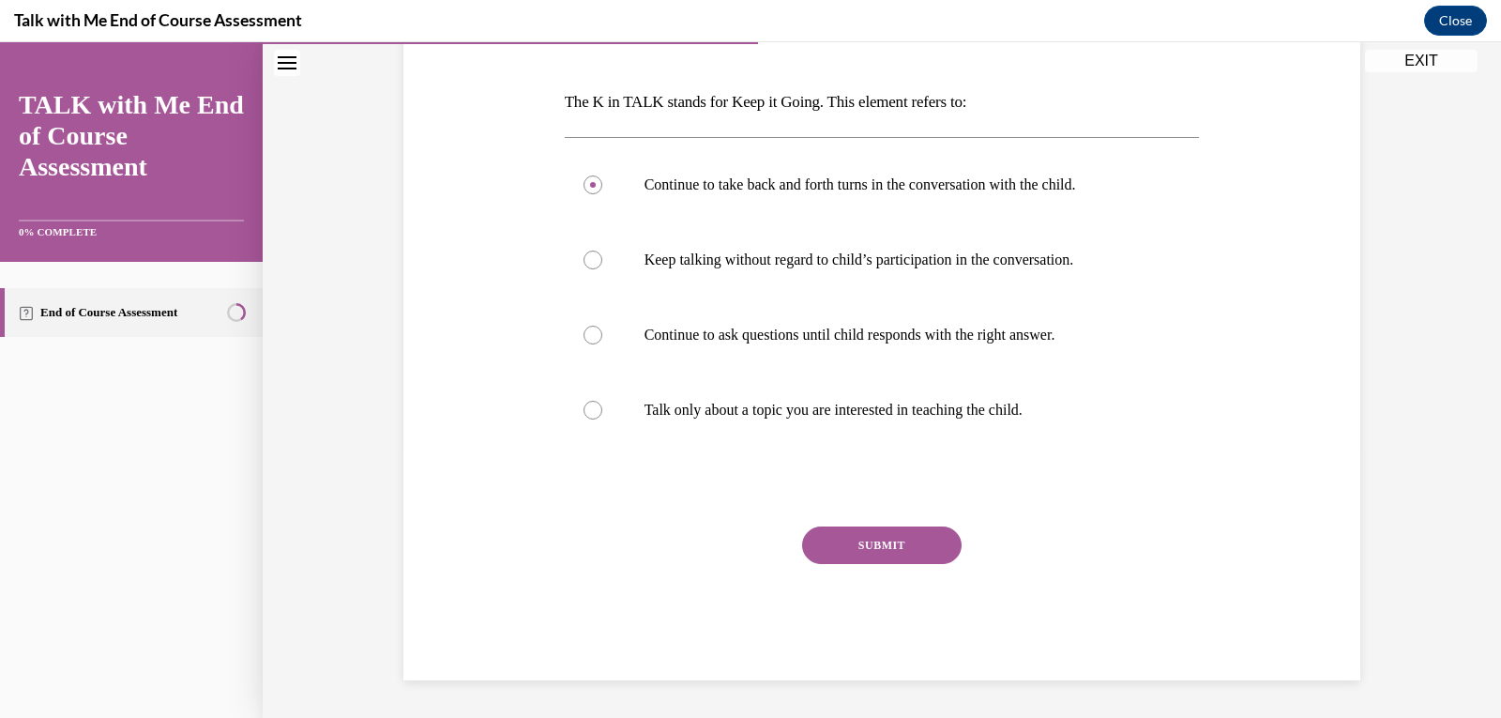
click at [454, 544] on button "SUBMIT" at bounding box center [882, 545] width 160 height 38
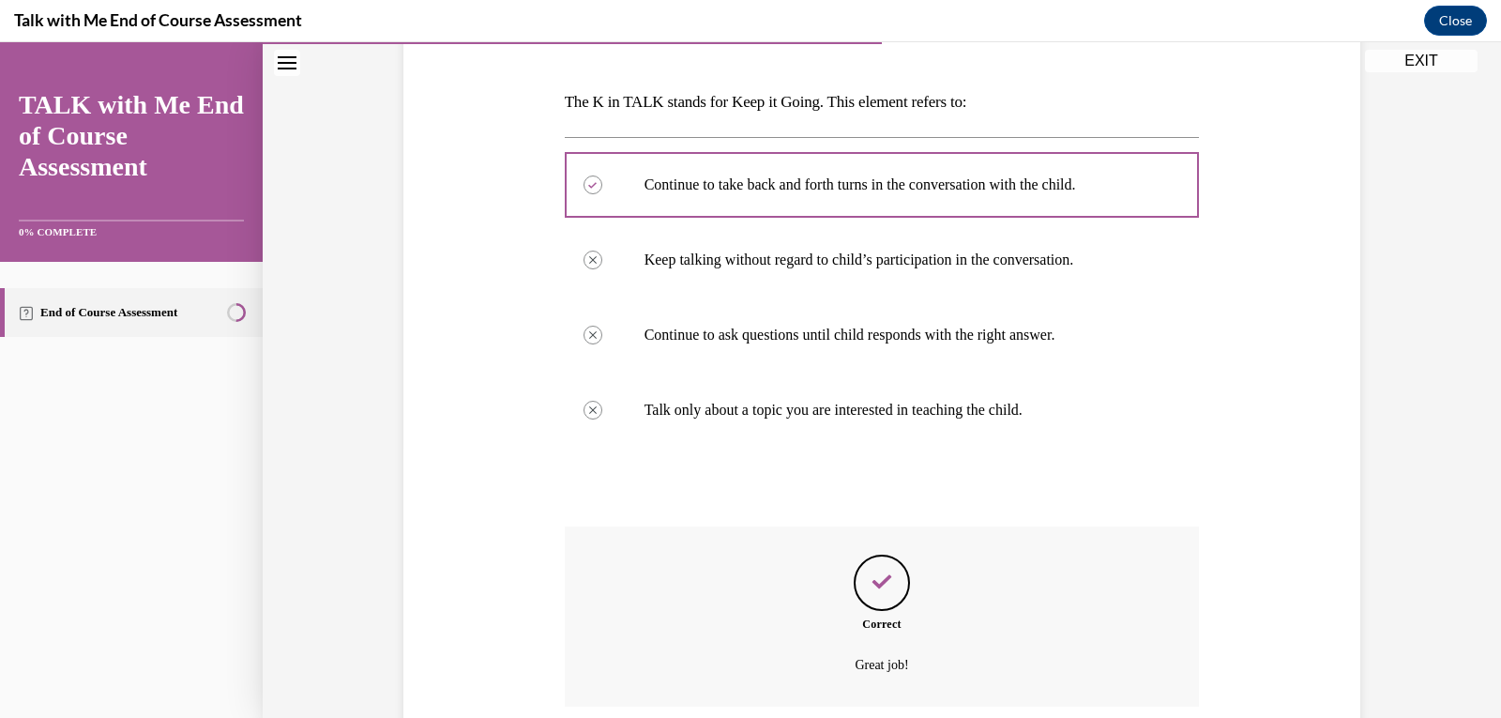
scroll to position [423, 0]
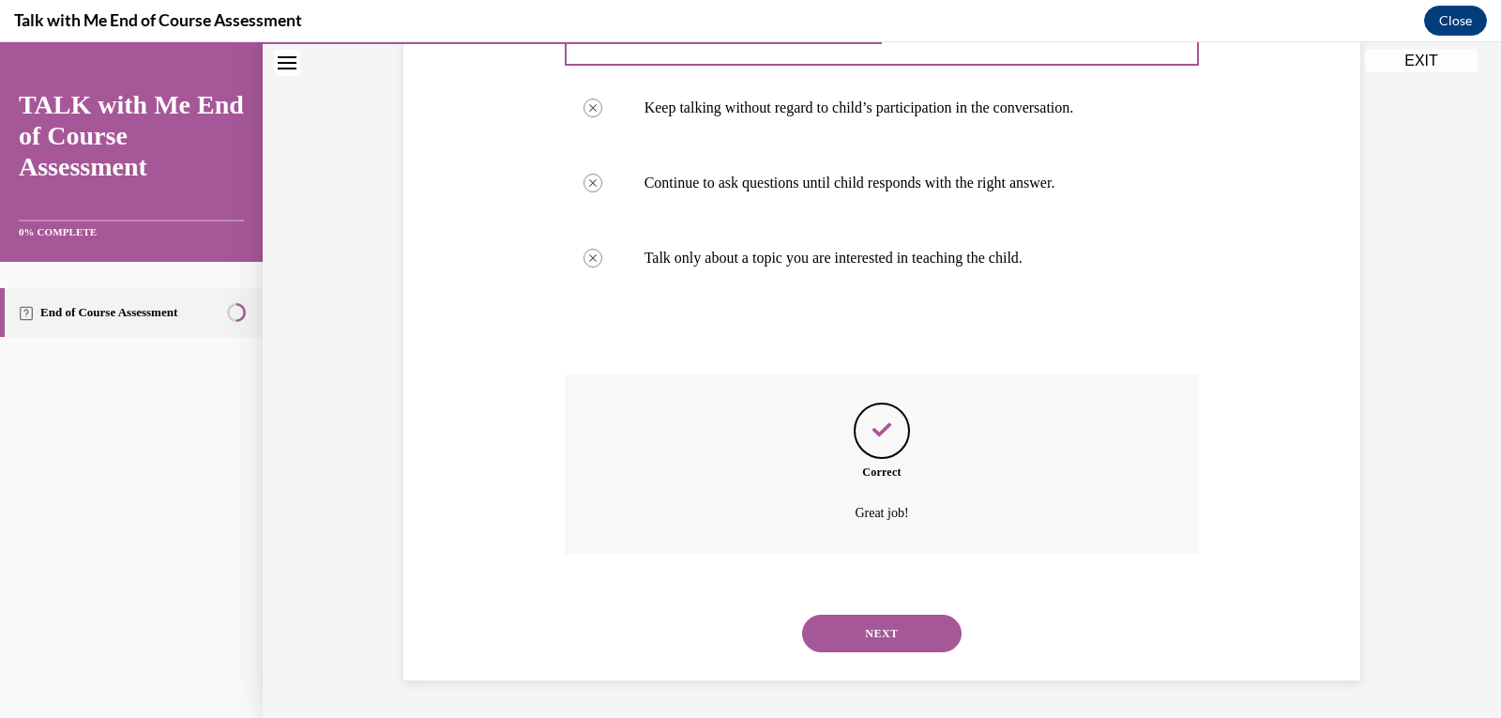
click at [454, 622] on button "NEXT" at bounding box center [882, 634] width 160 height 38
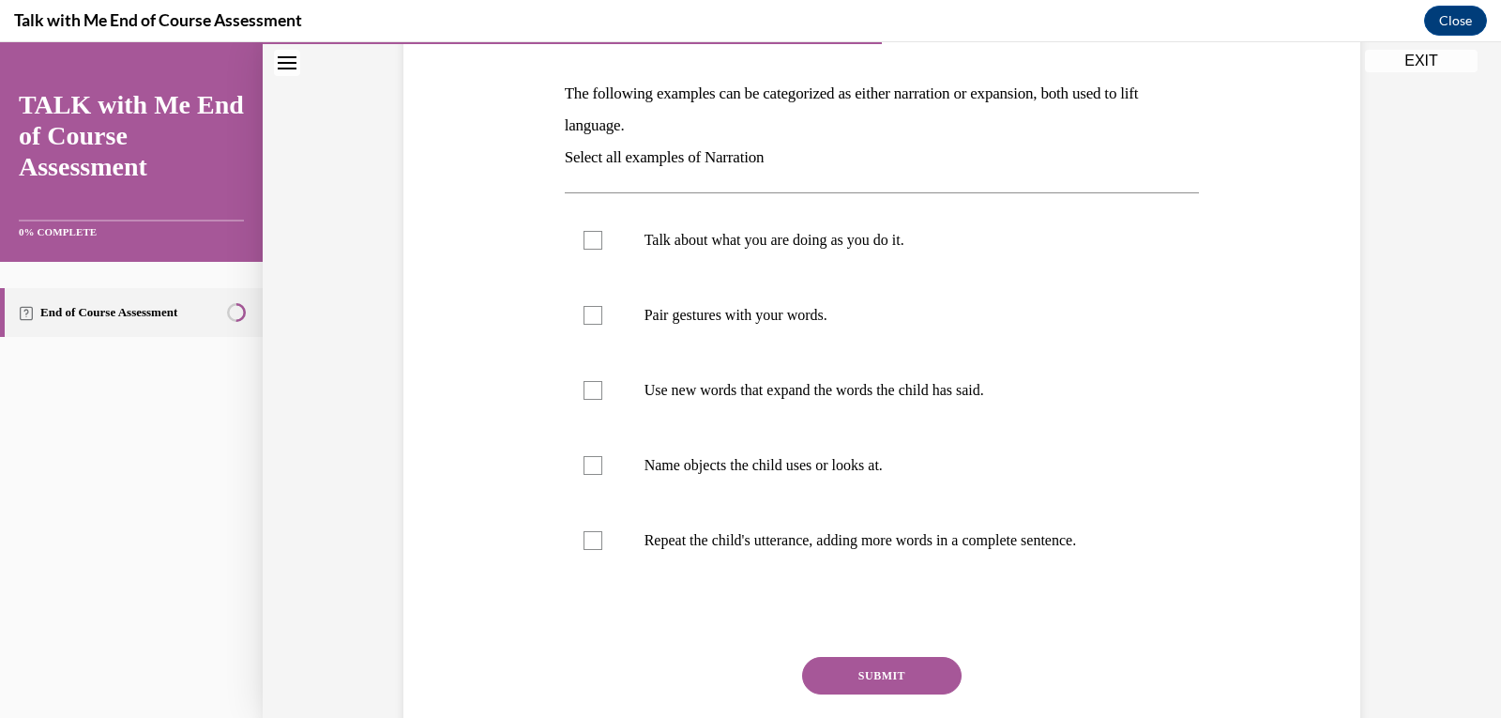
scroll to position [282, 0]
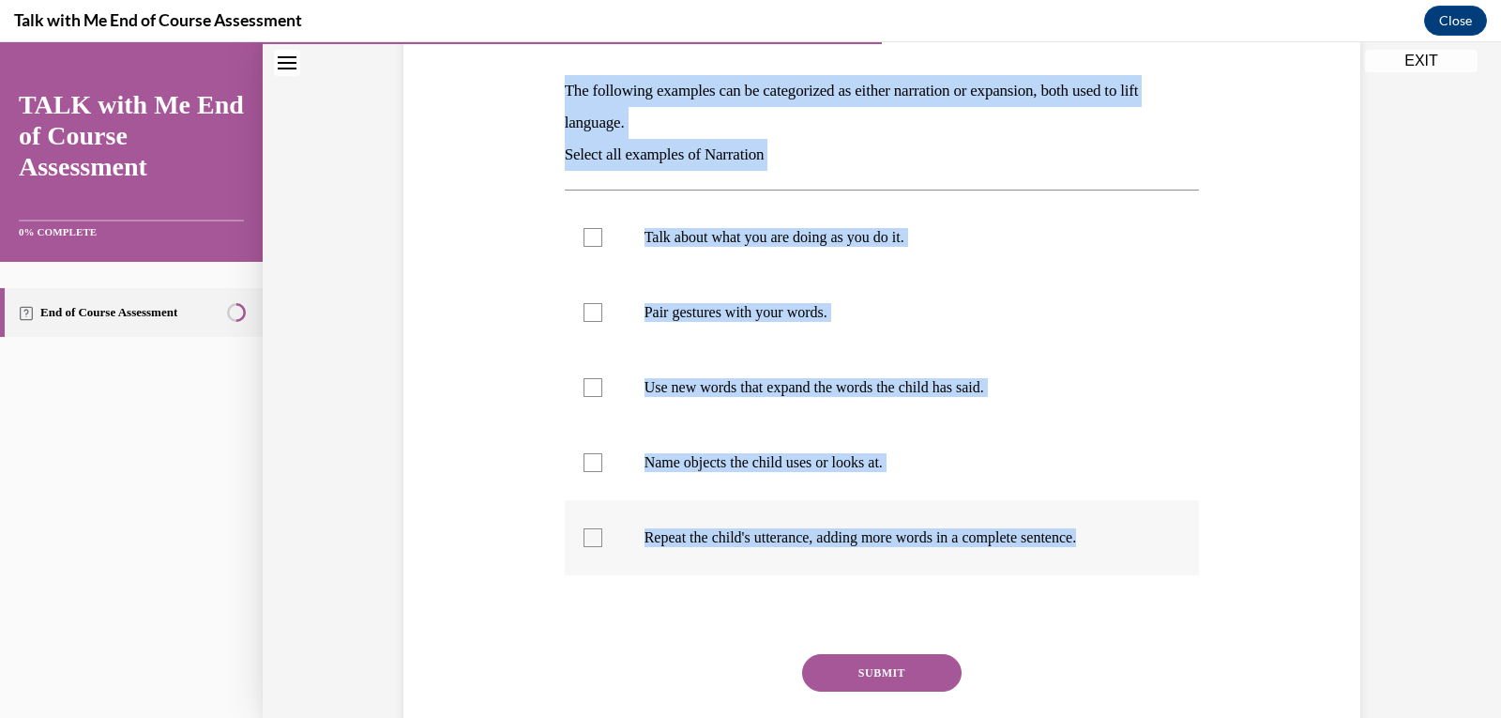
drag, startPoint x: 557, startPoint y: 88, endPoint x: 1174, endPoint y: 540, distance: 764.0
click at [454, 540] on div "Question 06/10 The following examples can be categorized as either narration or…" at bounding box center [882, 392] width 635 height 829
copy div "The following examples can be categorized as either narration or expansion, bot…"
click at [454, 235] on div "Question 06/10 The following examples can be categorized as either narration or…" at bounding box center [882, 365] width 966 height 886
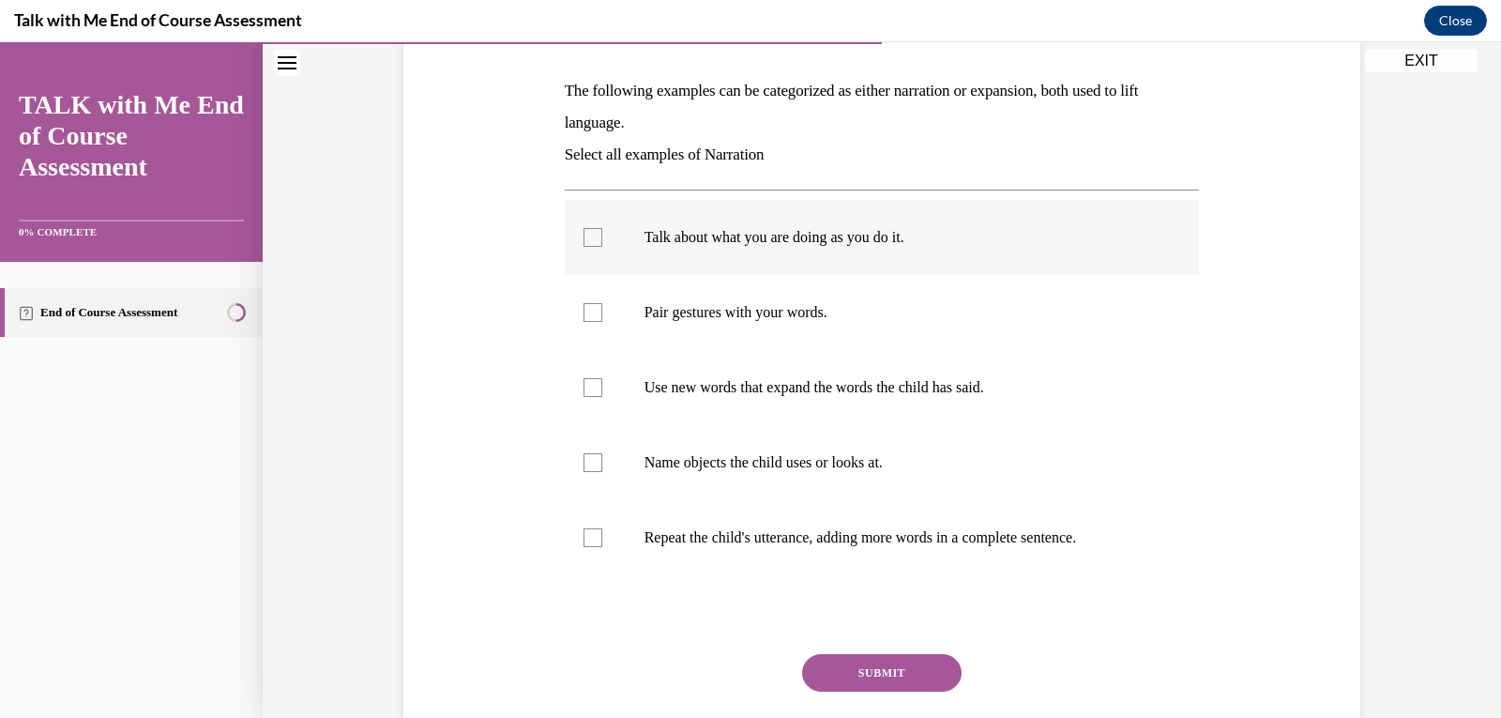
click at [454, 241] on p "Talk about what you are doing as you do it." at bounding box center [899, 237] width 509 height 19
click at [454, 241] on input "Talk about what you are doing as you do it." at bounding box center [593, 237] width 19 height 19
checkbox input "true"
click at [454, 326] on label "Pair gestures with your words." at bounding box center [882, 312] width 635 height 75
click at [454, 322] on input "Pair gestures with your words." at bounding box center [593, 312] width 19 height 19
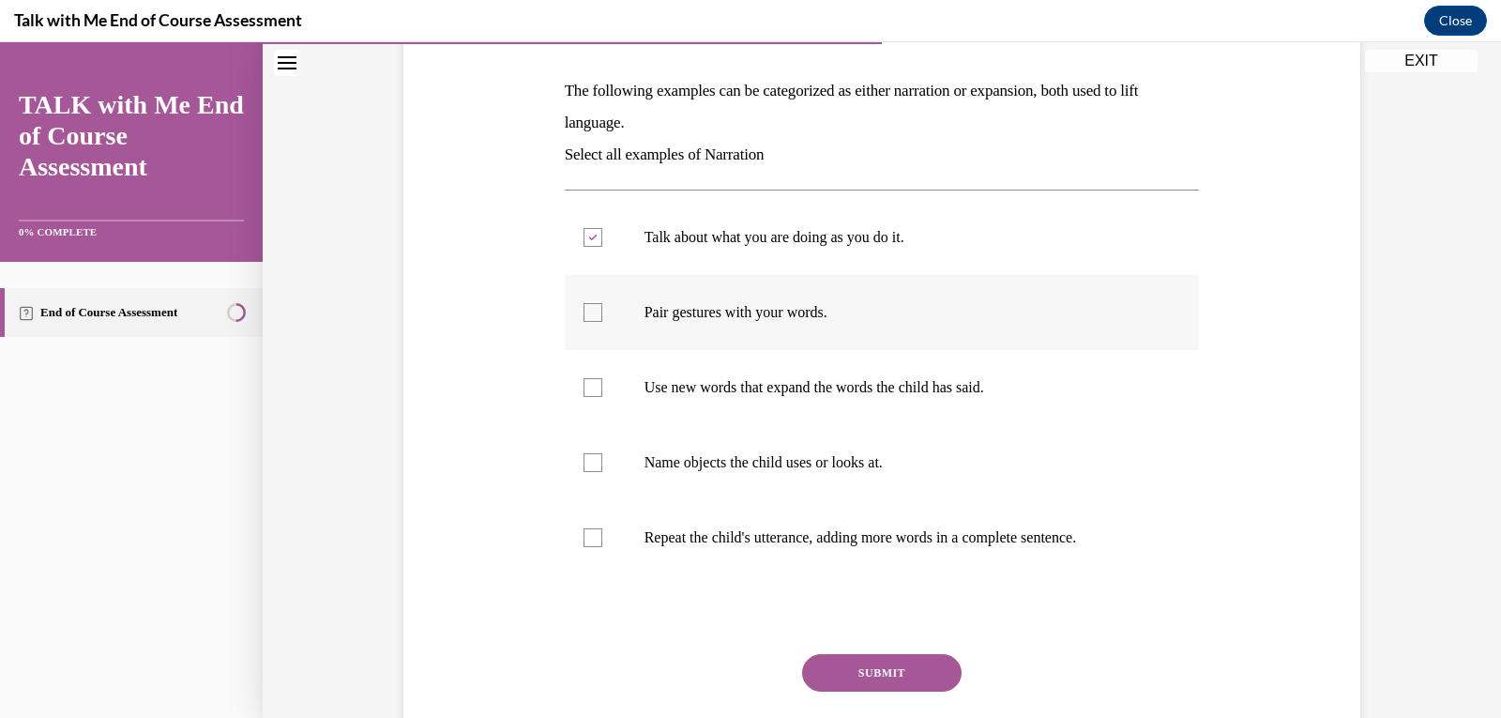
checkbox input "true"
click at [454, 475] on label "Name objects the child uses or looks at." at bounding box center [882, 462] width 635 height 75
click at [454, 472] on input "Name objects the child uses or looks at." at bounding box center [593, 462] width 19 height 19
checkbox input "true"
click at [454, 659] on button "SUBMIT" at bounding box center [882, 673] width 160 height 38
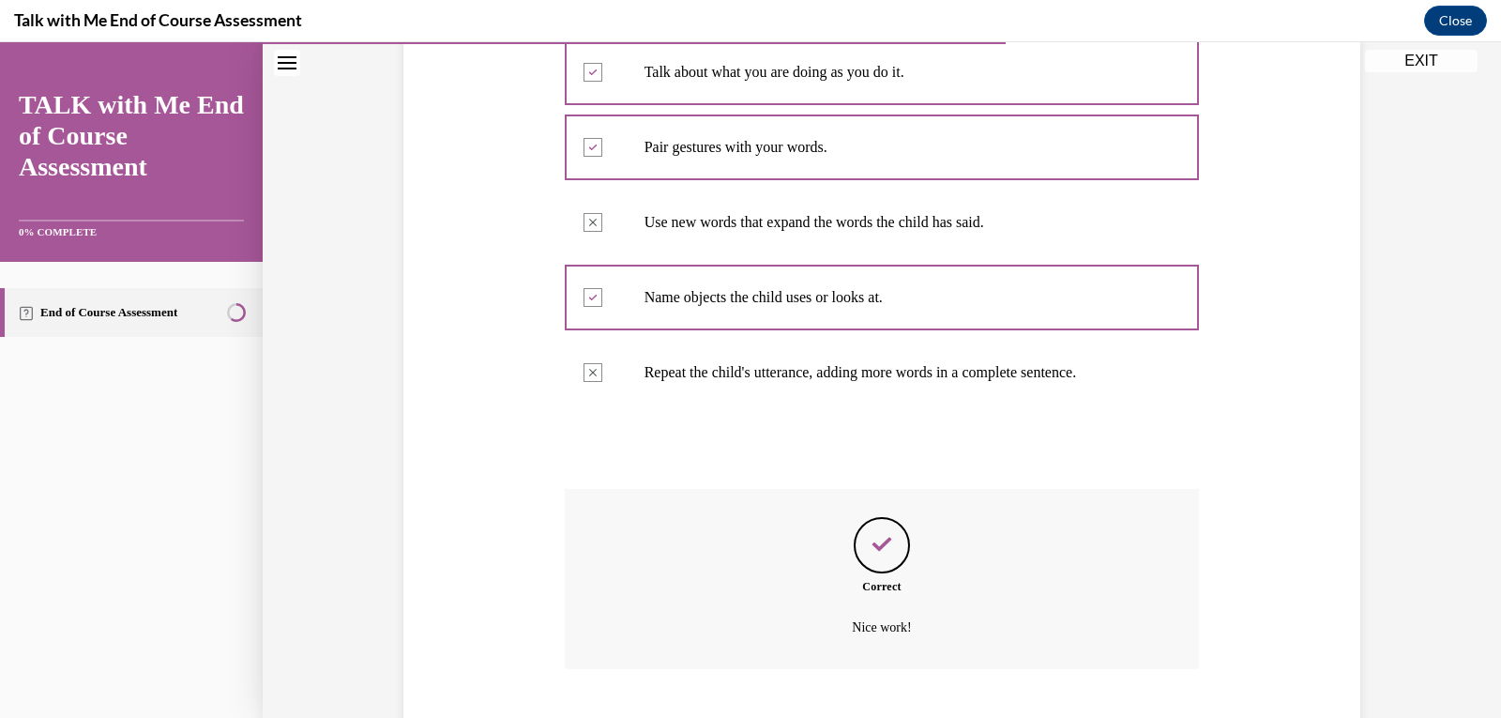
scroll to position [562, 0]
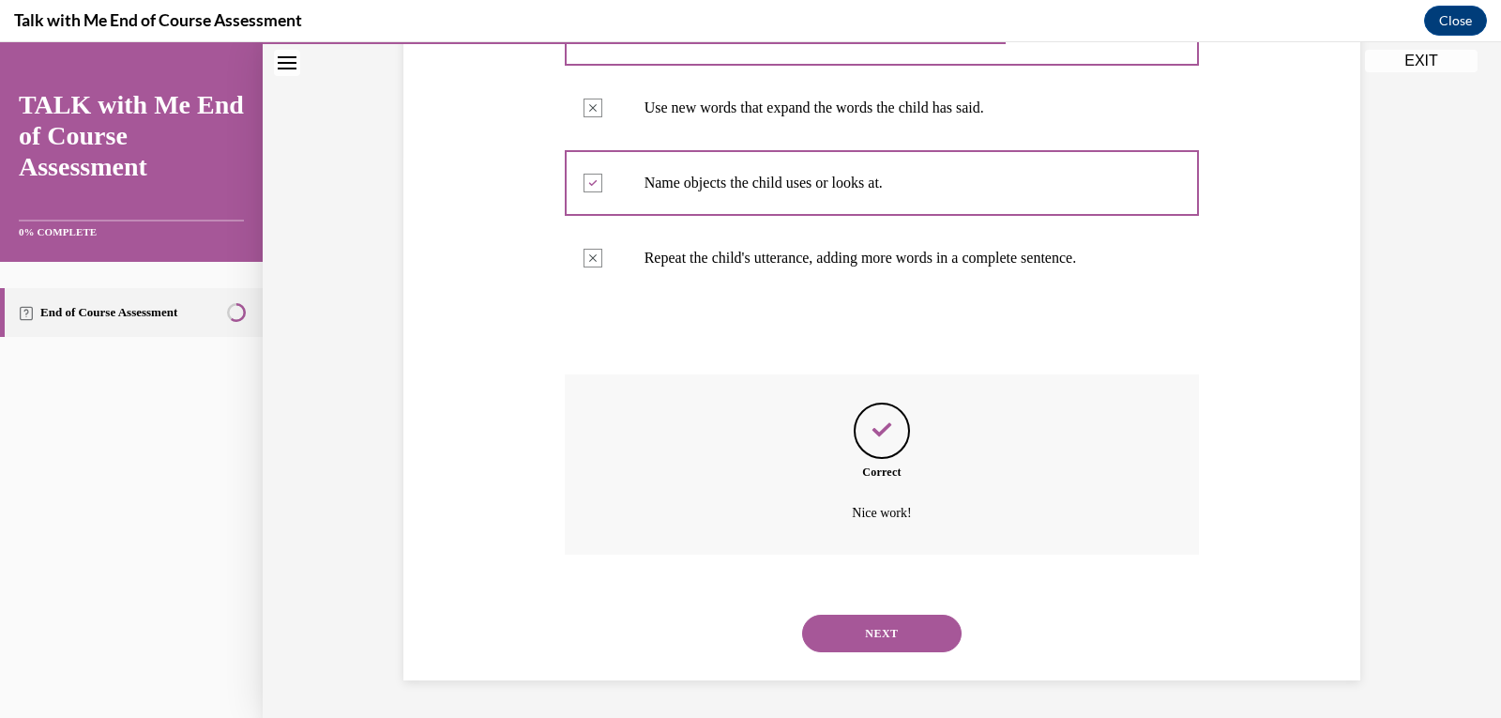
click at [454, 635] on button "NEXT" at bounding box center [882, 634] width 160 height 38
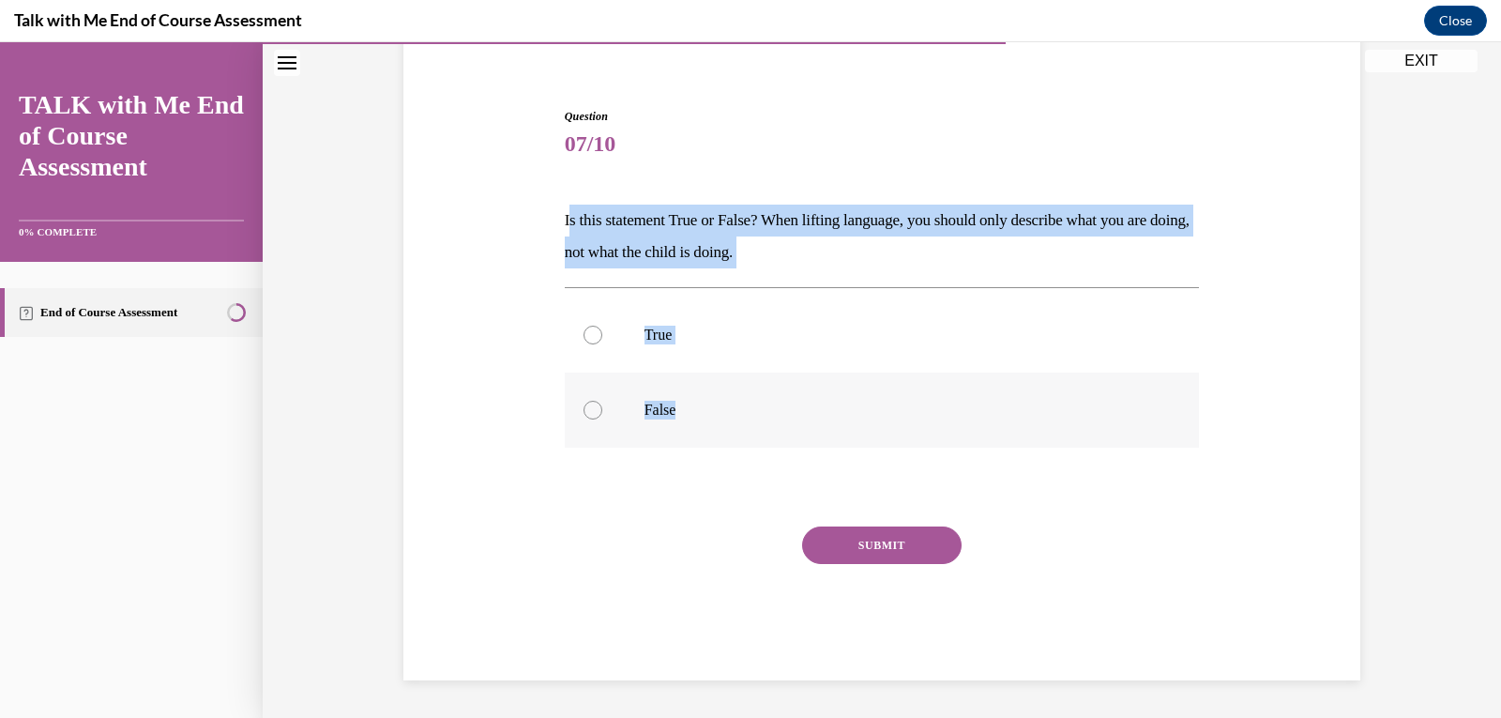
drag, startPoint x: 561, startPoint y: 218, endPoint x: 767, endPoint y: 409, distance: 280.8
click at [454, 409] on div "Question 07/10 Is this statement True or False? When lifting language, you shou…" at bounding box center [882, 394] width 635 height 572
copy div "Is this statement True or False? When lifting language, you should only describ…"
click at [454, 409] on div at bounding box center [593, 410] width 19 height 19
click at [454, 409] on input "False" at bounding box center [593, 410] width 19 height 19
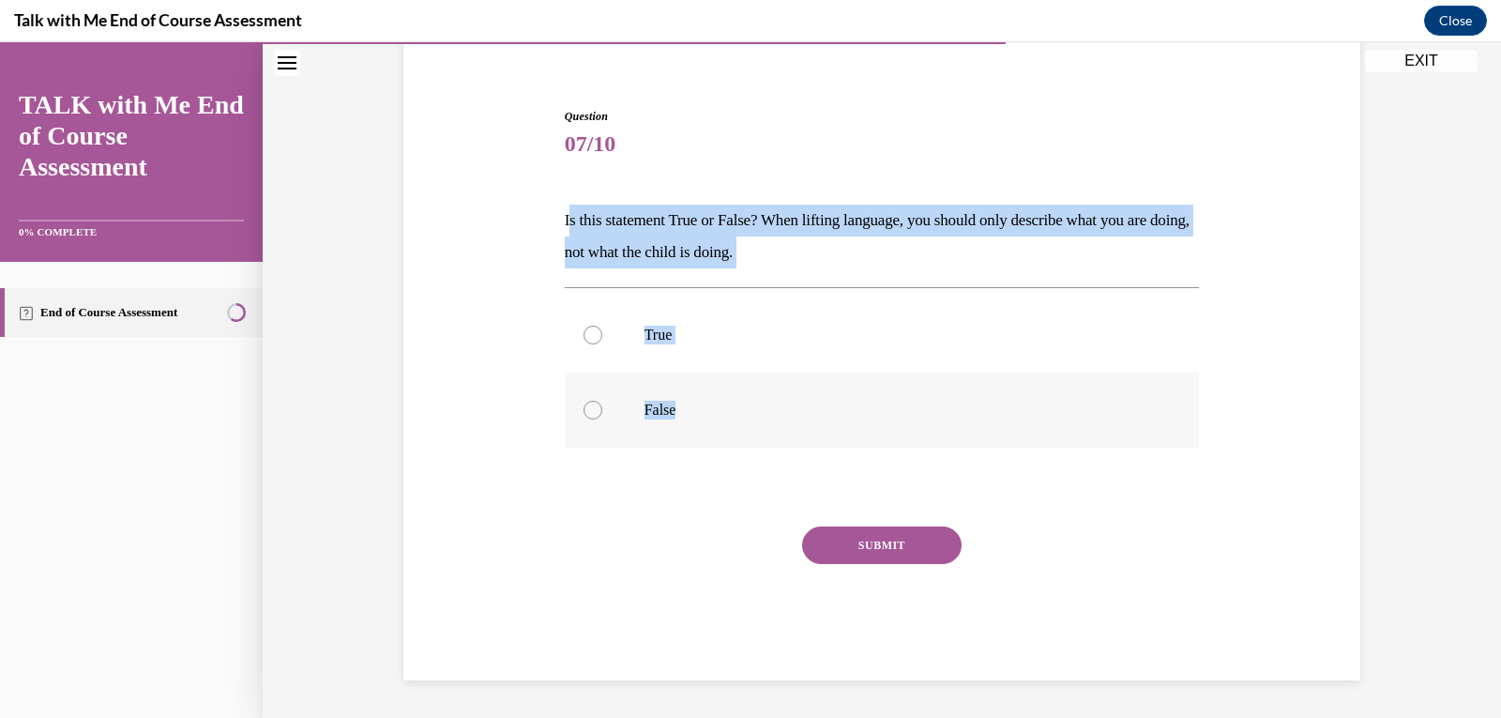
radio input "true"
click at [454, 552] on button "SUBMIT" at bounding box center [882, 545] width 160 height 38
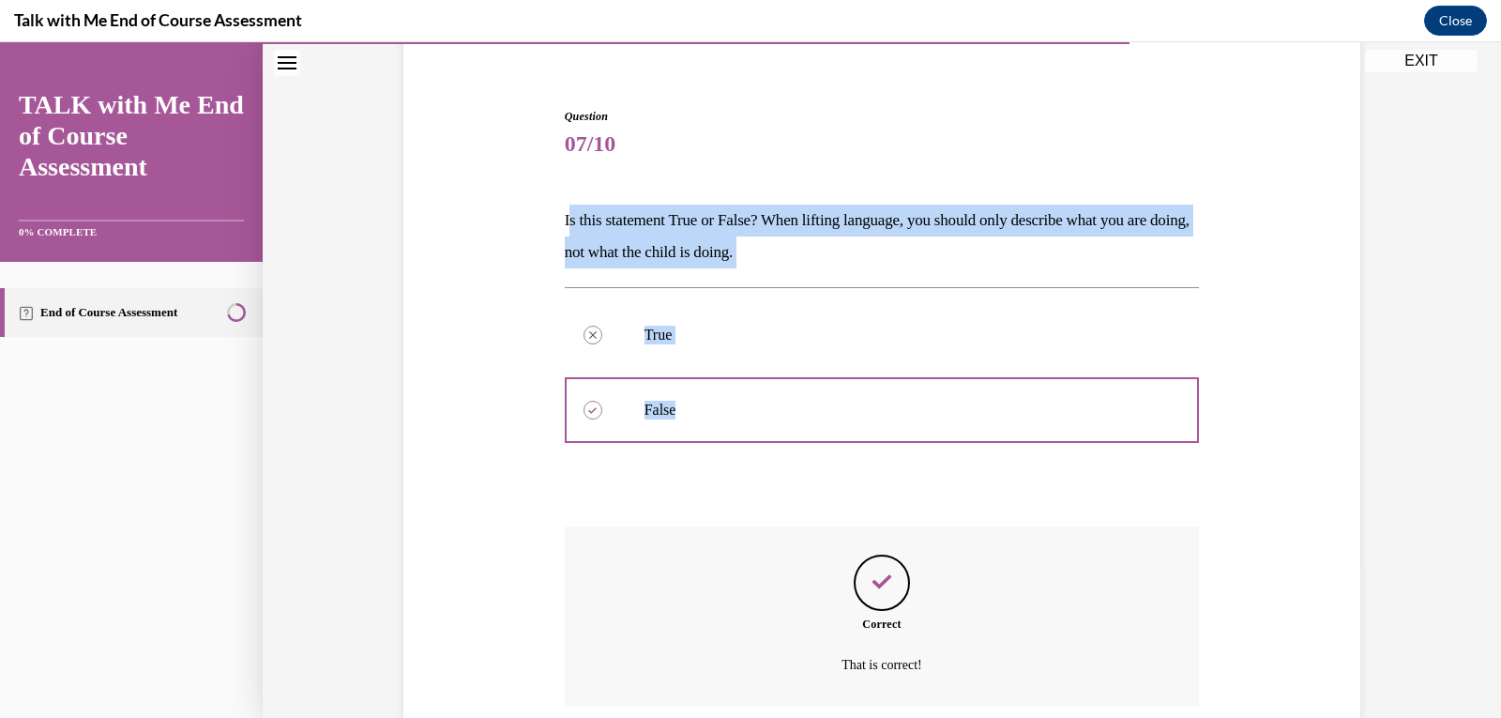
scroll to position [305, 0]
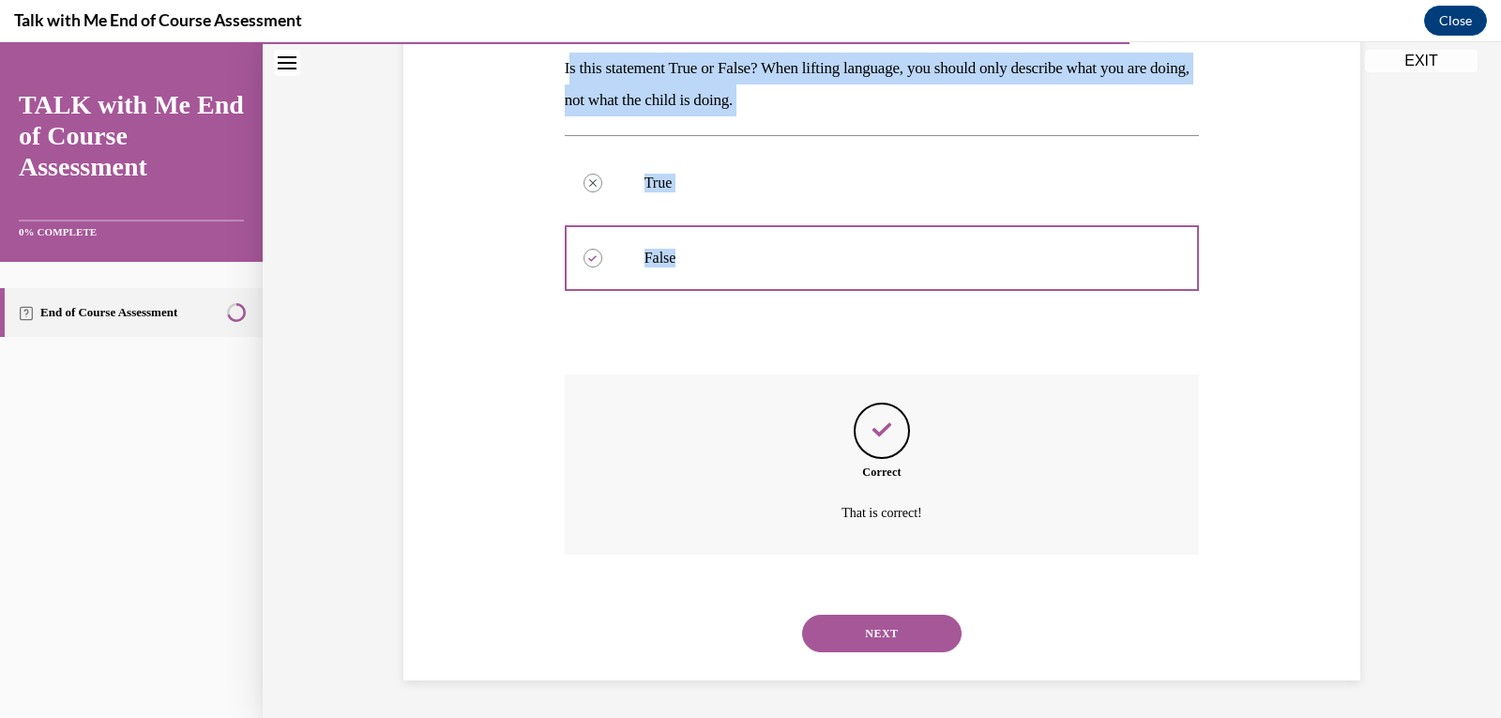
click at [454, 636] on button "NEXT" at bounding box center [882, 634] width 160 height 38
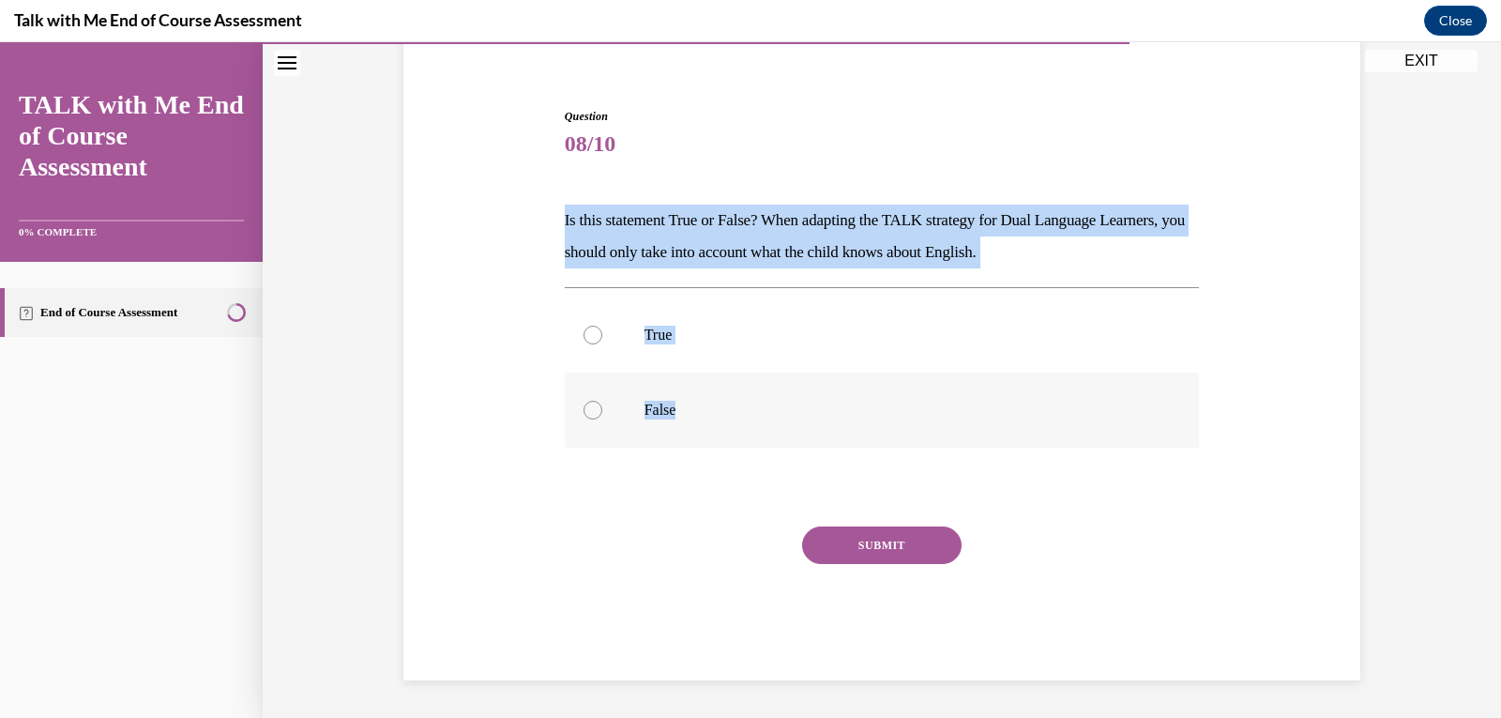
drag, startPoint x: 556, startPoint y: 218, endPoint x: 737, endPoint y: 398, distance: 254.8
click at [454, 410] on div "Question 08/10 Is this statement True or False? When adapting the TALK strategy…" at bounding box center [882, 380] width 645 height 601
copy div "Is this statement True or False? When adapting the TALK strategy for Dual Langu…"
click at [454, 410] on label "False" at bounding box center [882, 410] width 635 height 75
click at [454, 410] on input "False" at bounding box center [593, 410] width 19 height 19
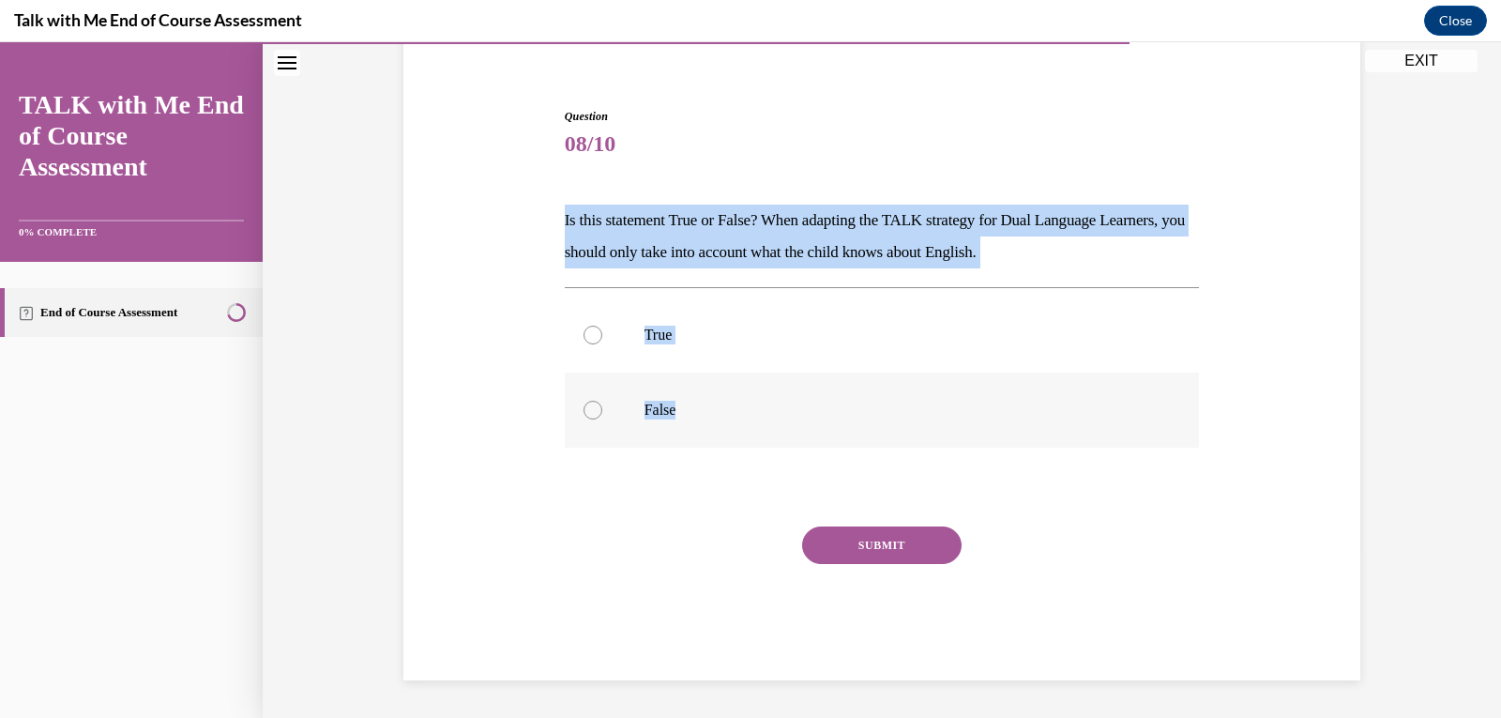
radio input "true"
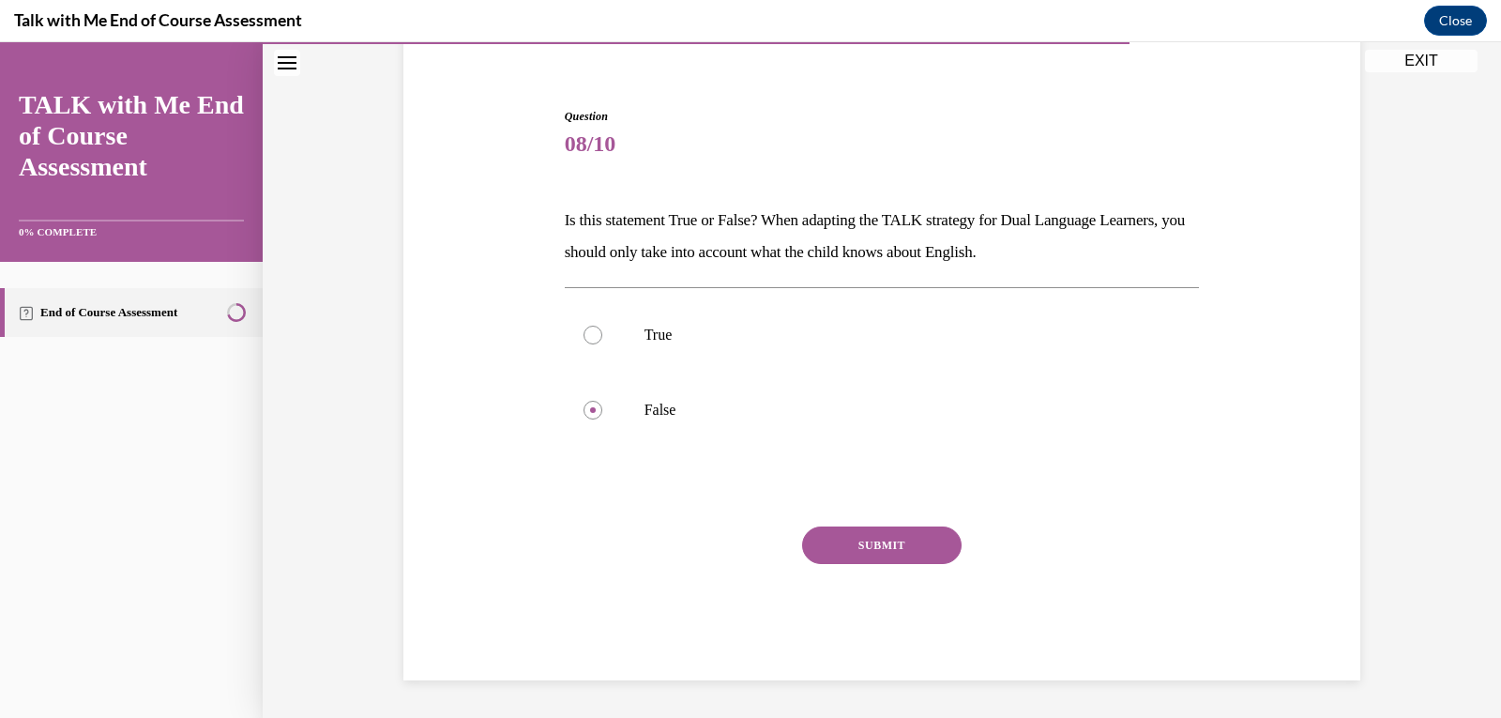
click at [454, 539] on button "SUBMIT" at bounding box center [882, 545] width 160 height 38
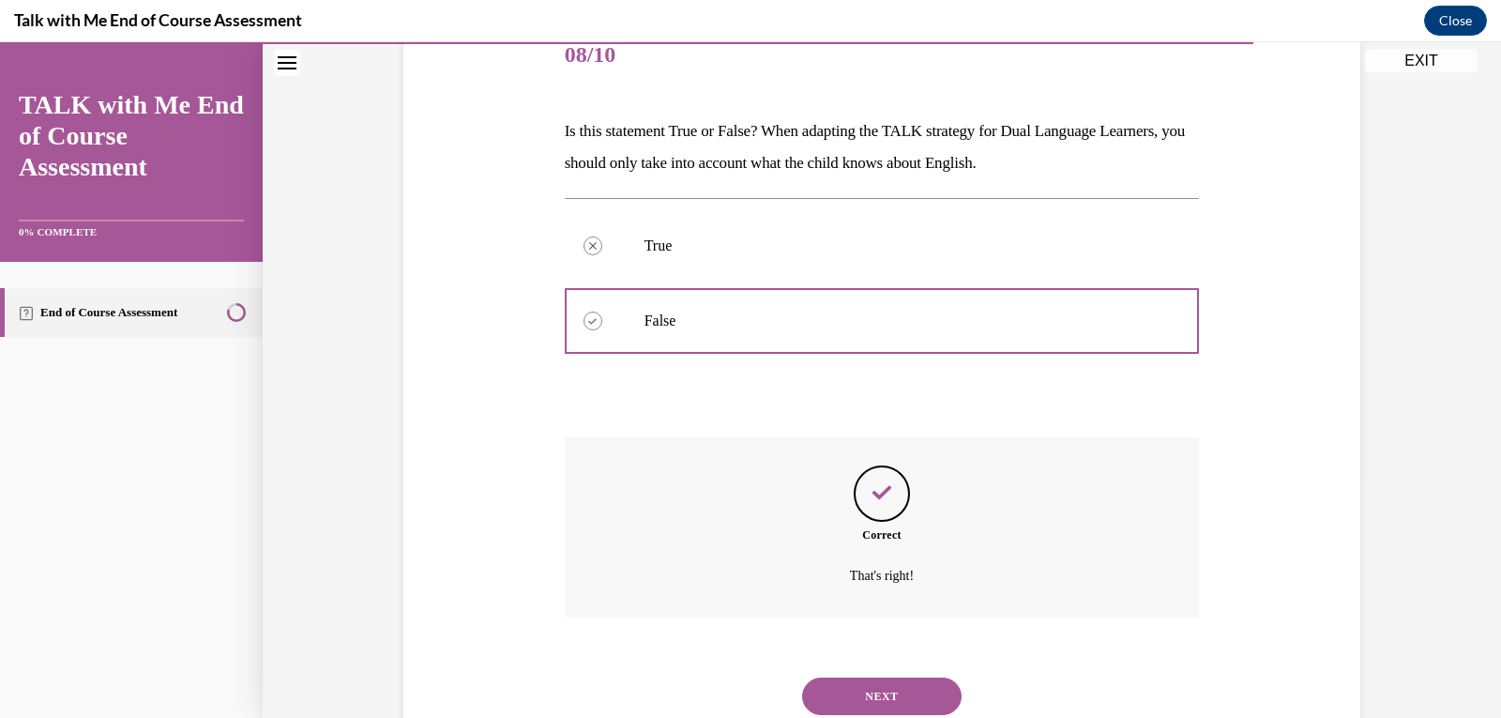
scroll to position [305, 0]
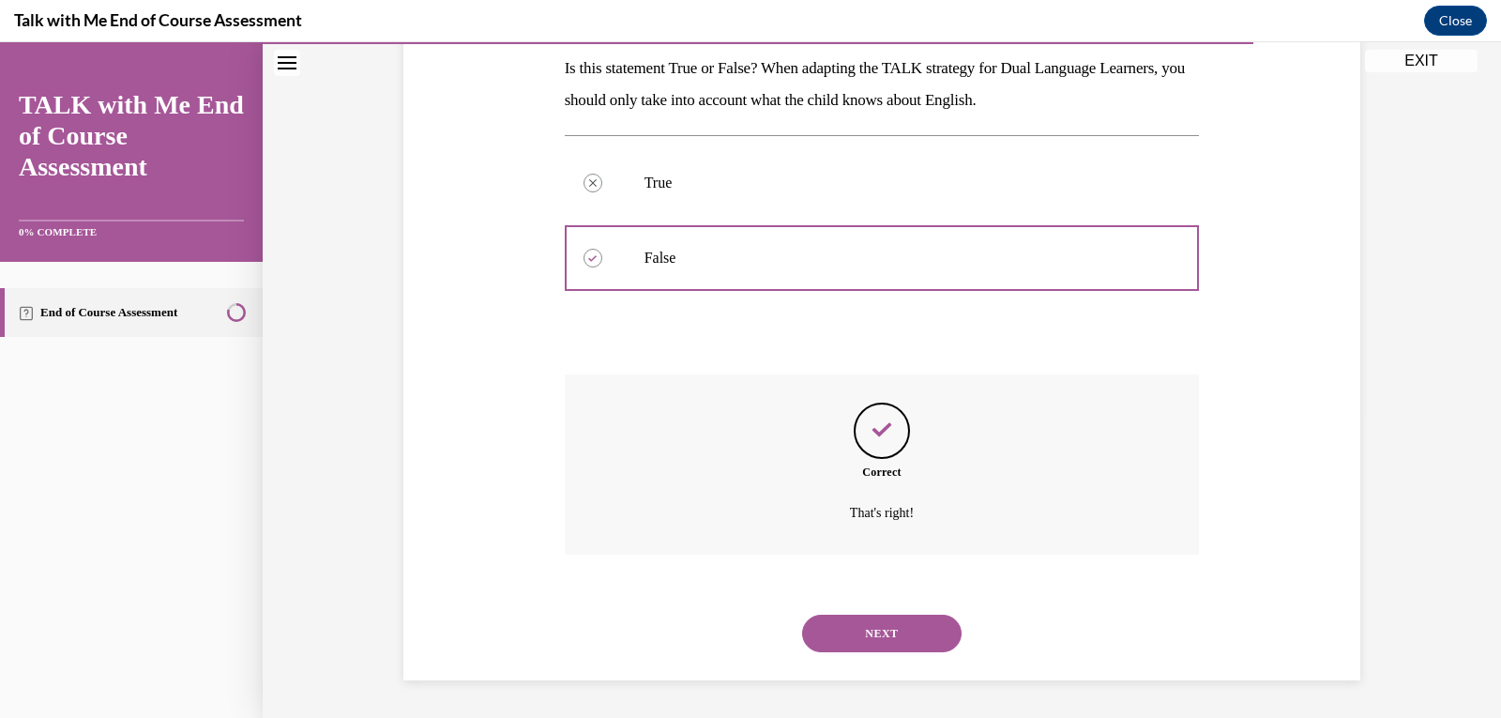
click at [454, 631] on button "NEXT" at bounding box center [882, 634] width 160 height 38
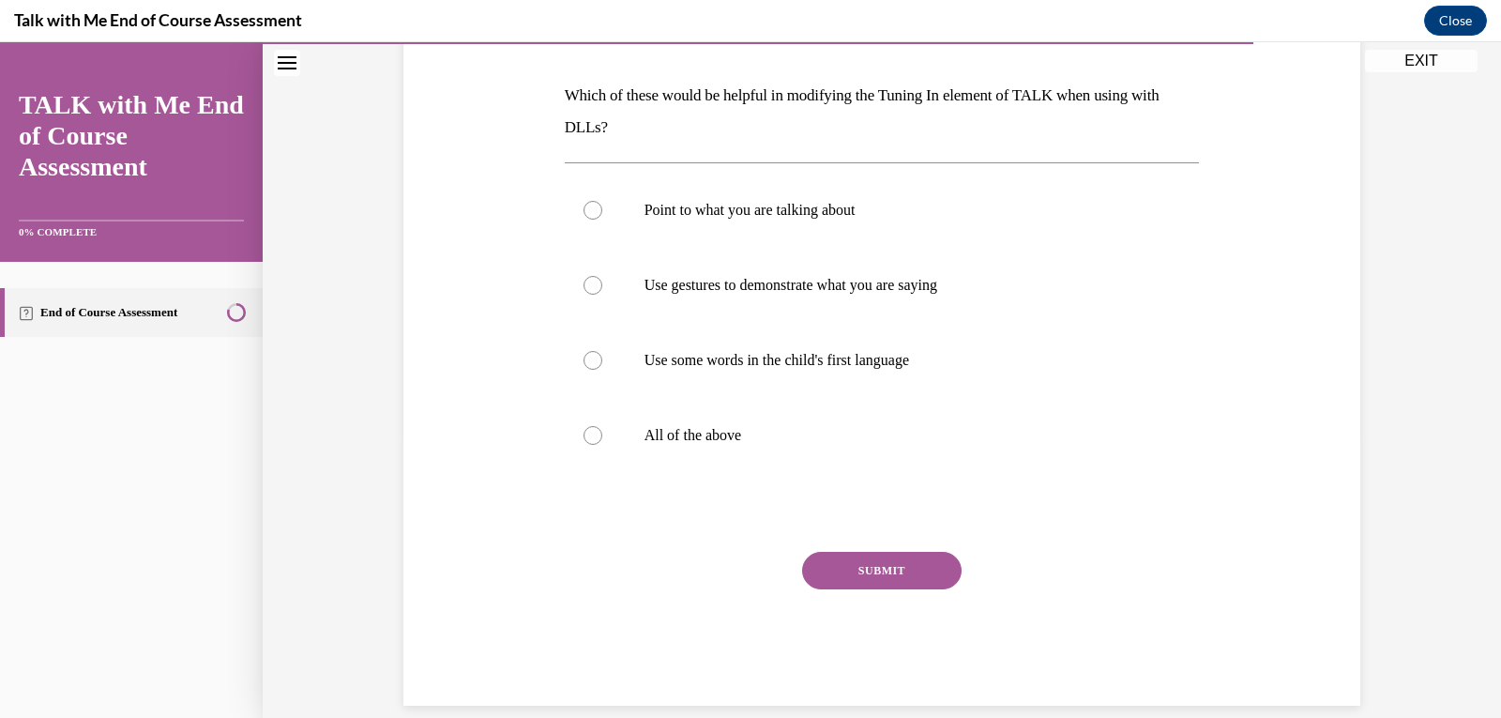
scroll to position [282, 0]
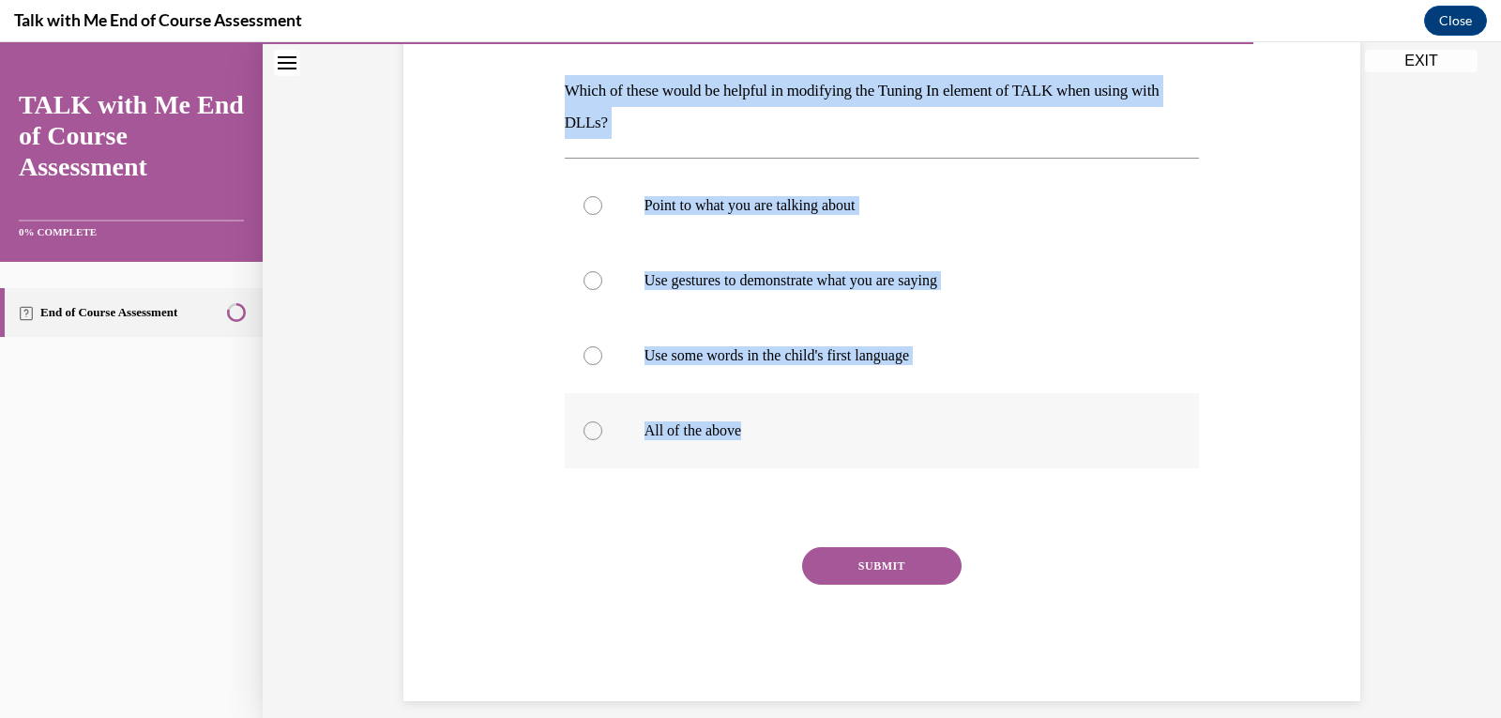
drag, startPoint x: 558, startPoint y: 91, endPoint x: 955, endPoint y: 433, distance: 523.6
click at [454, 433] on div "Question 09/10 Which of these would be helpful in modifying the Tuning In eleme…" at bounding box center [882, 339] width 635 height 723
copy div "Which of these would be helpful in modifying the Tuning In element of TALK when…"
click at [454, 433] on div at bounding box center [593, 430] width 19 height 19
click at [454, 433] on input "All of the above" at bounding box center [593, 430] width 19 height 19
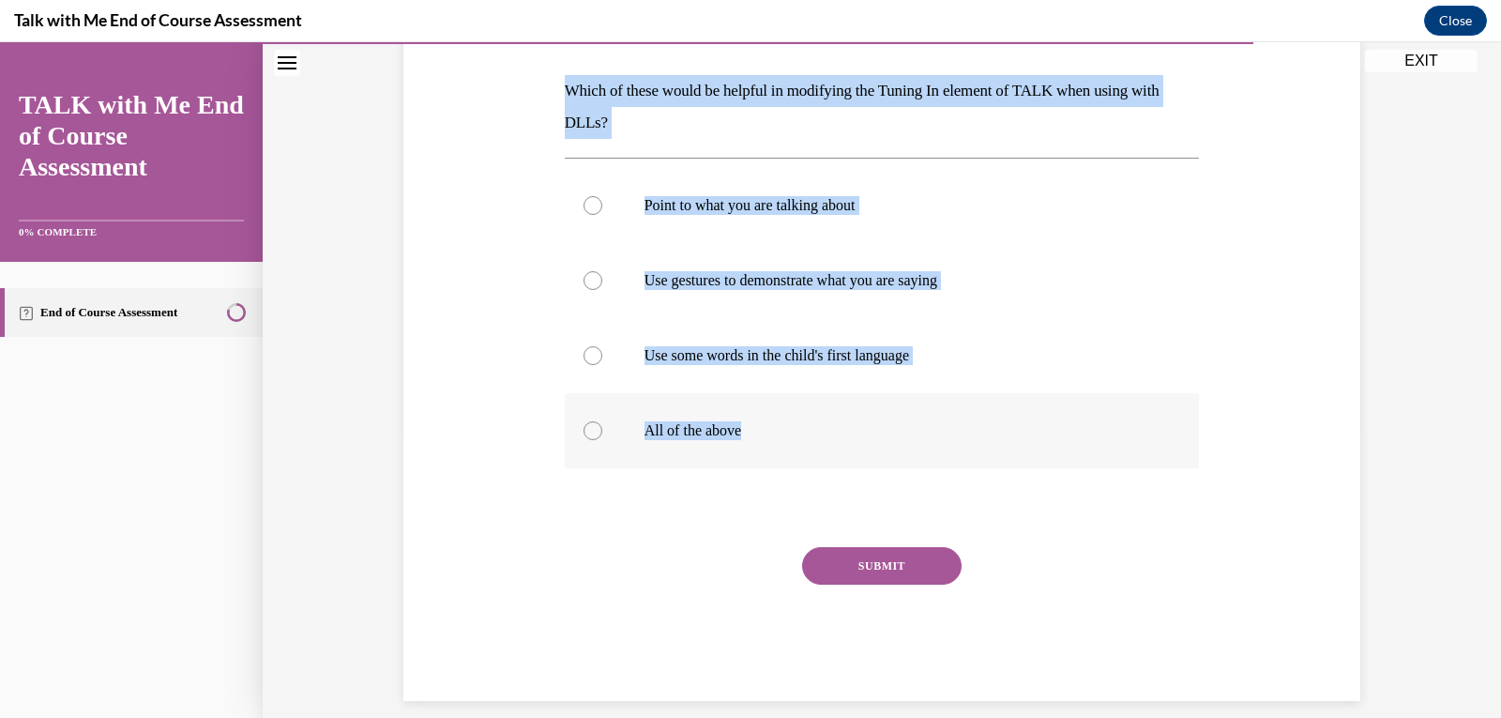
radio input "true"
click at [454, 562] on button "SUBMIT" at bounding box center [882, 566] width 160 height 38
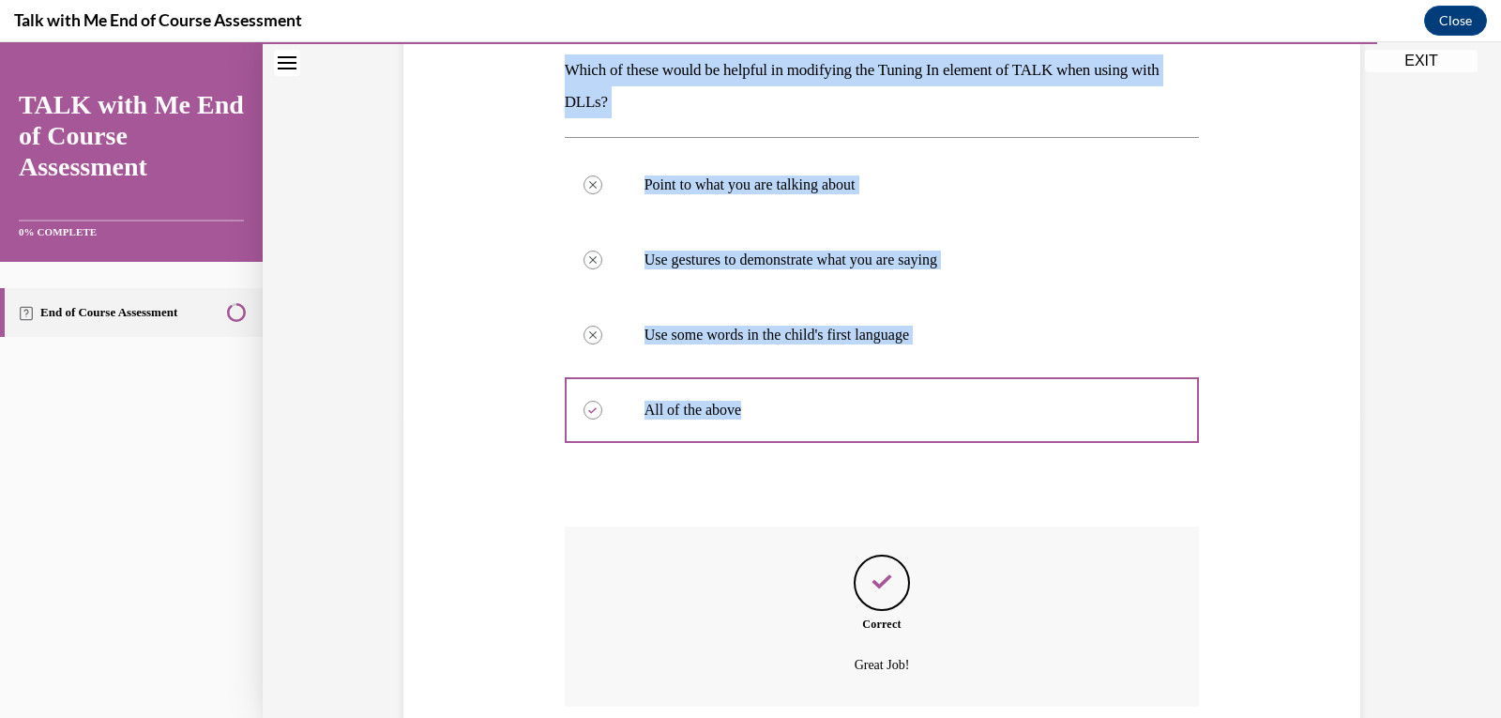
scroll to position [455, 0]
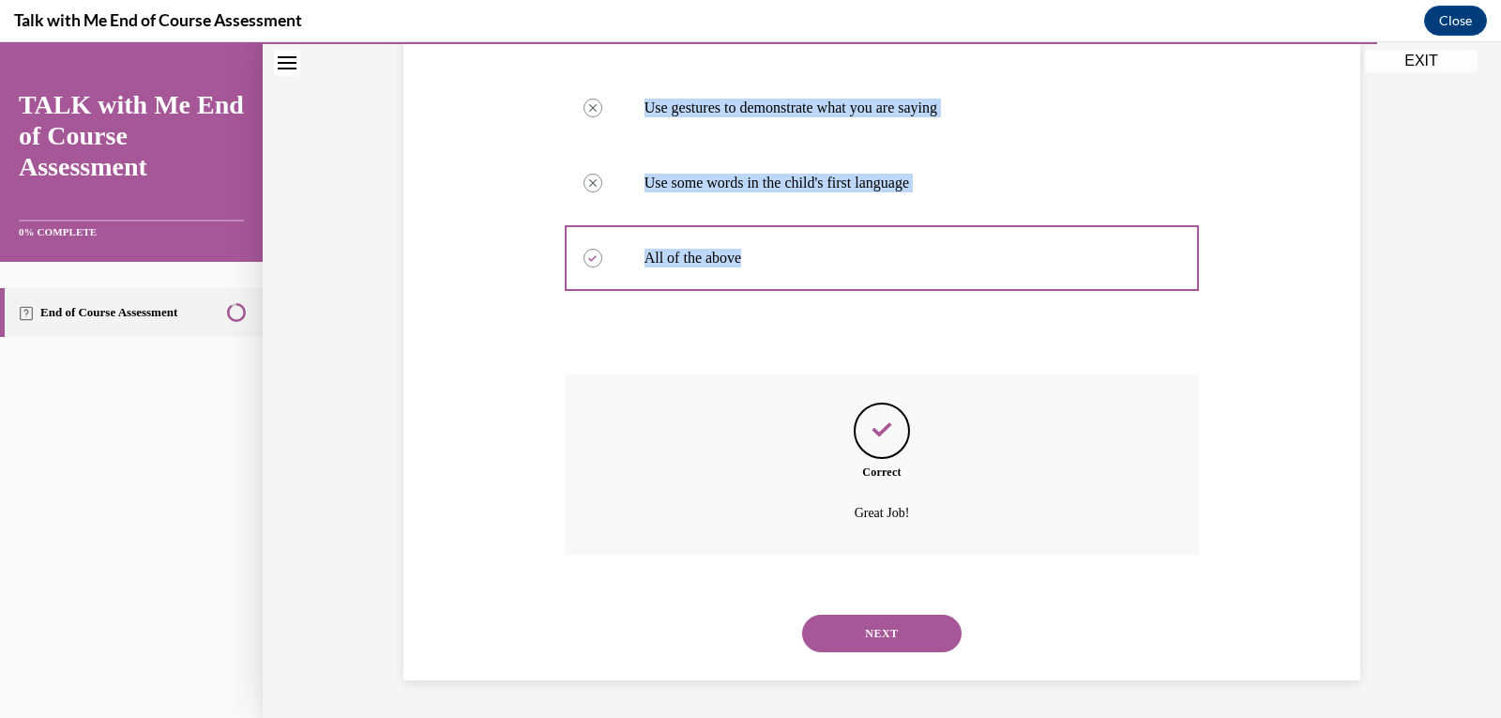
click at [454, 646] on button "NEXT" at bounding box center [882, 634] width 160 height 38
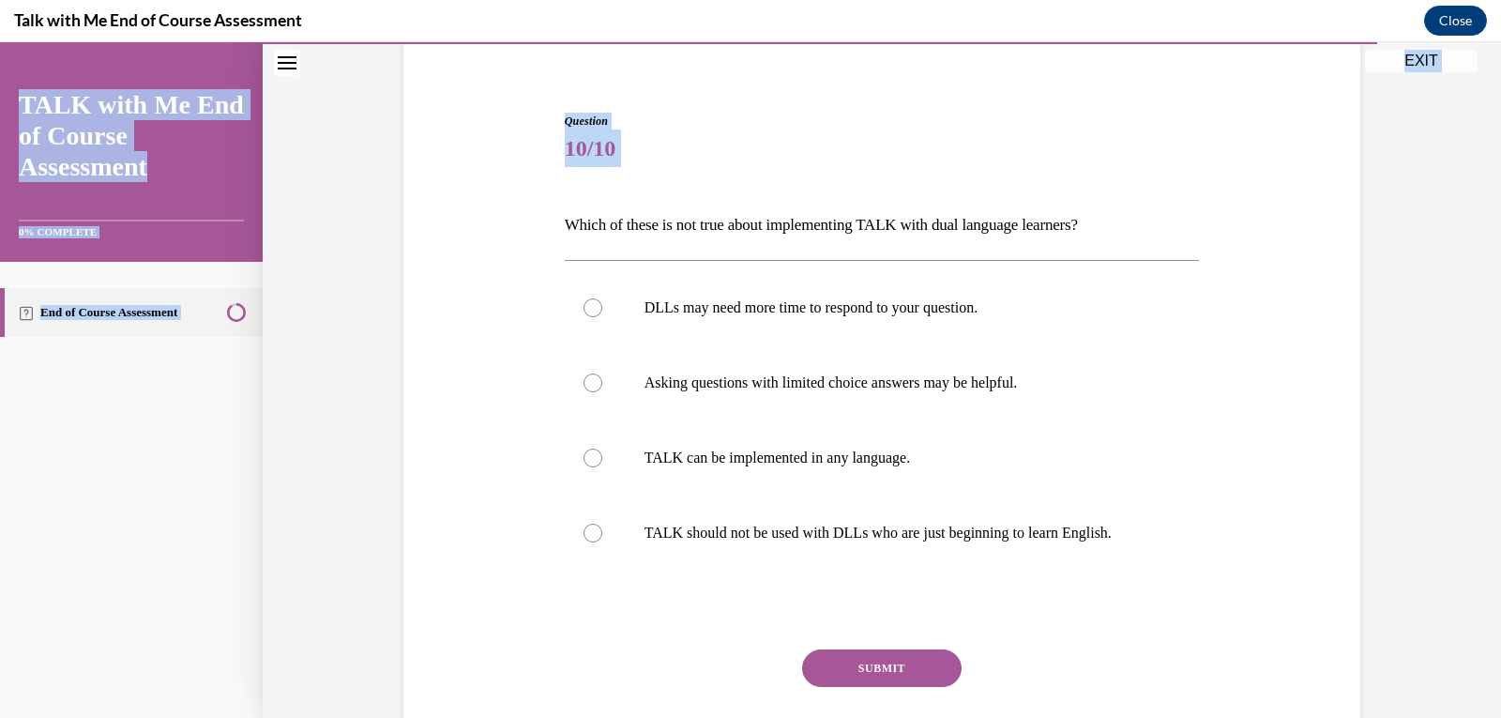
scroll to position [271, 0]
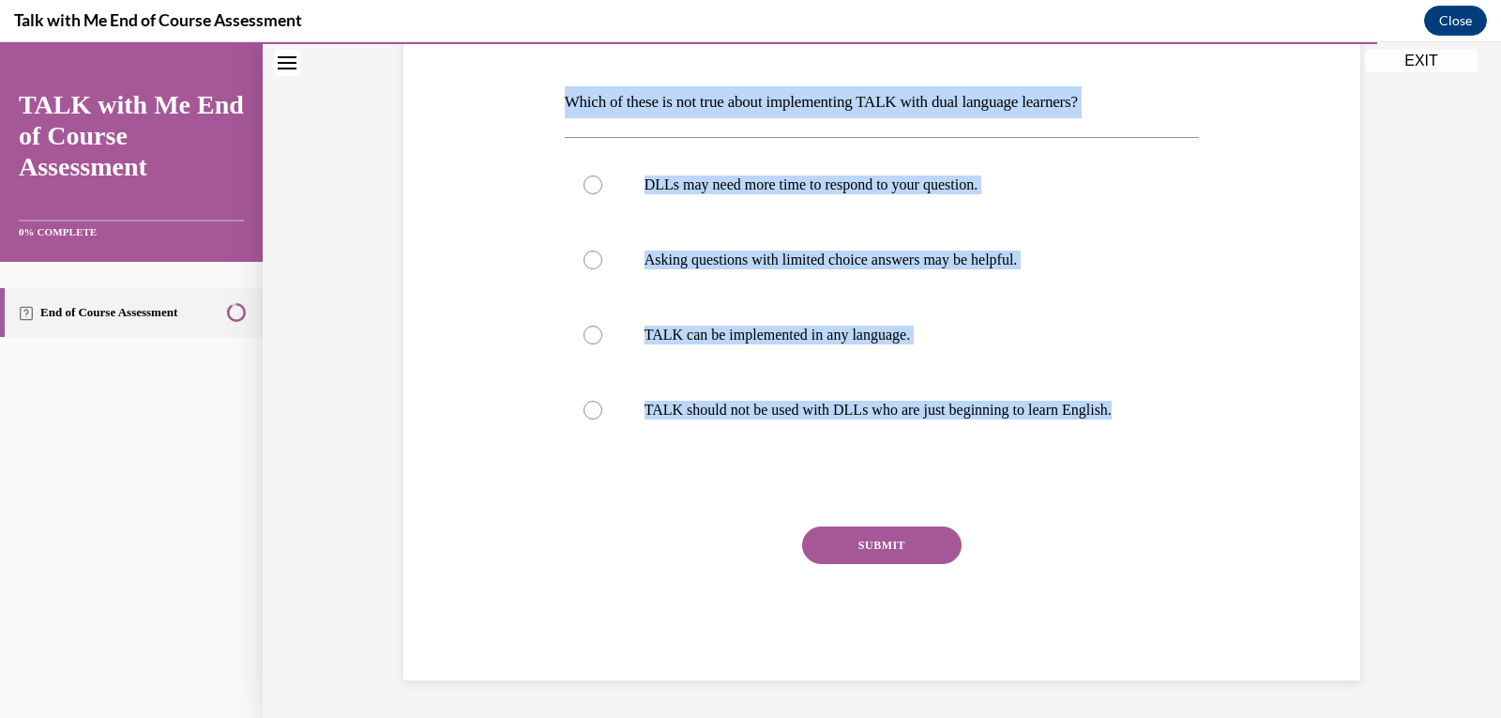
drag, startPoint x: 560, startPoint y: 369, endPoint x: 1133, endPoint y: 455, distance: 578.8
click at [454, 453] on div "Question 10/10 Which of these is not true about implementing TALK with dual lan…" at bounding box center [882, 335] width 635 height 691
copy div "Which of these is not true about implementing TALK with dual language learners?…"
click at [454, 409] on div at bounding box center [593, 410] width 19 height 19
click at [454, 409] on input "TALK should not be used with DLLs who are just beginning to learn English." at bounding box center [593, 410] width 19 height 19
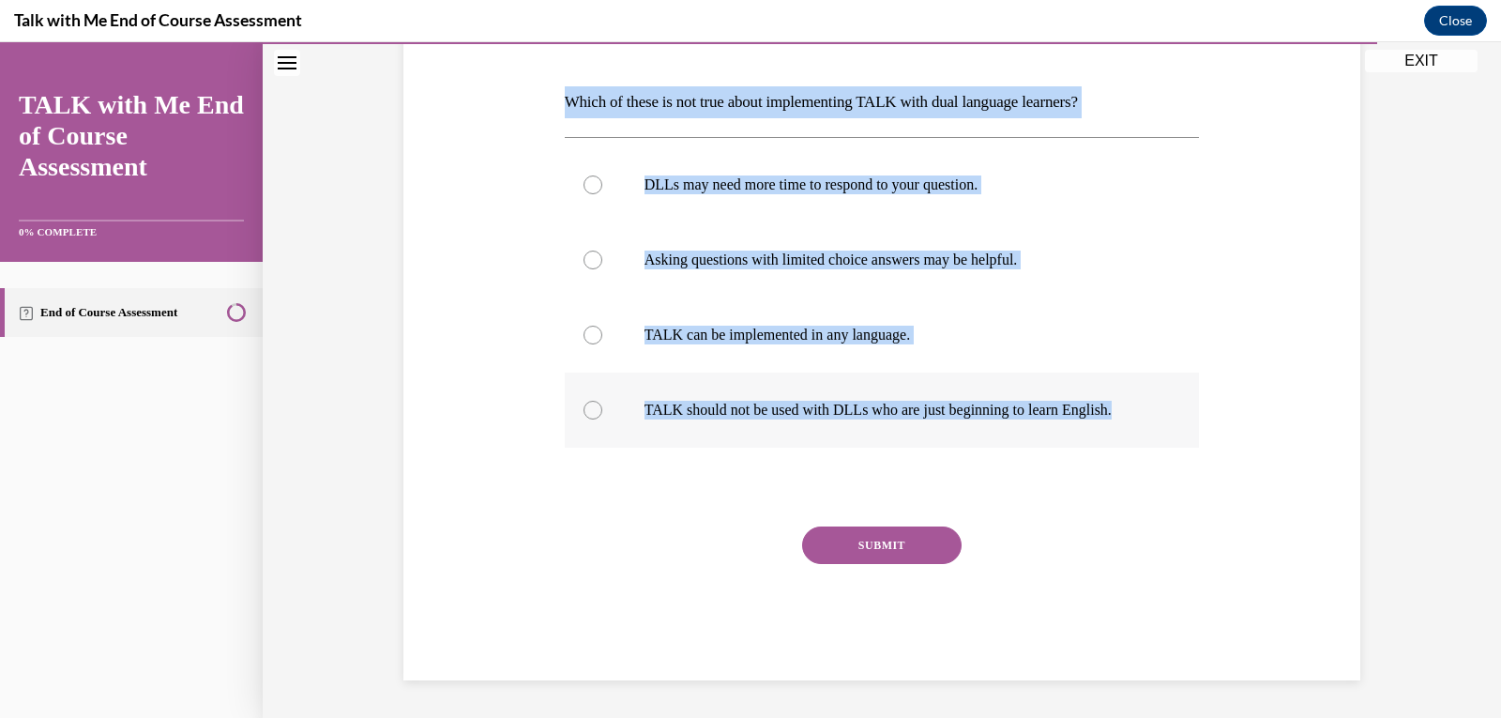
radio input "true"
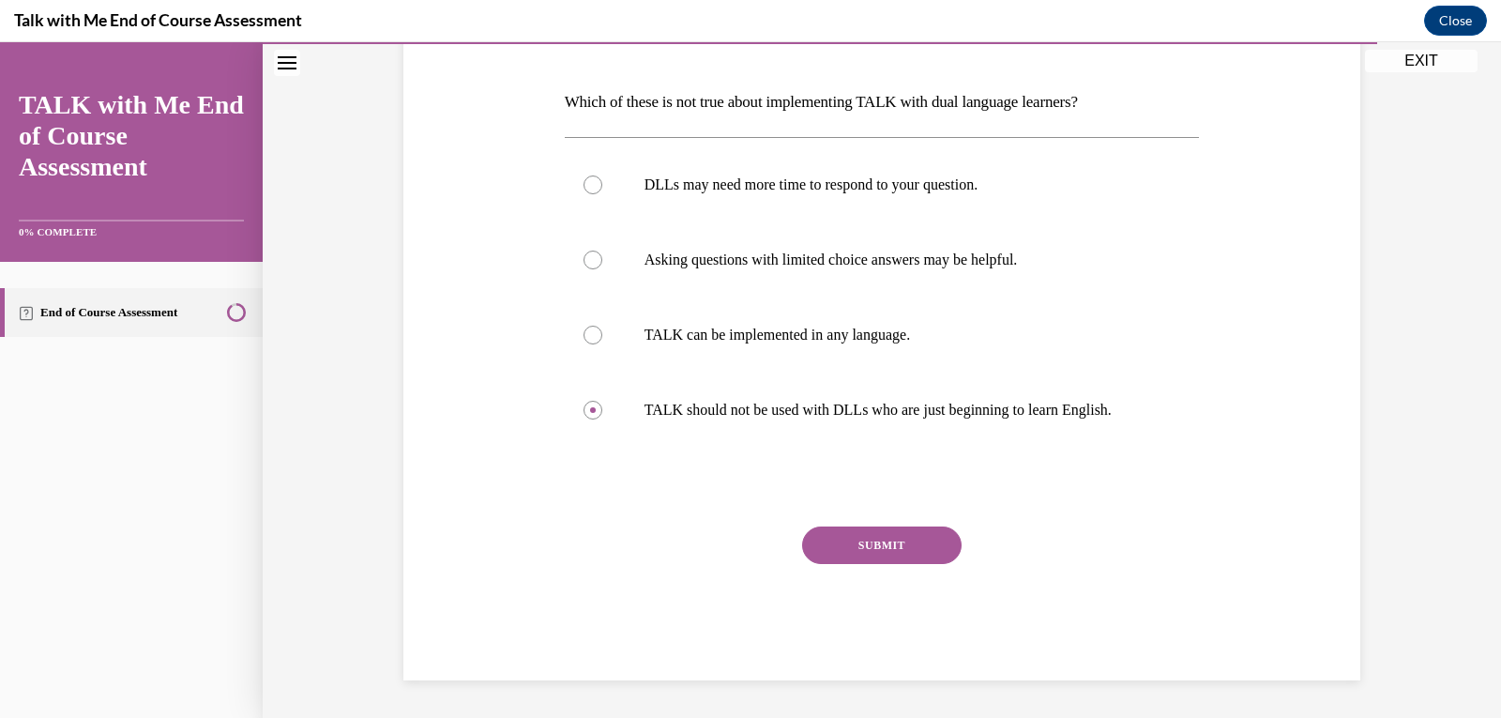
click at [454, 550] on button "SUBMIT" at bounding box center [882, 545] width 160 height 38
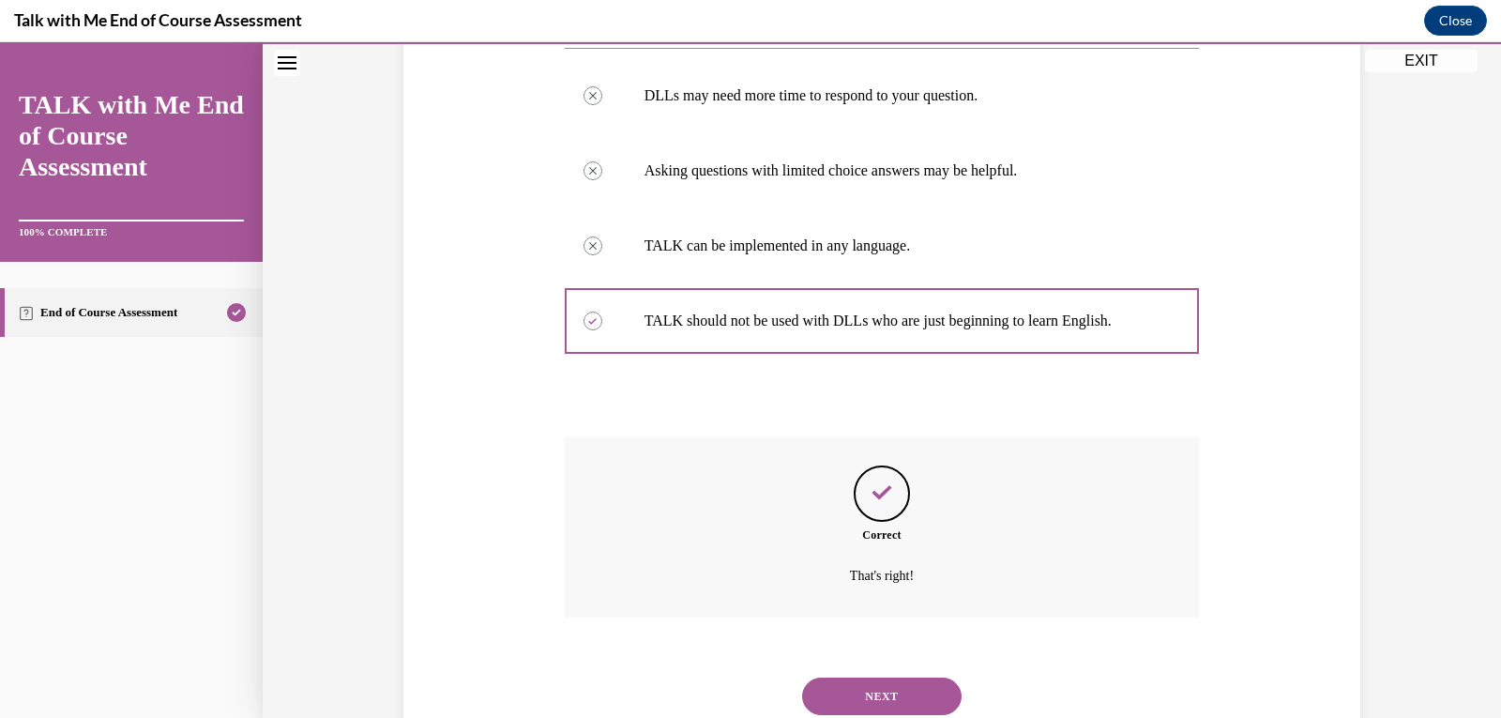
scroll to position [423, 0]
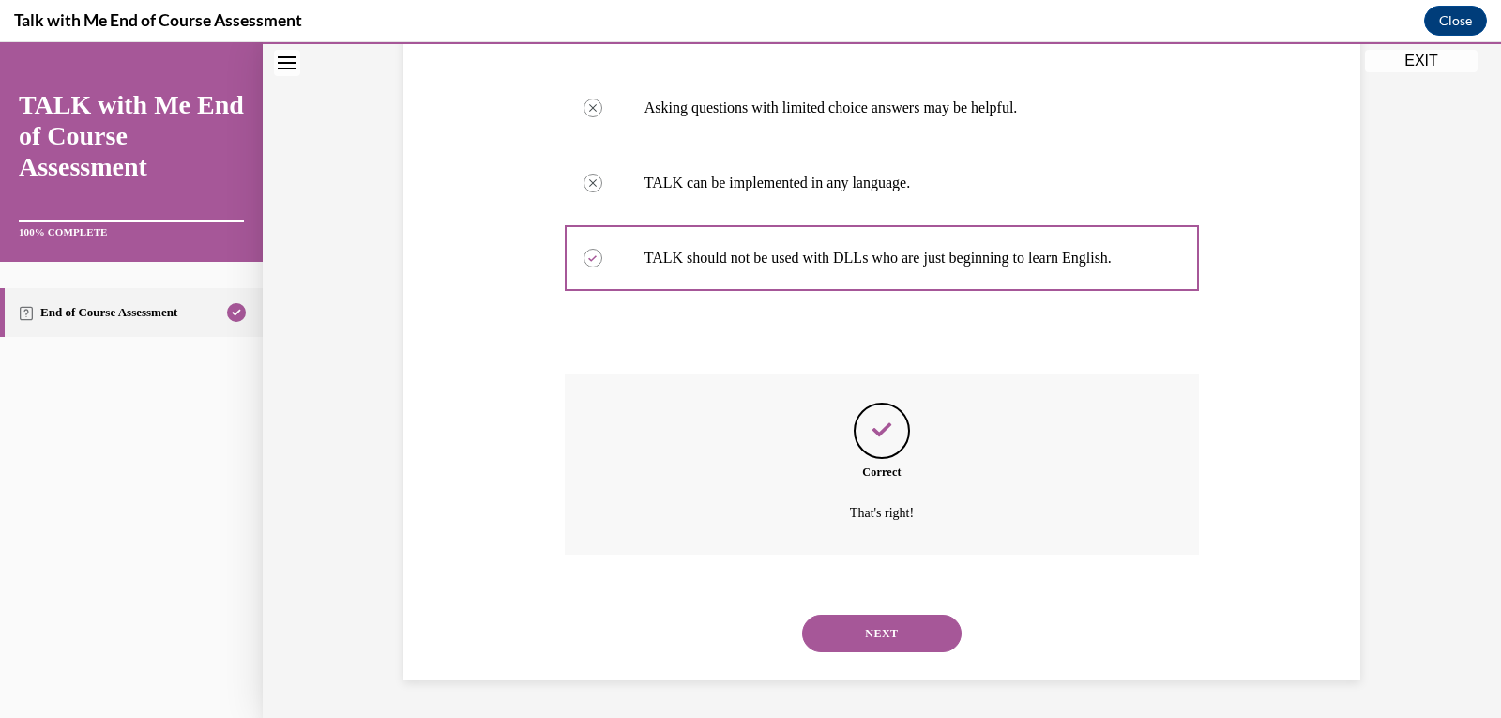
click at [454, 625] on button "NEXT" at bounding box center [882, 634] width 160 height 38
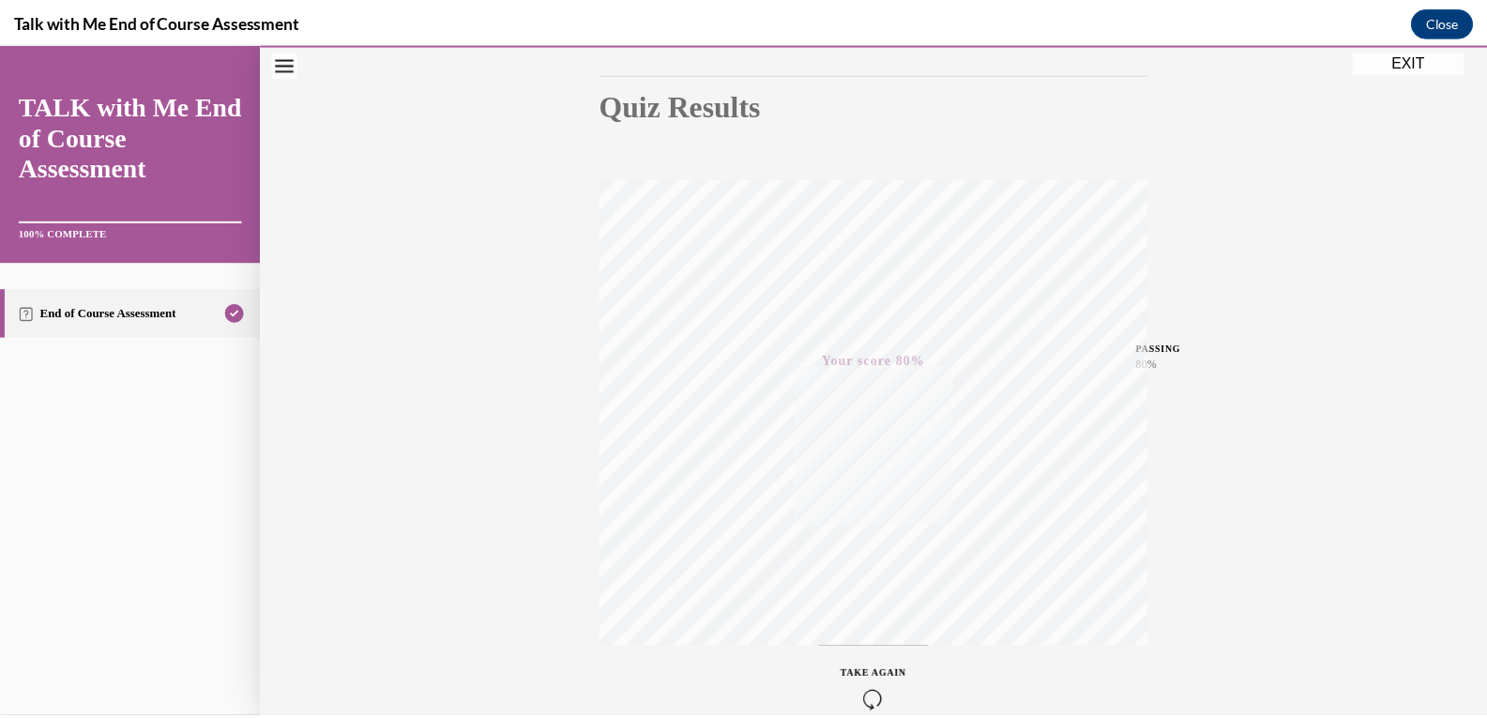
scroll to position [286, 0]
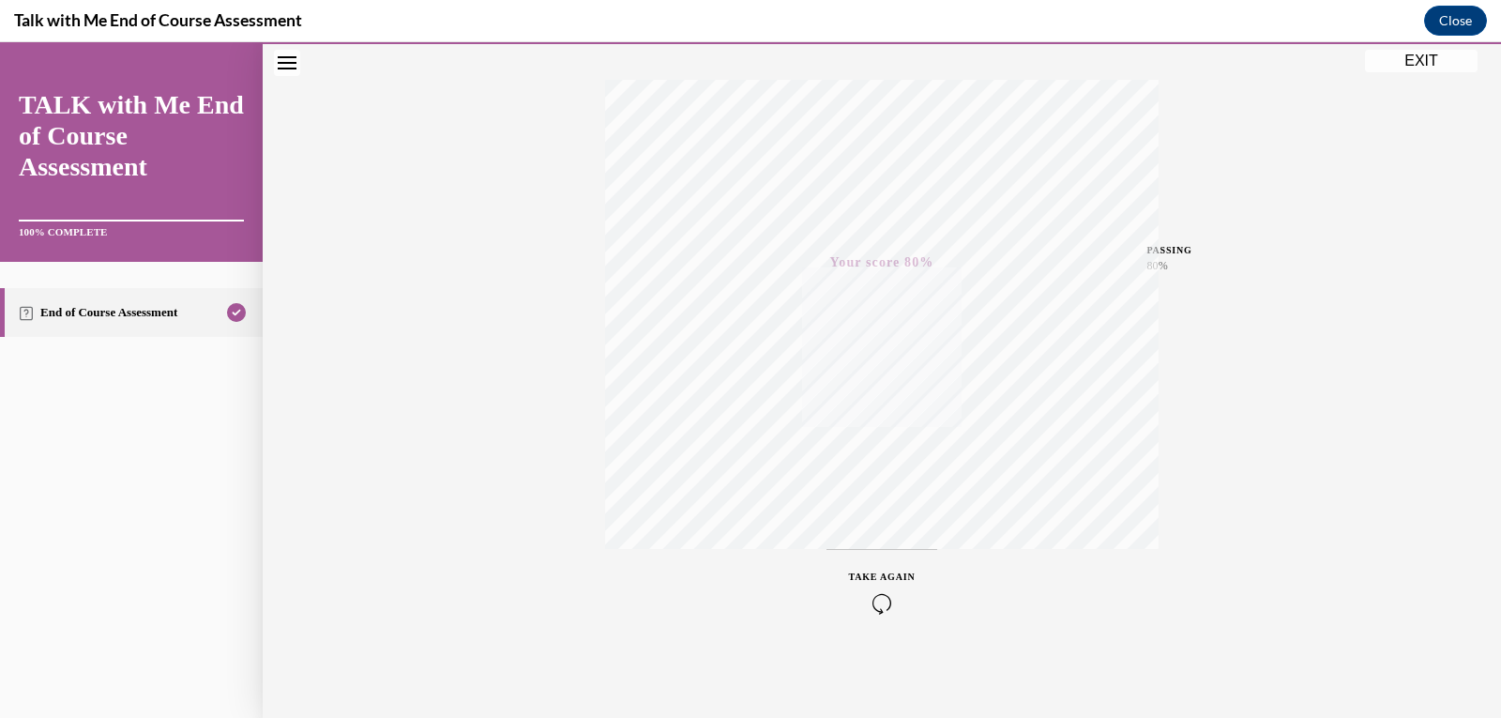
click at [454, 63] on button "EXIT" at bounding box center [1421, 61] width 113 height 23
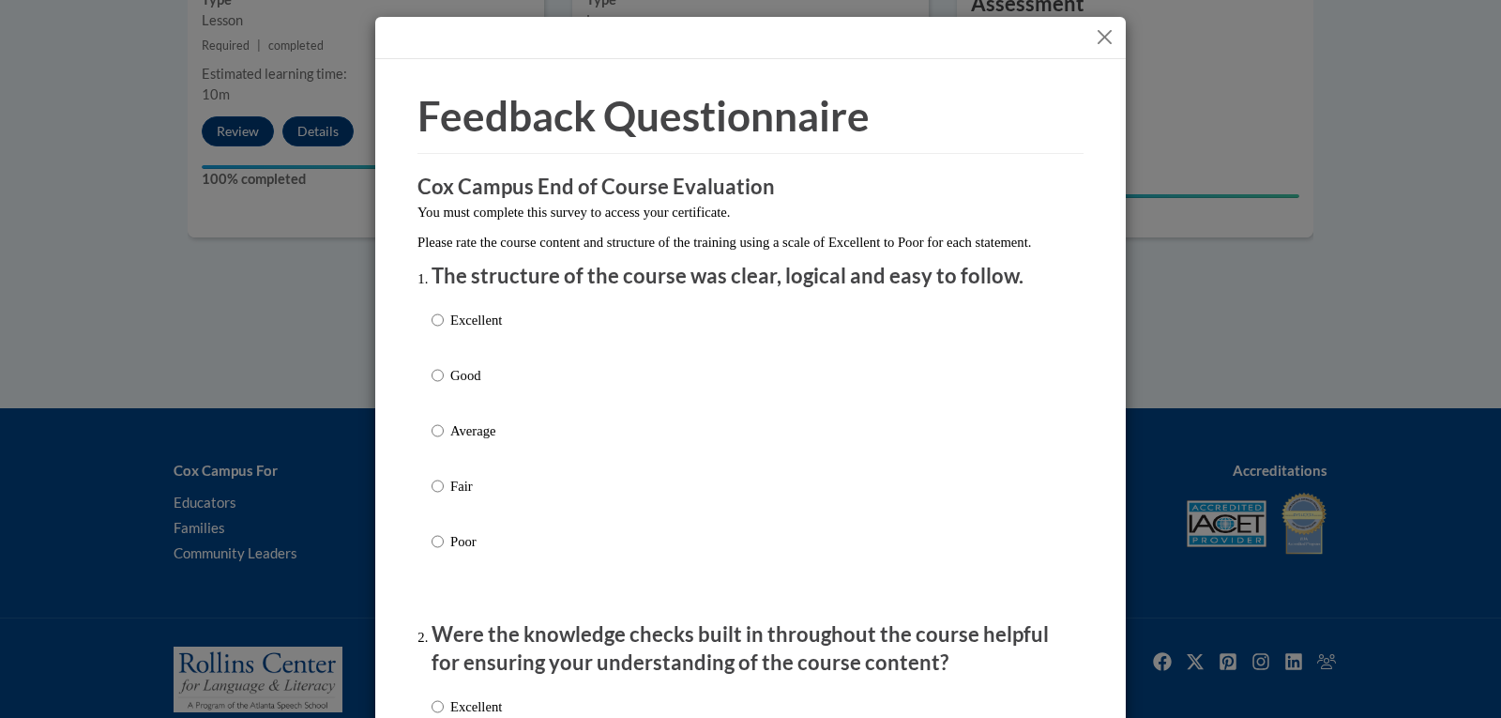
click at [454, 34] on button "Close" at bounding box center [1104, 36] width 23 height 23
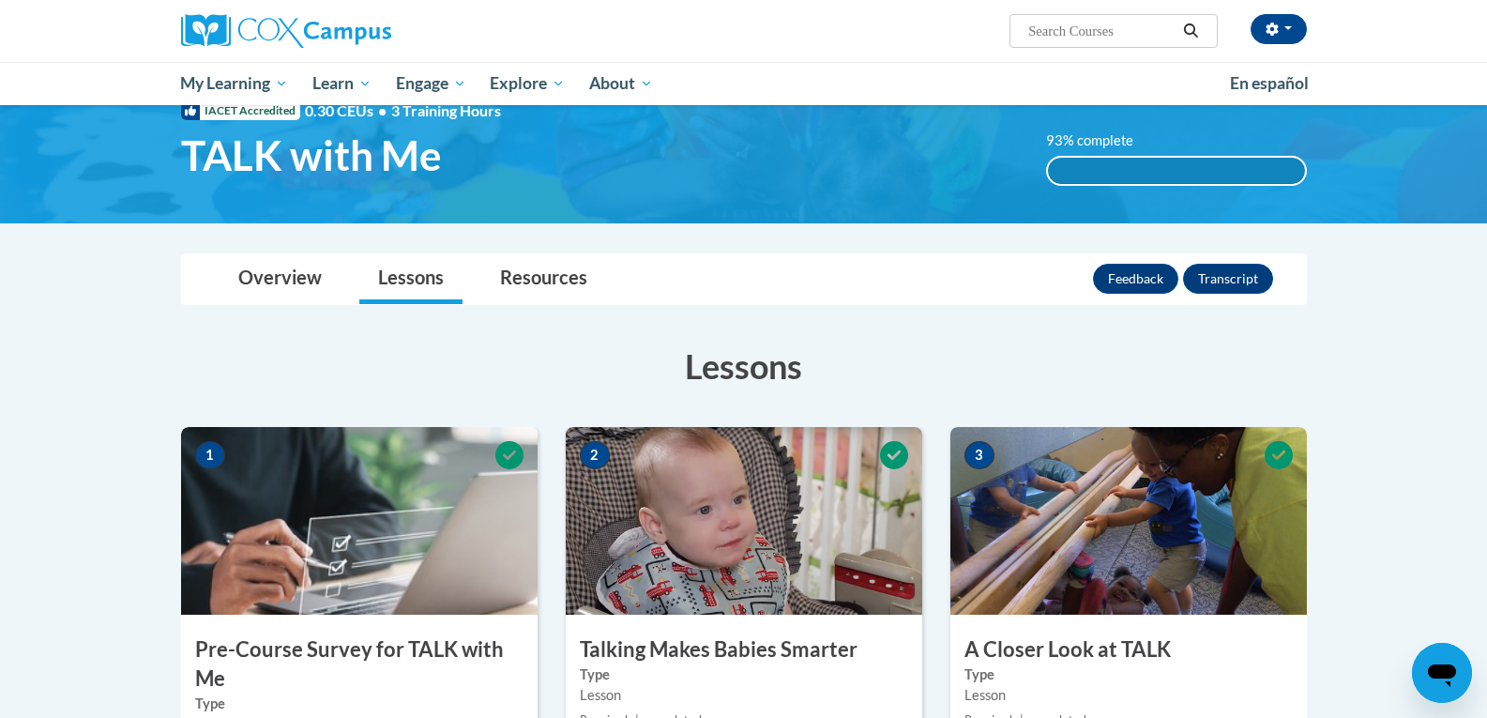
scroll to position [94, 0]
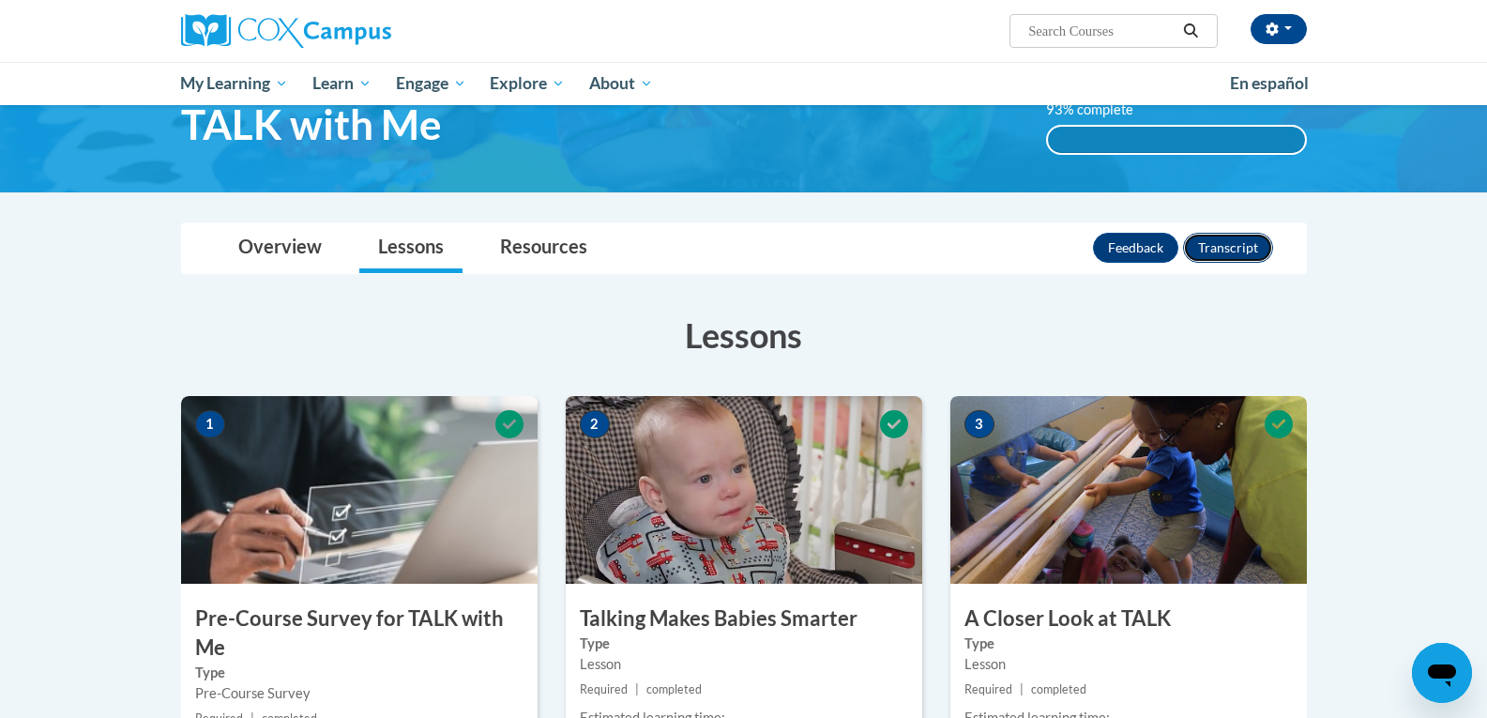
click at [454, 246] on button "Transcript" at bounding box center [1228, 248] width 90 height 30
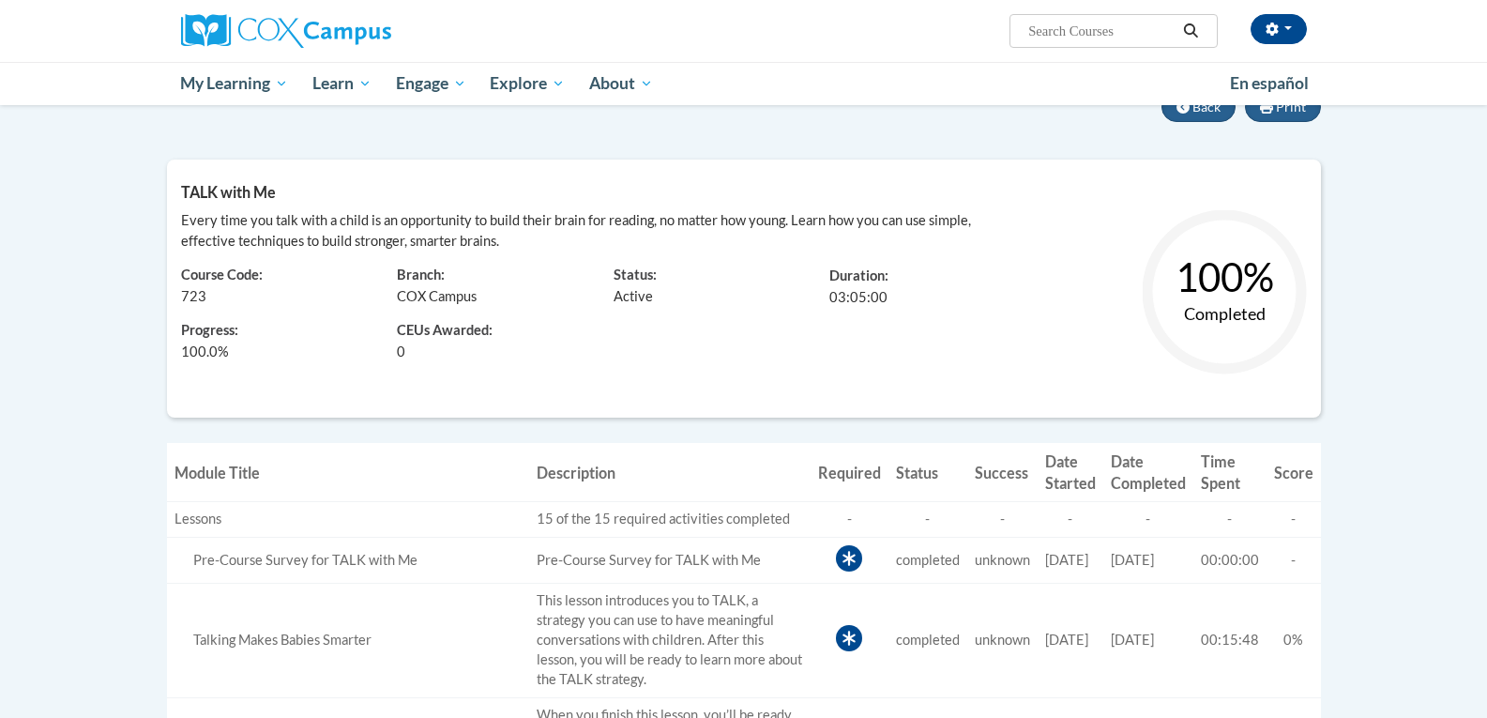
scroll to position [94, 0]
